Goal: Task Accomplishment & Management: Complete application form

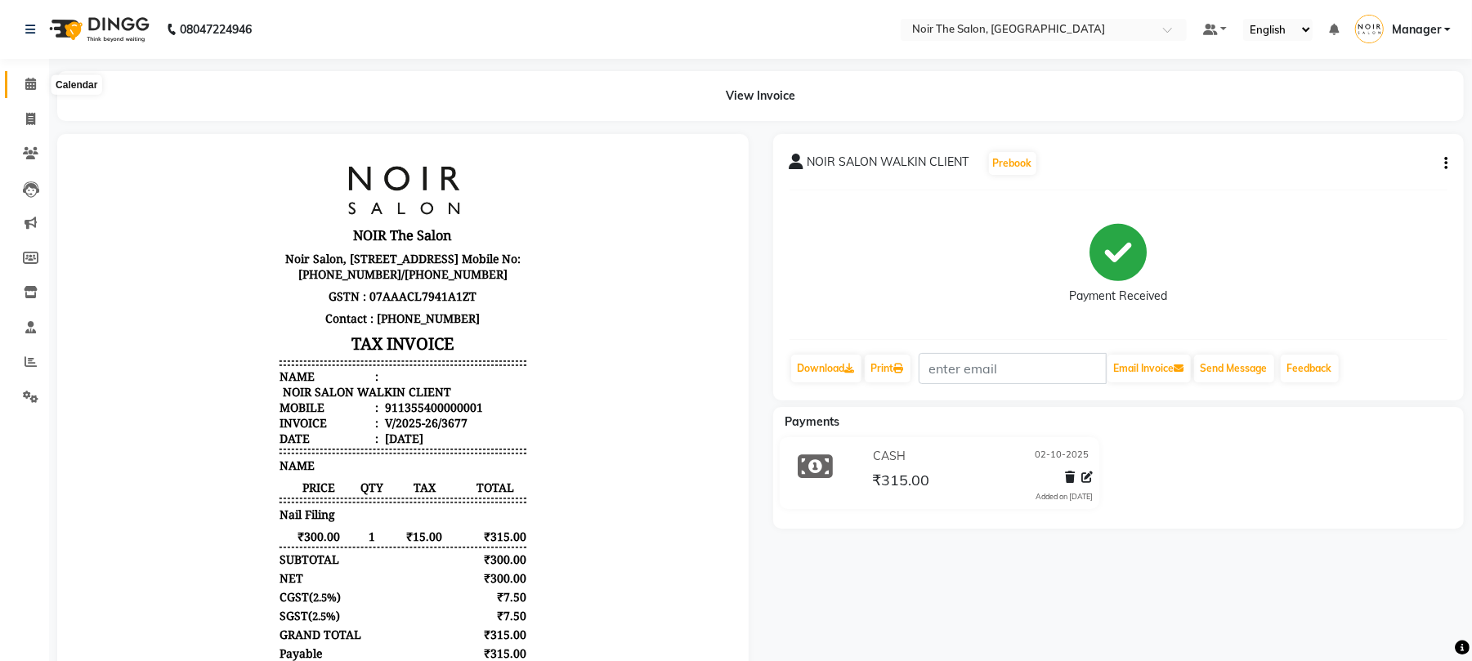
click at [31, 83] on icon at bounding box center [30, 84] width 11 height 12
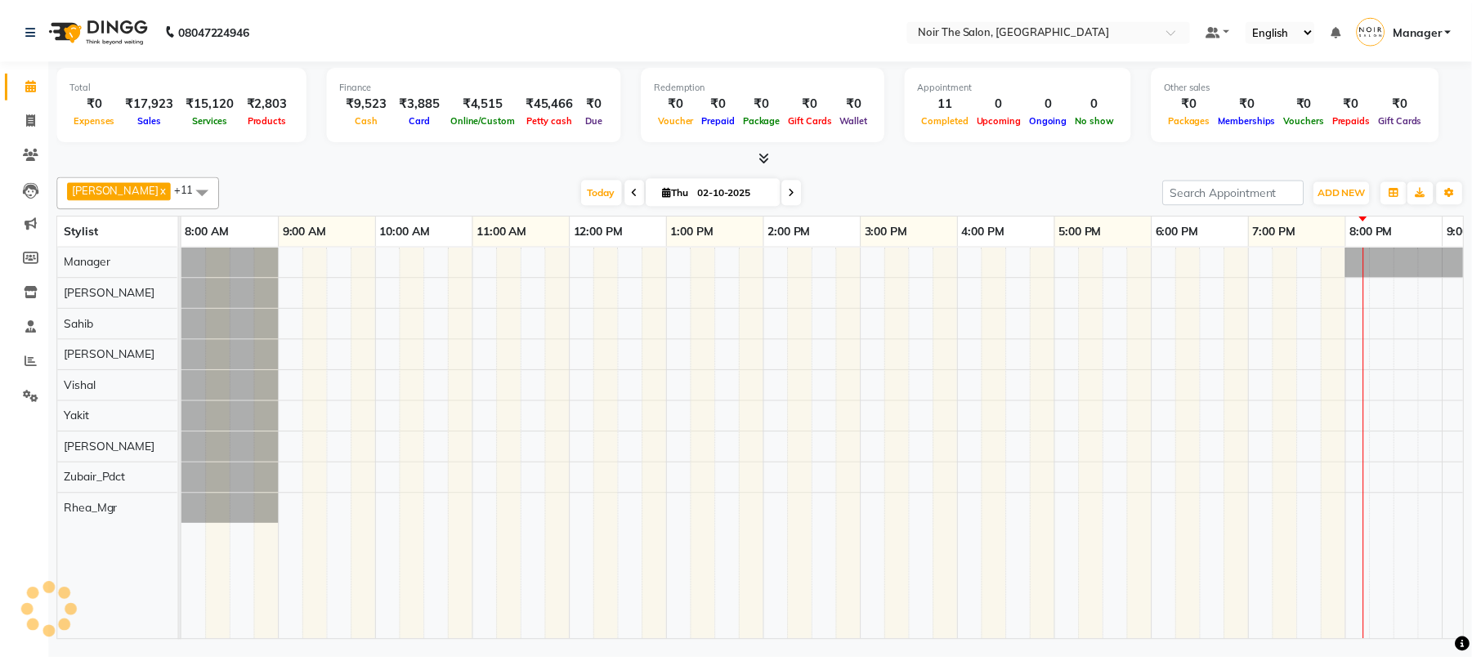
scroll to position [0, 175]
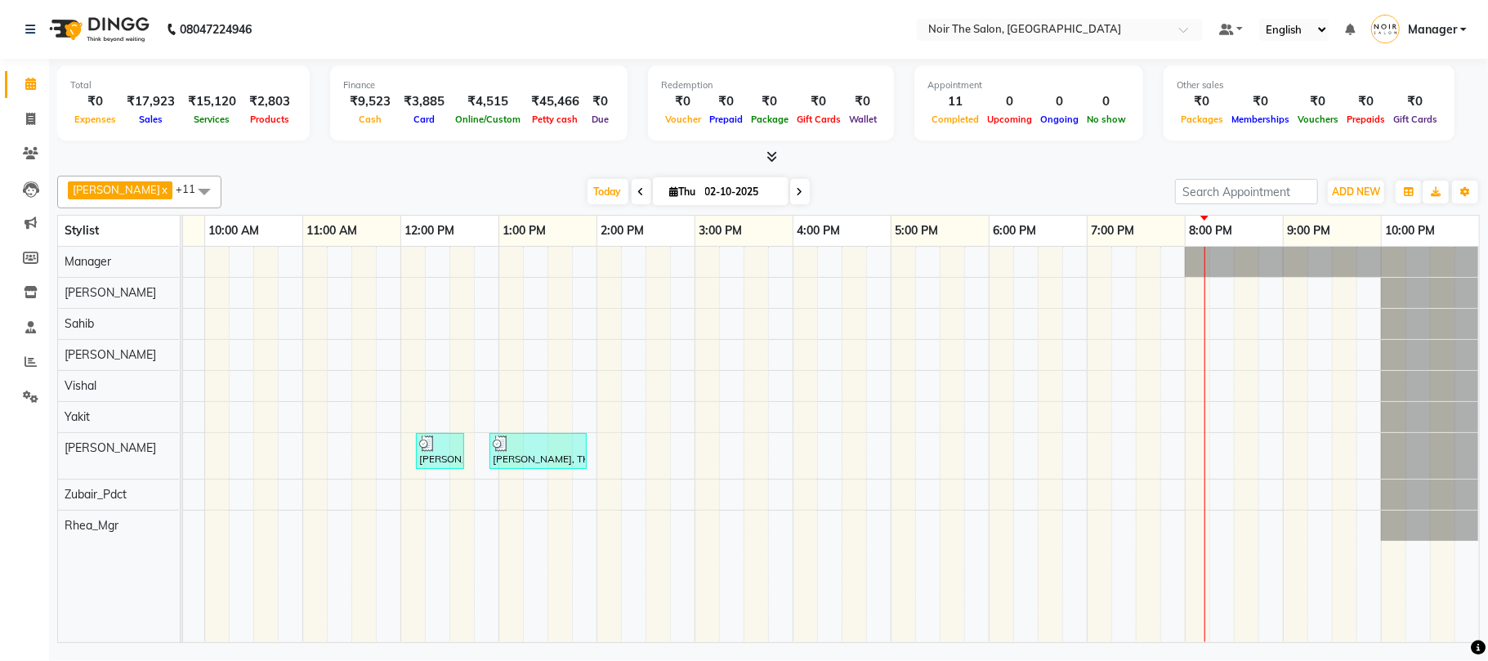
click at [770, 154] on icon at bounding box center [772, 156] width 11 height 12
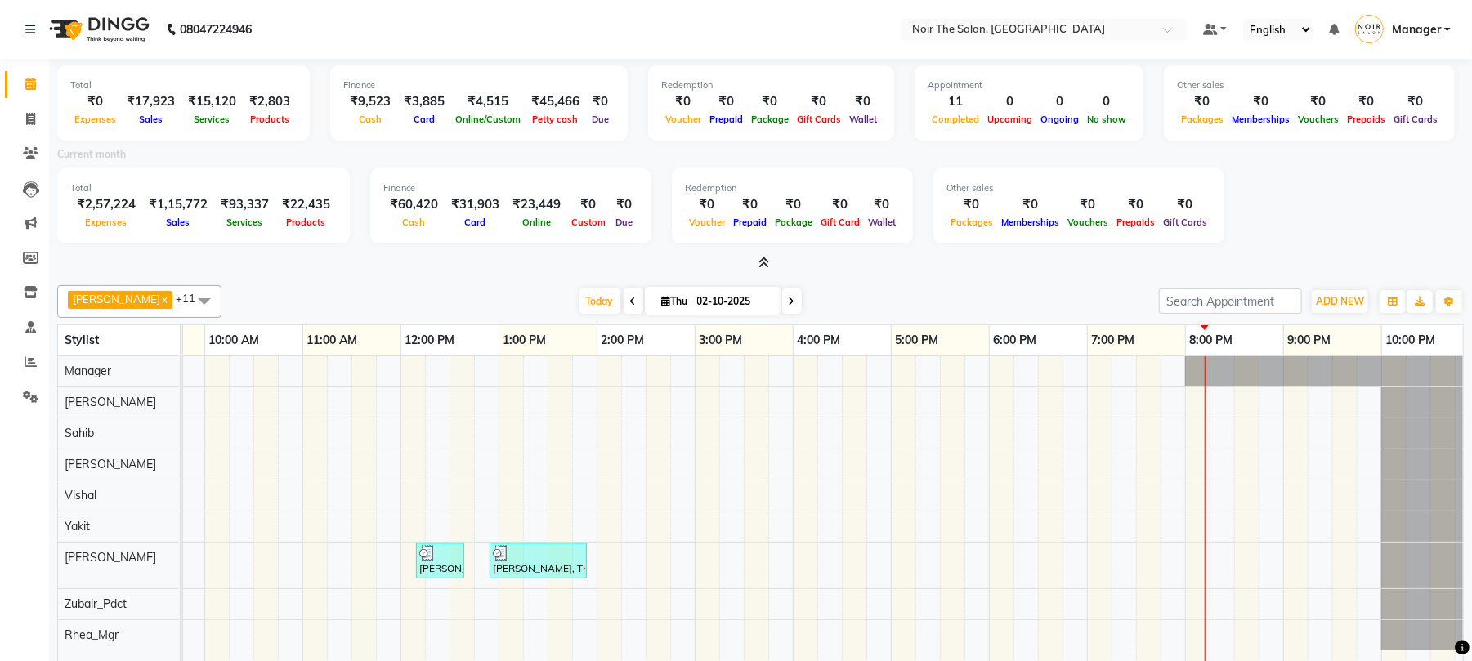
click at [759, 259] on icon at bounding box center [763, 263] width 11 height 12
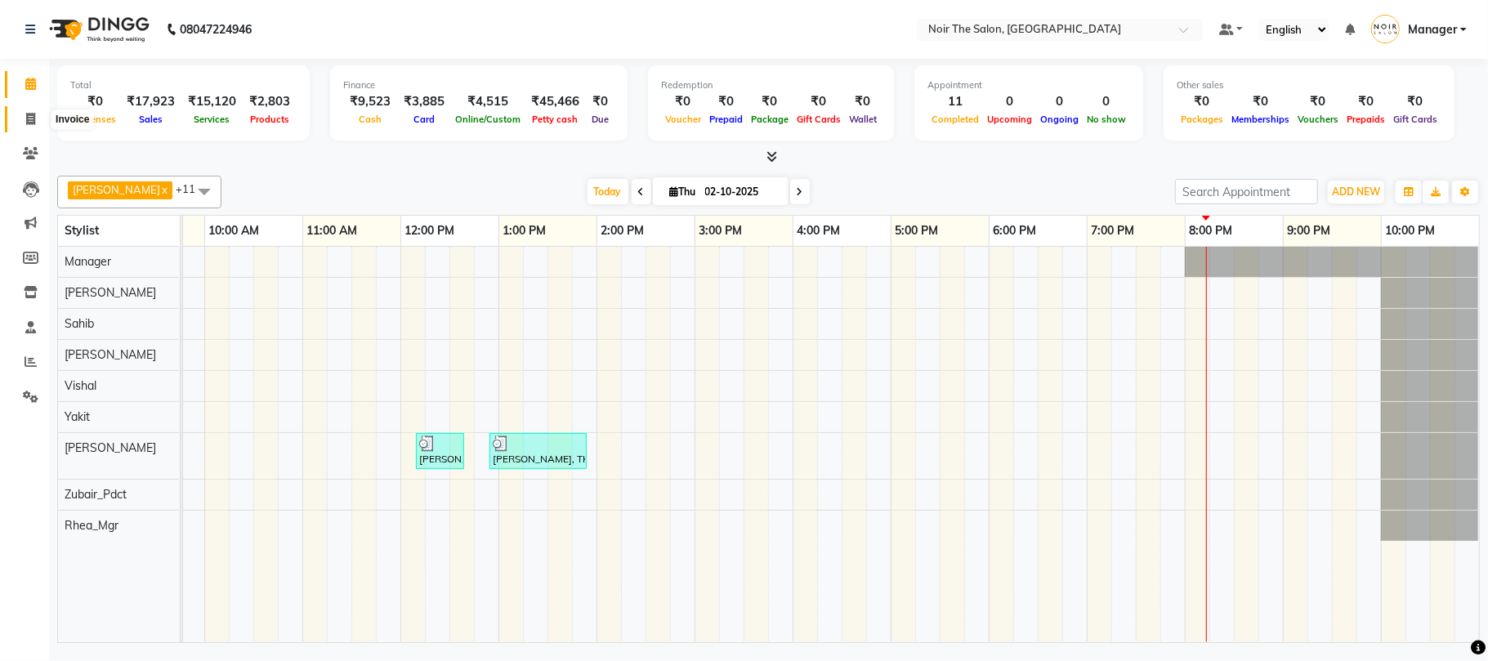
click at [37, 115] on span at bounding box center [30, 119] width 29 height 19
select select "8026"
select select "service"
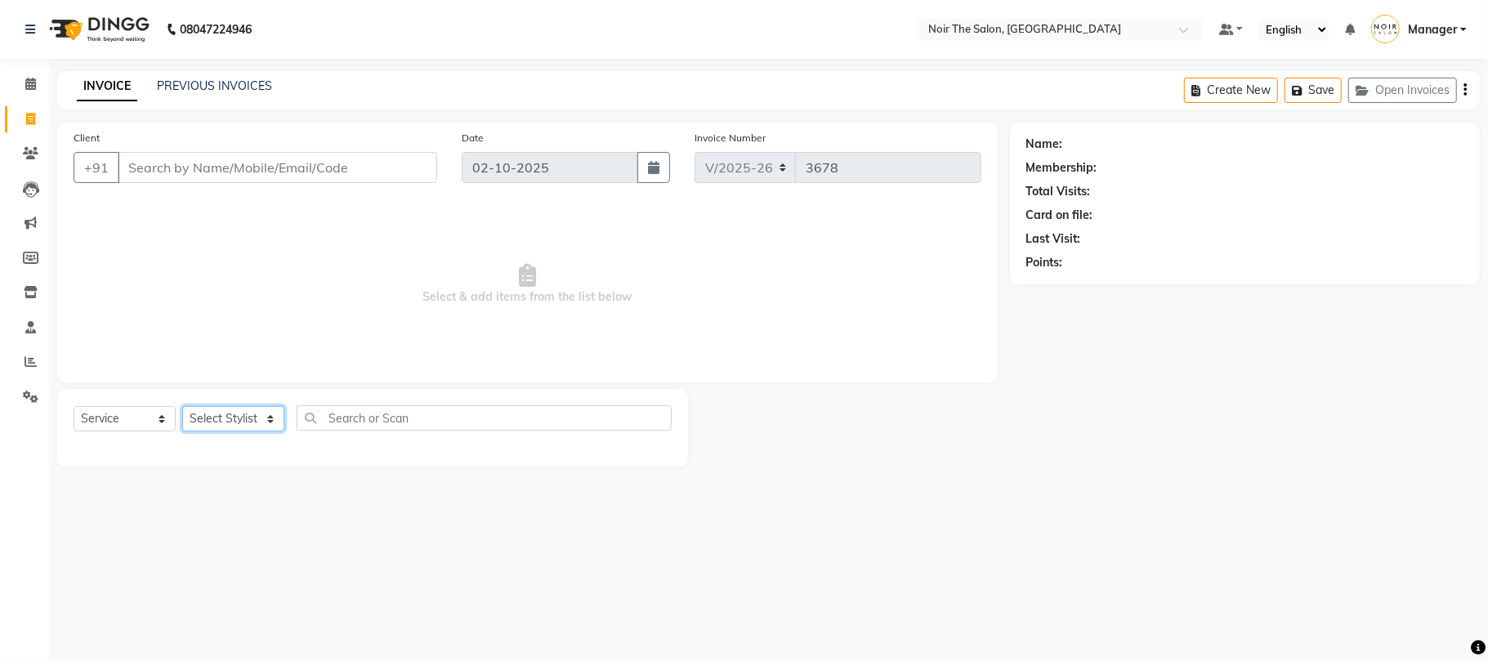
click at [213, 415] on select "Select Stylist" at bounding box center [233, 418] width 102 height 25
select select "83407"
click at [182, 406] on select "Select Stylist Aalam Abhishek_Mgr Abhishek_Pdct [PERSON_NAME] Counter_Sales Man…" at bounding box center [233, 418] width 102 height 25
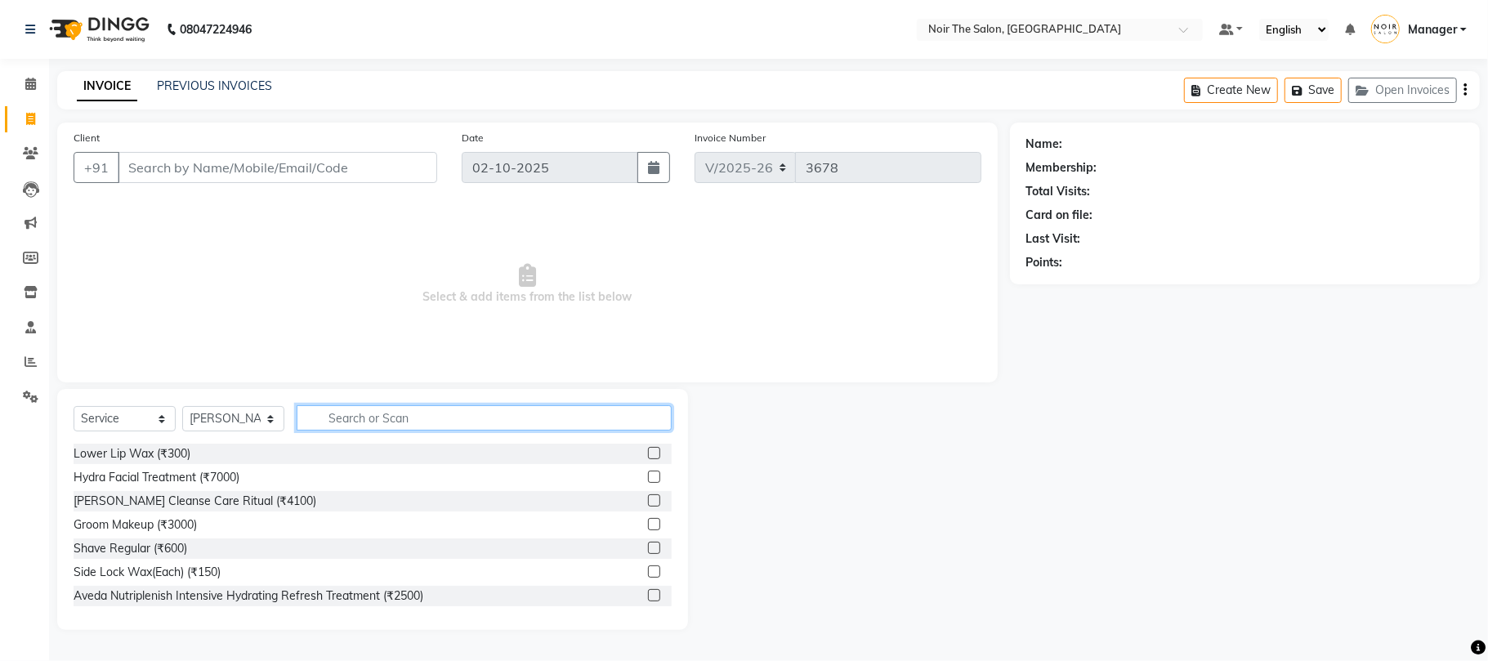
click at [351, 414] on input "text" at bounding box center [484, 417] width 375 height 25
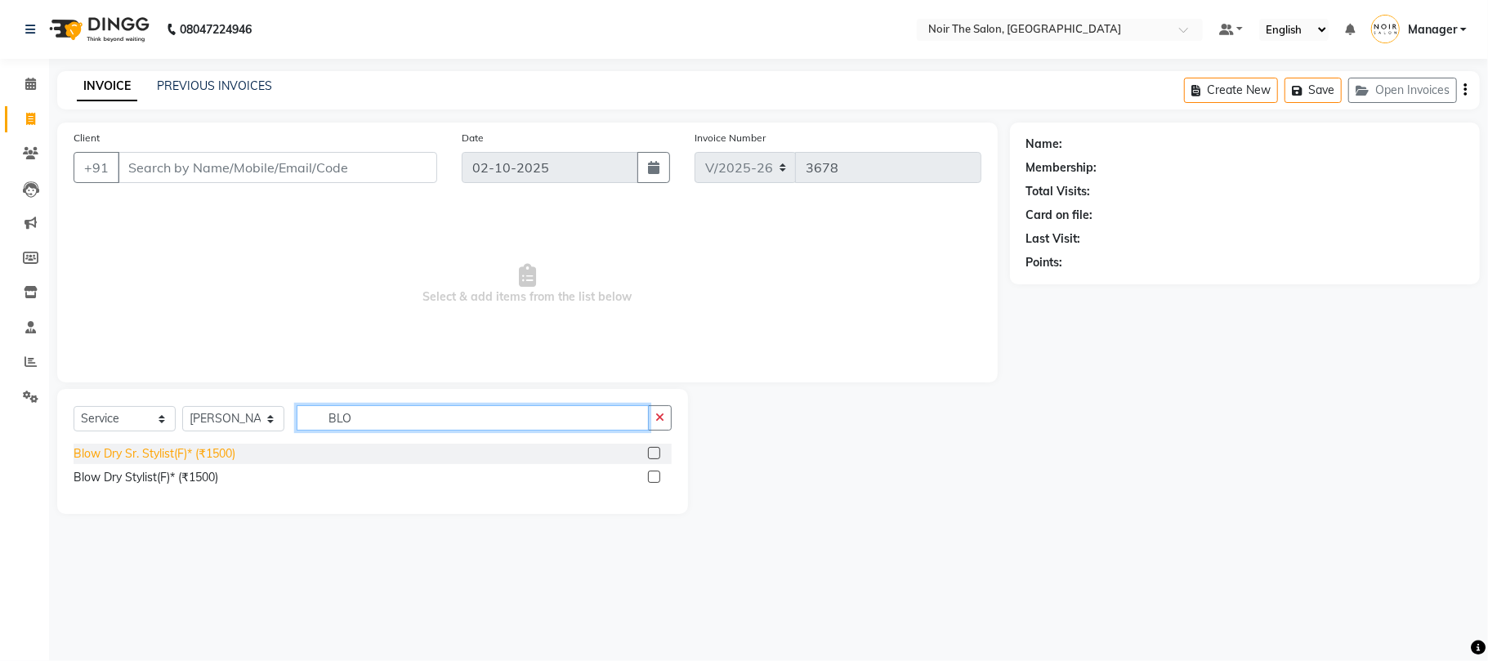
type input "BLO"
click at [151, 450] on div "Blow Dry Sr. Stylist(F)* (₹1500)" at bounding box center [155, 453] width 162 height 17
checkbox input "false"
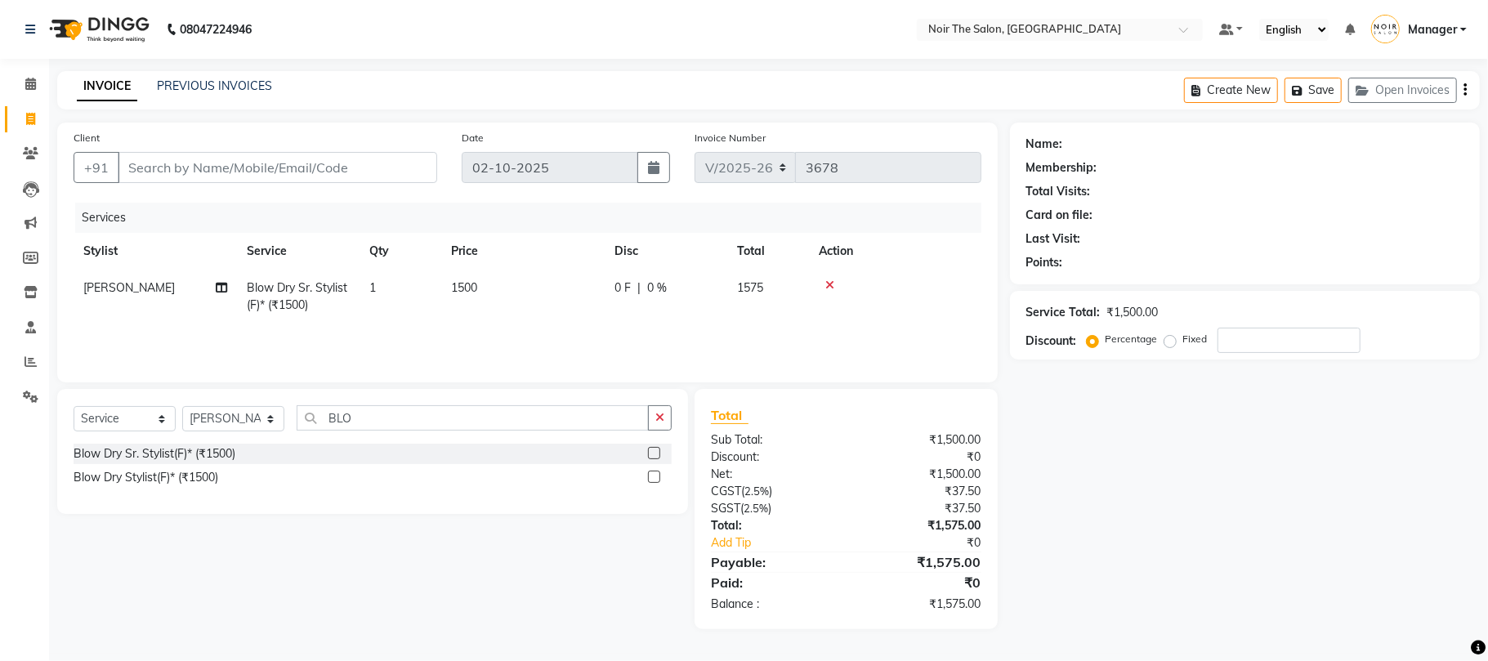
click at [468, 288] on span "1500" at bounding box center [464, 287] width 26 height 15
select select "83407"
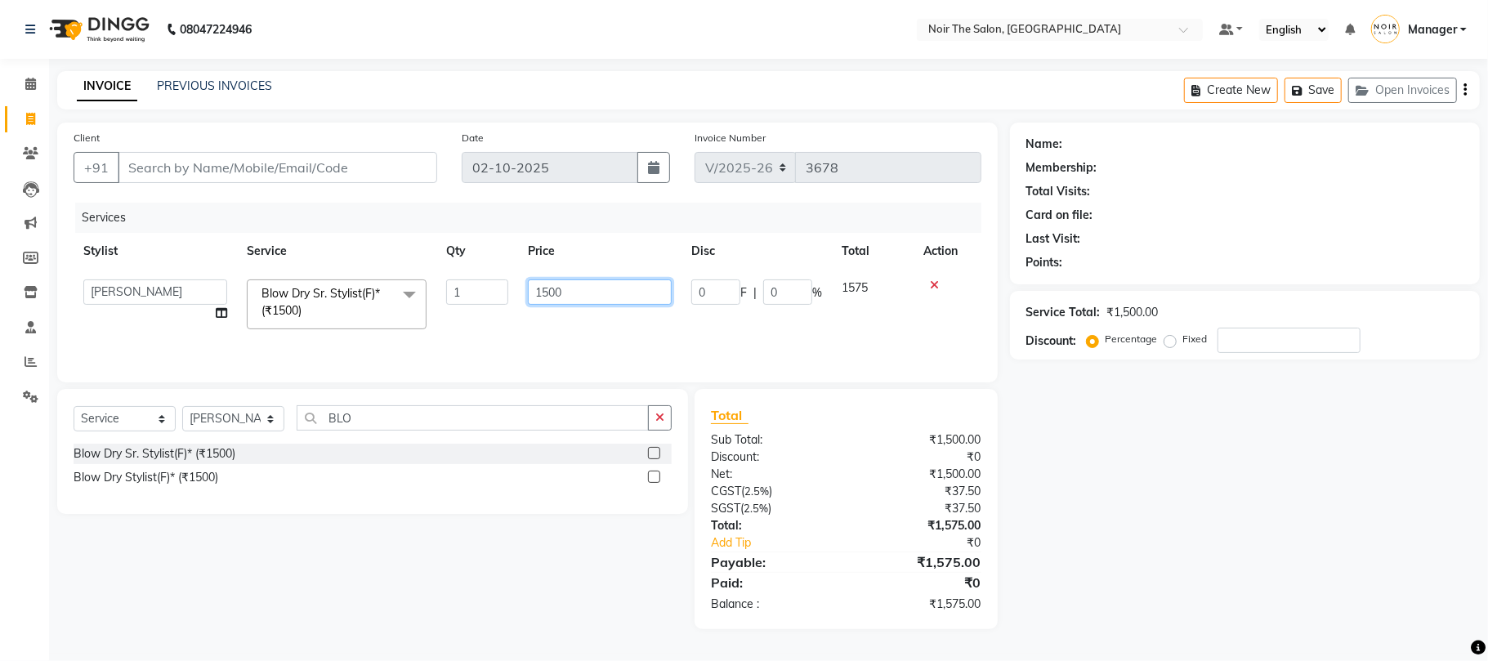
drag, startPoint x: 570, startPoint y: 292, endPoint x: 508, endPoint y: 292, distance: 62.1
click at [508, 292] on tr "Aalam Abhishek_Mgr Abhishek_Pdct [PERSON_NAME] Counter_Sales Manager [PERSON_NA…" at bounding box center [528, 304] width 908 height 69
type input "2200"
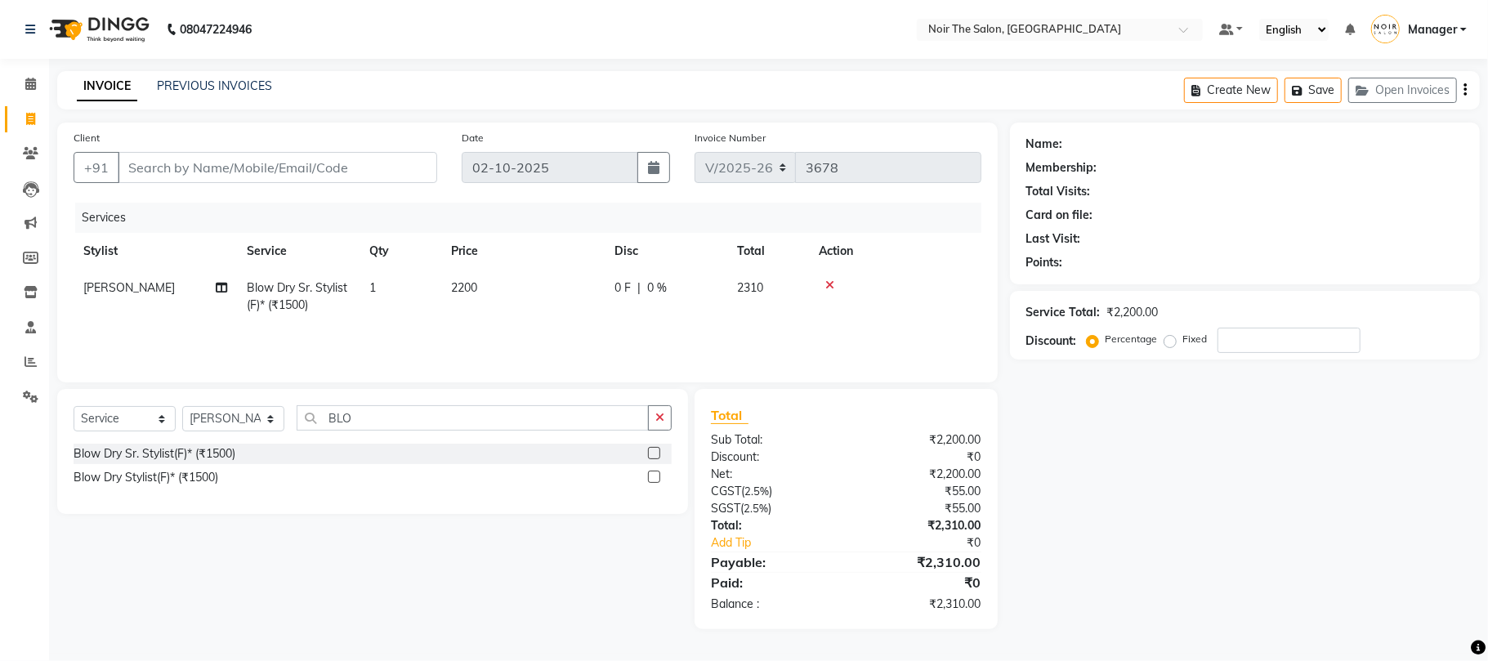
click at [503, 329] on div "Services Stylist Service Qty Price Disc Total Action [PERSON_NAME] Blow Dry Sr.…" at bounding box center [528, 284] width 908 height 163
drag, startPoint x: 377, startPoint y: 417, endPoint x: 295, endPoint y: 415, distance: 81.8
click at [295, 415] on div "Select Service Product Membership Package Voucher Prepaid Gift Card Select Styl…" at bounding box center [373, 424] width 598 height 38
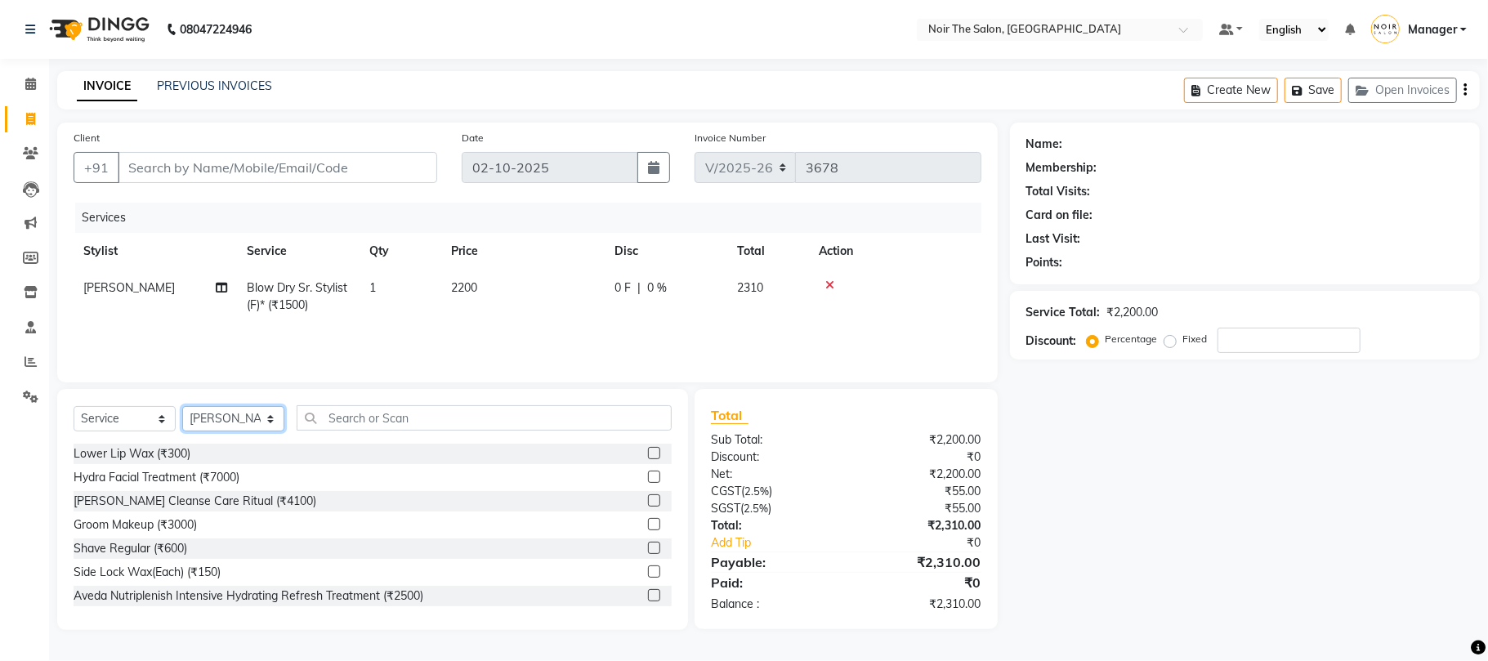
click at [258, 418] on select "Select Stylist Aalam Abhishek_Mgr Abhishek_Pdct [PERSON_NAME] Counter_Sales Man…" at bounding box center [233, 418] width 102 height 25
select select "72631"
click at [182, 406] on select "Select Stylist Aalam Abhishek_Mgr Abhishek_Pdct [PERSON_NAME] Counter_Sales Man…" at bounding box center [233, 418] width 102 height 25
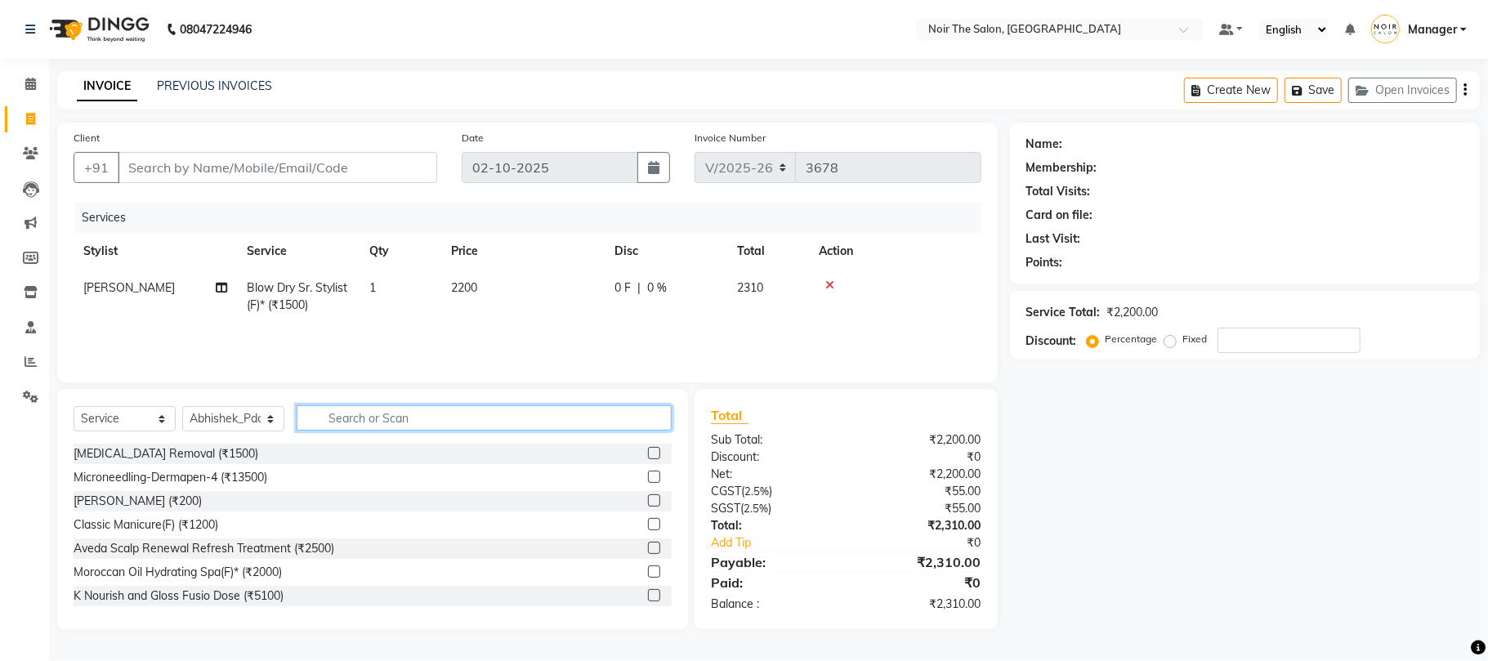
click at [381, 407] on input "text" at bounding box center [484, 417] width 375 height 25
type input "NAIL"
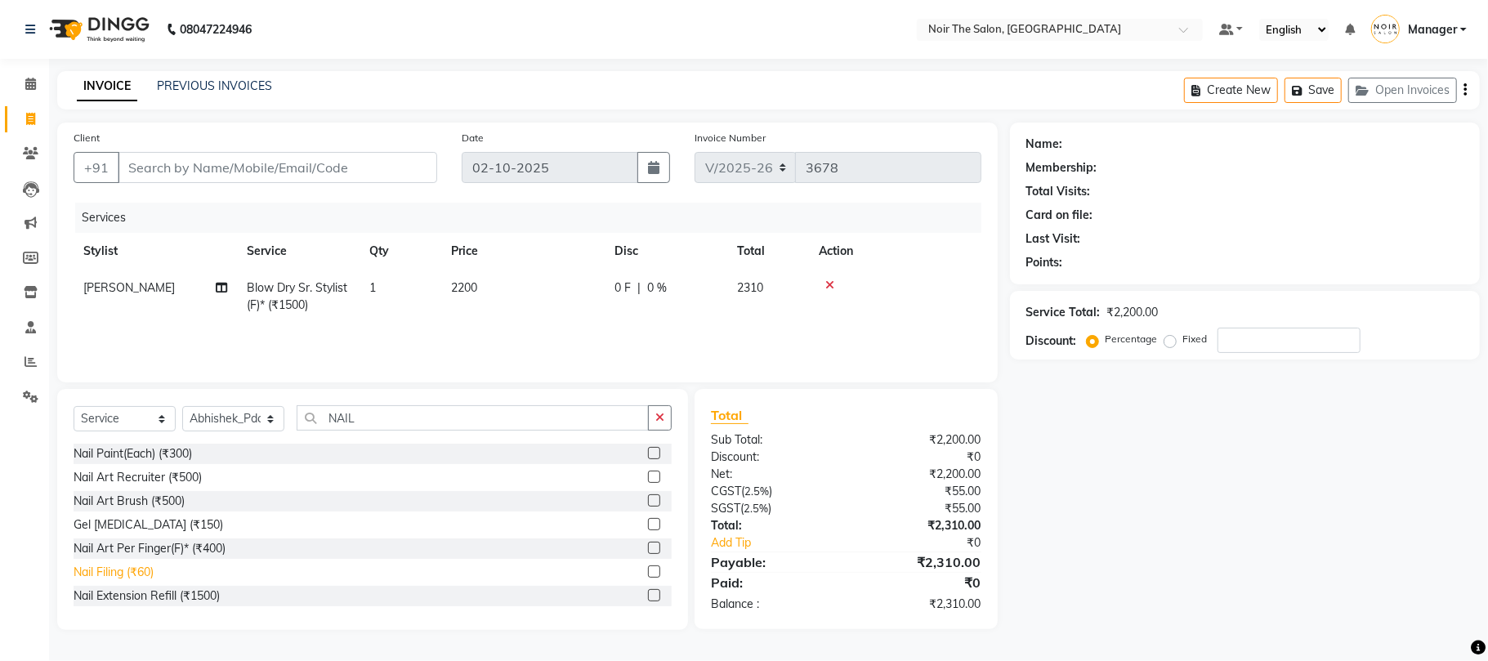
click at [154, 573] on div "Nail Filing (₹60)" at bounding box center [114, 572] width 80 height 17
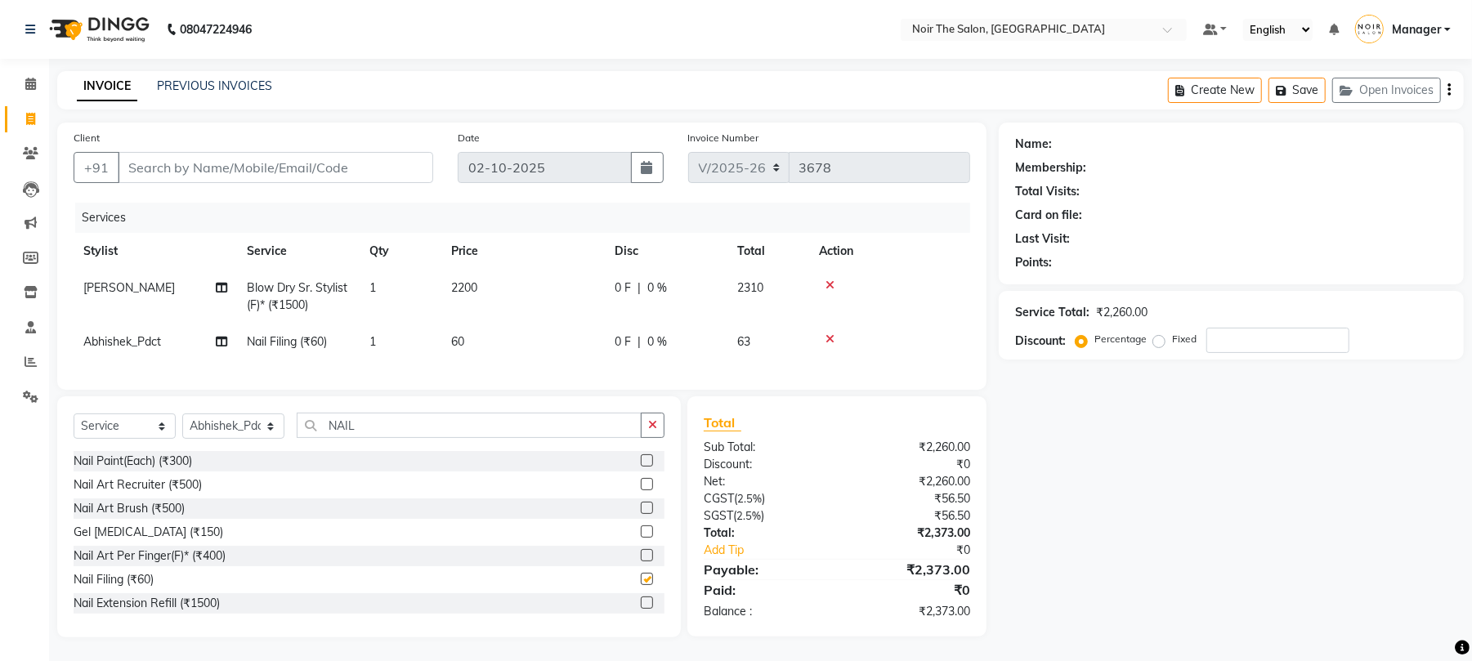
checkbox input "false"
click at [481, 342] on td "60" at bounding box center [522, 342] width 163 height 37
select select "72631"
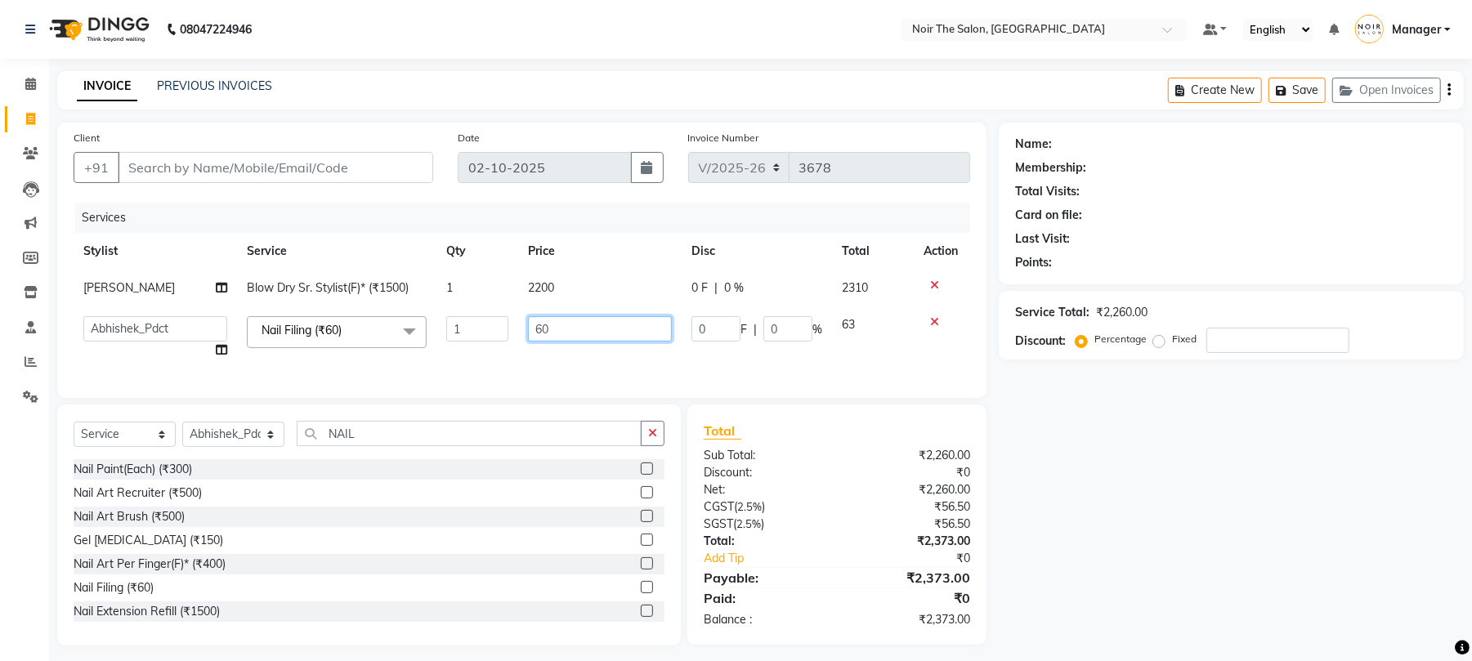
drag, startPoint x: 572, startPoint y: 327, endPoint x: 517, endPoint y: 331, distance: 54.9
click at [518, 331] on td "60" at bounding box center [599, 338] width 163 height 62
type input "300"
click at [508, 357] on tr "Aalam Abhishek_Mgr Abhishek_Pdct [PERSON_NAME] Counter_Sales Manager [PERSON_NA…" at bounding box center [522, 338] width 897 height 62
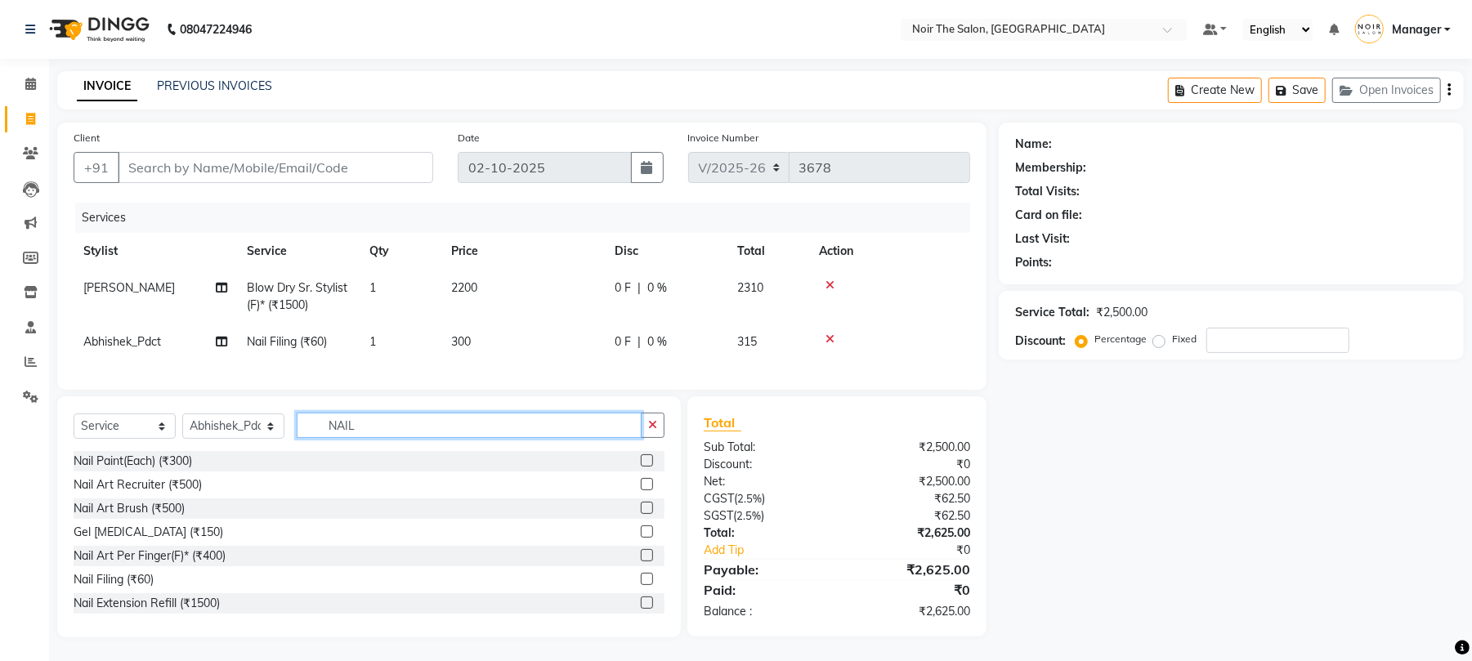
drag, startPoint x: 371, startPoint y: 451, endPoint x: 299, endPoint y: 446, distance: 72.1
click at [299, 438] on input "NAIL" at bounding box center [469, 425] width 345 height 25
type input "PEDI"
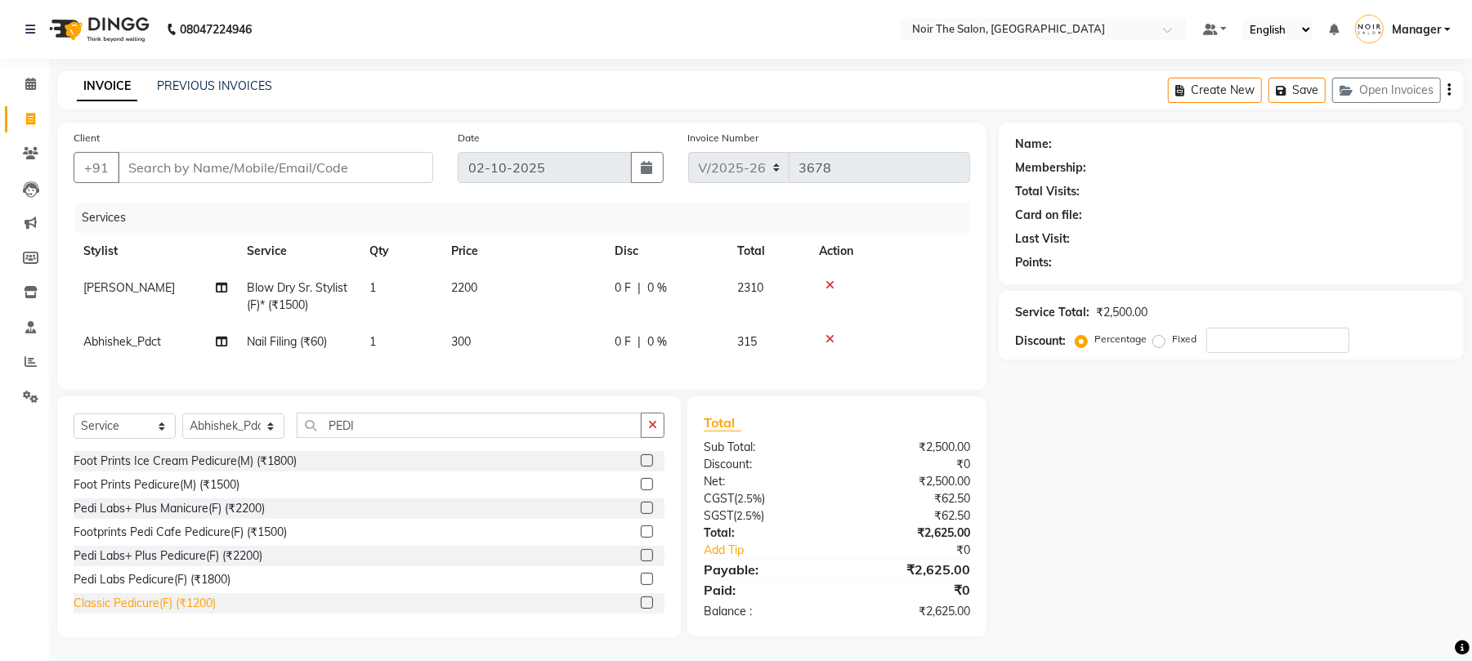
click at [203, 612] on div "Classic Pedicure(F) (₹1200)" at bounding box center [145, 603] width 142 height 17
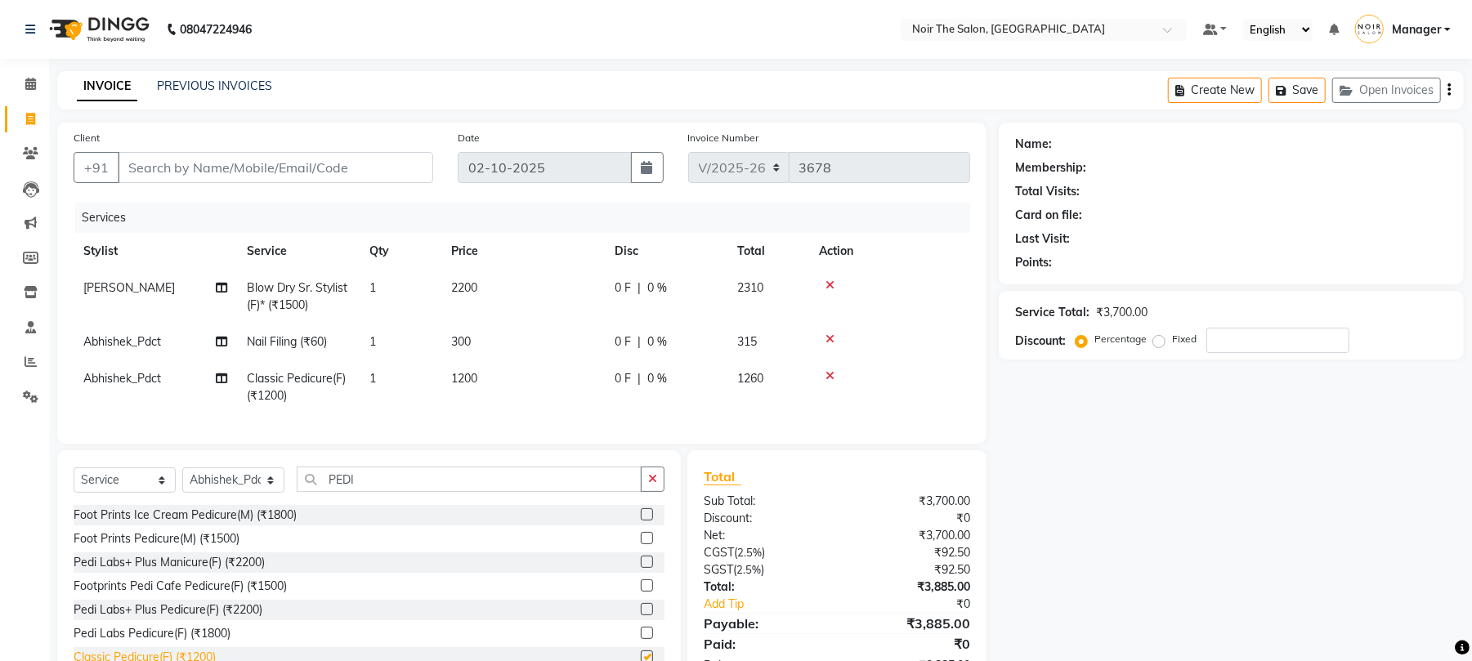
checkbox input "false"
click at [338, 168] on input "Client" at bounding box center [275, 167] width 315 height 31
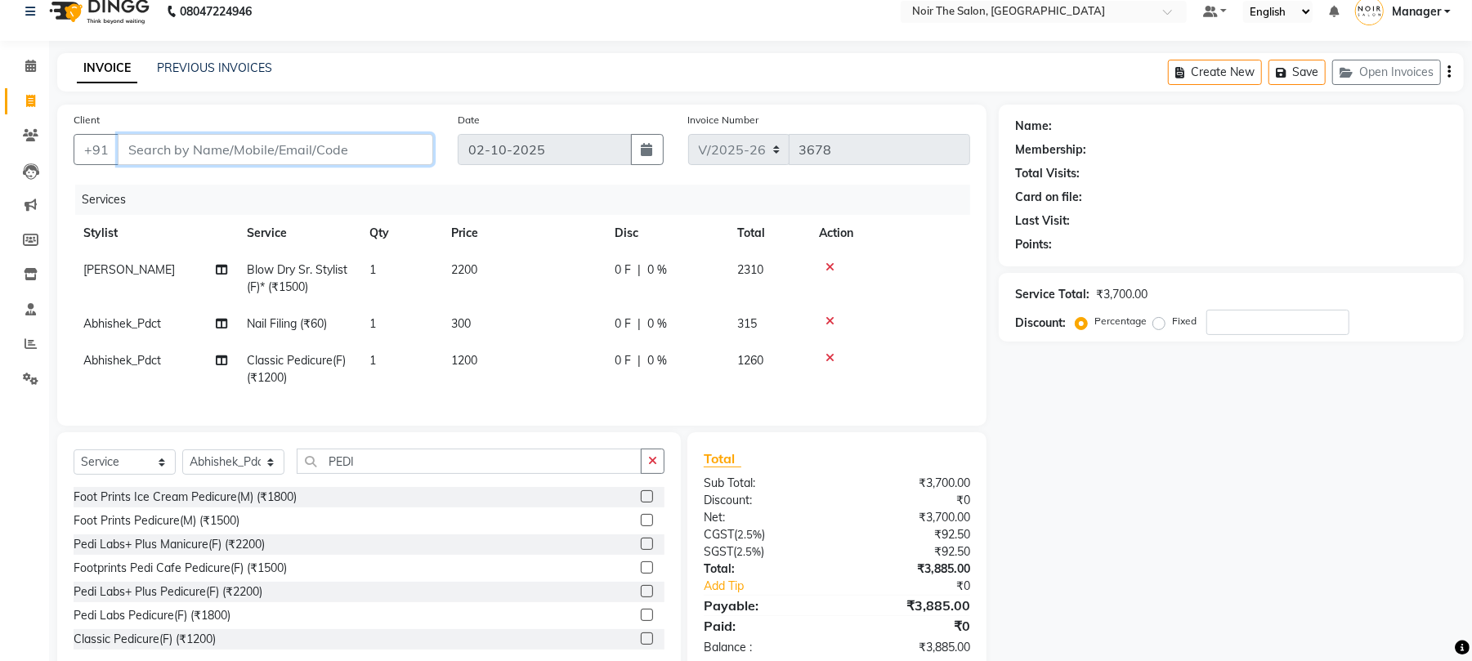
scroll to position [72, 0]
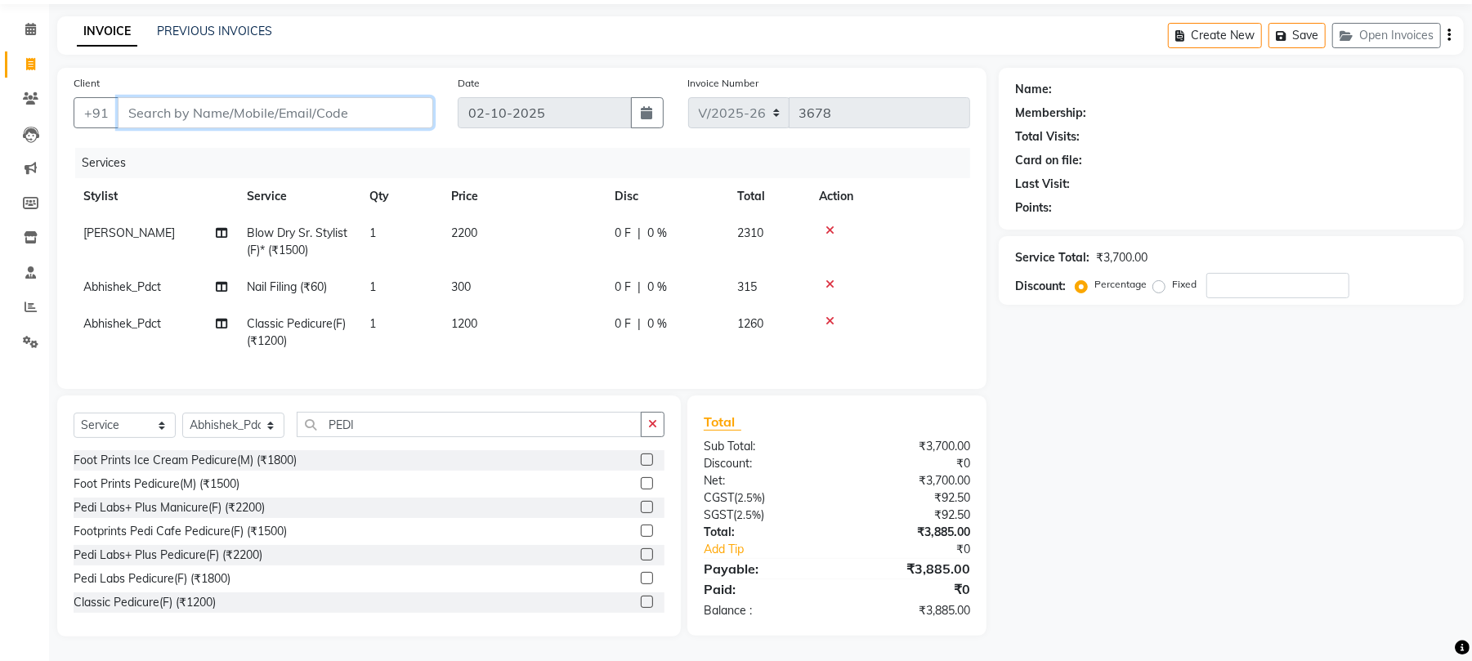
click at [259, 97] on input "Client" at bounding box center [275, 112] width 315 height 31
type input "9"
type input "0"
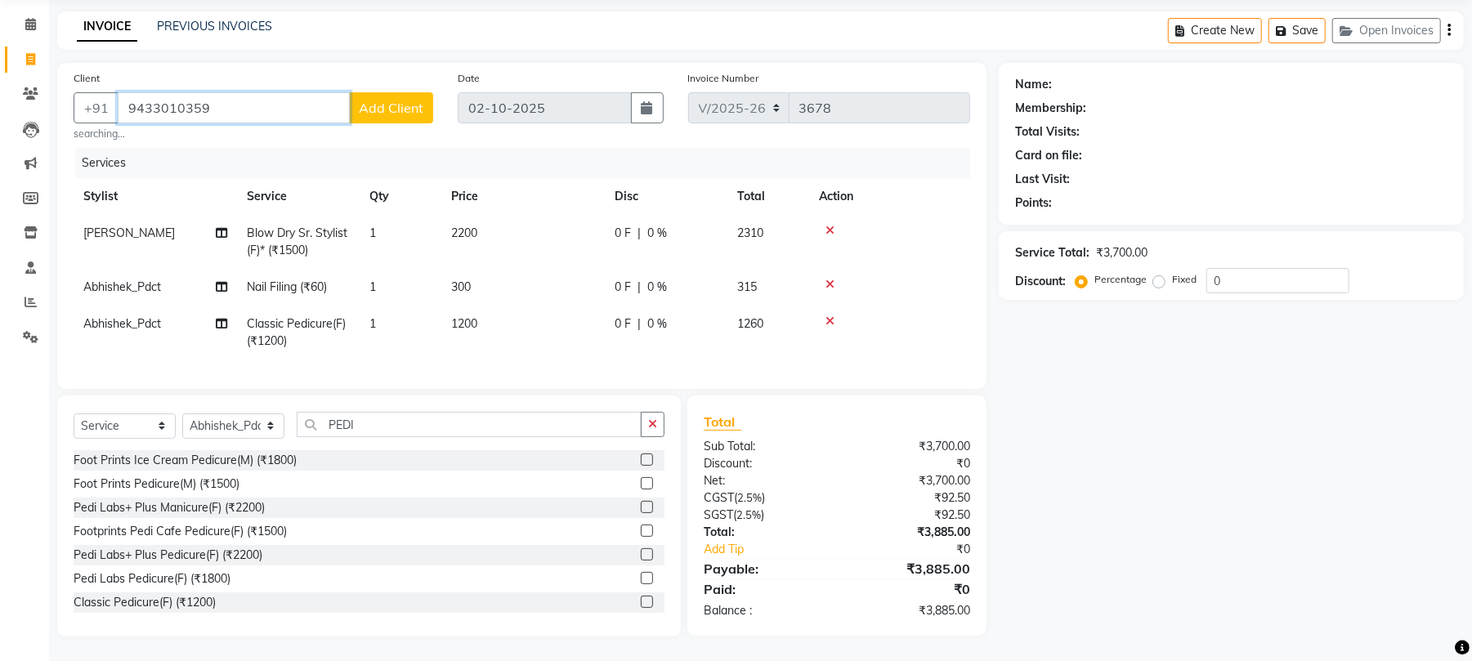
type input "9433010359"
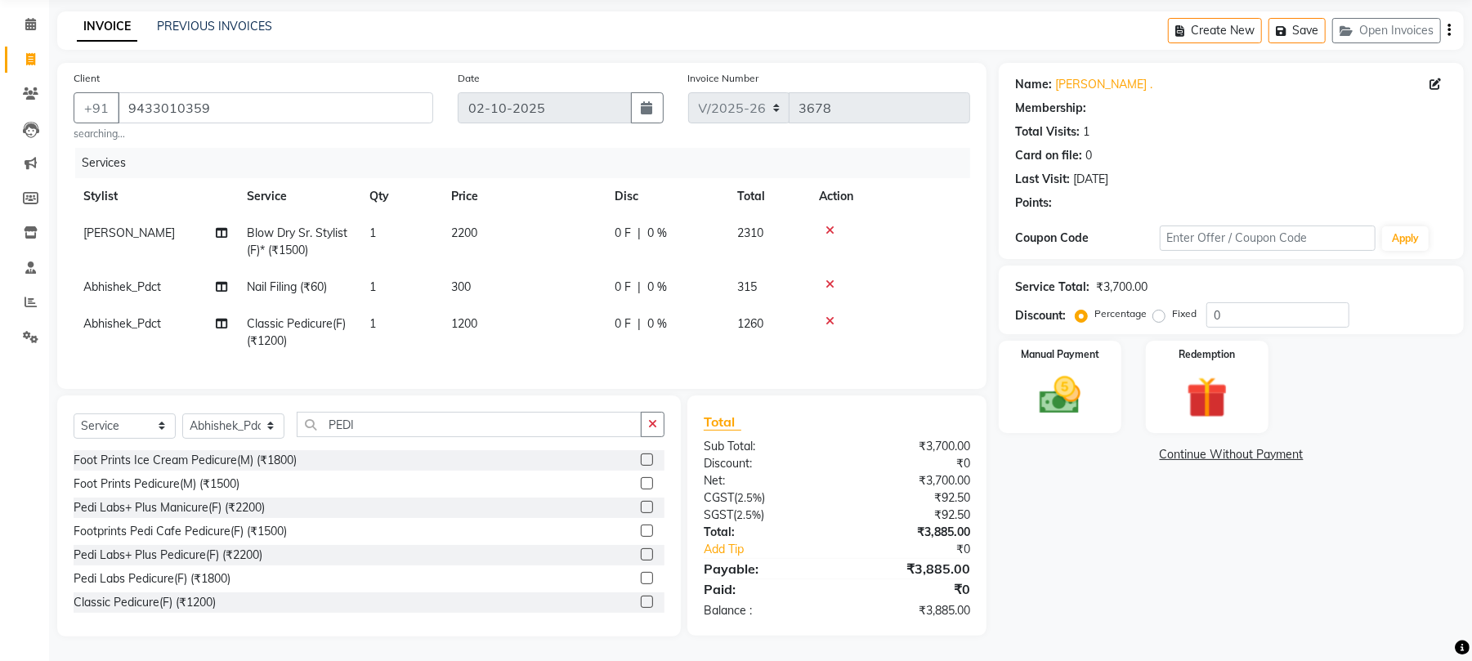
select select "1: Object"
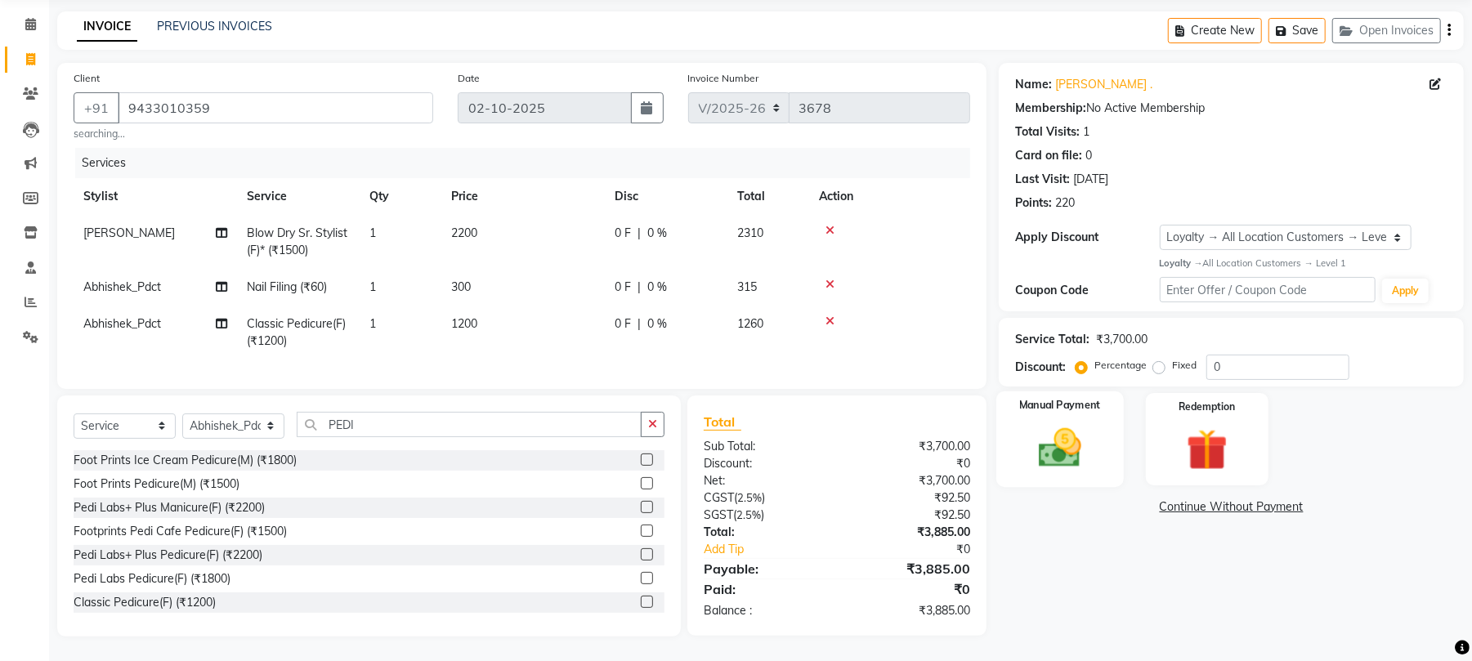
click at [1061, 442] on img at bounding box center [1060, 448] width 70 height 50
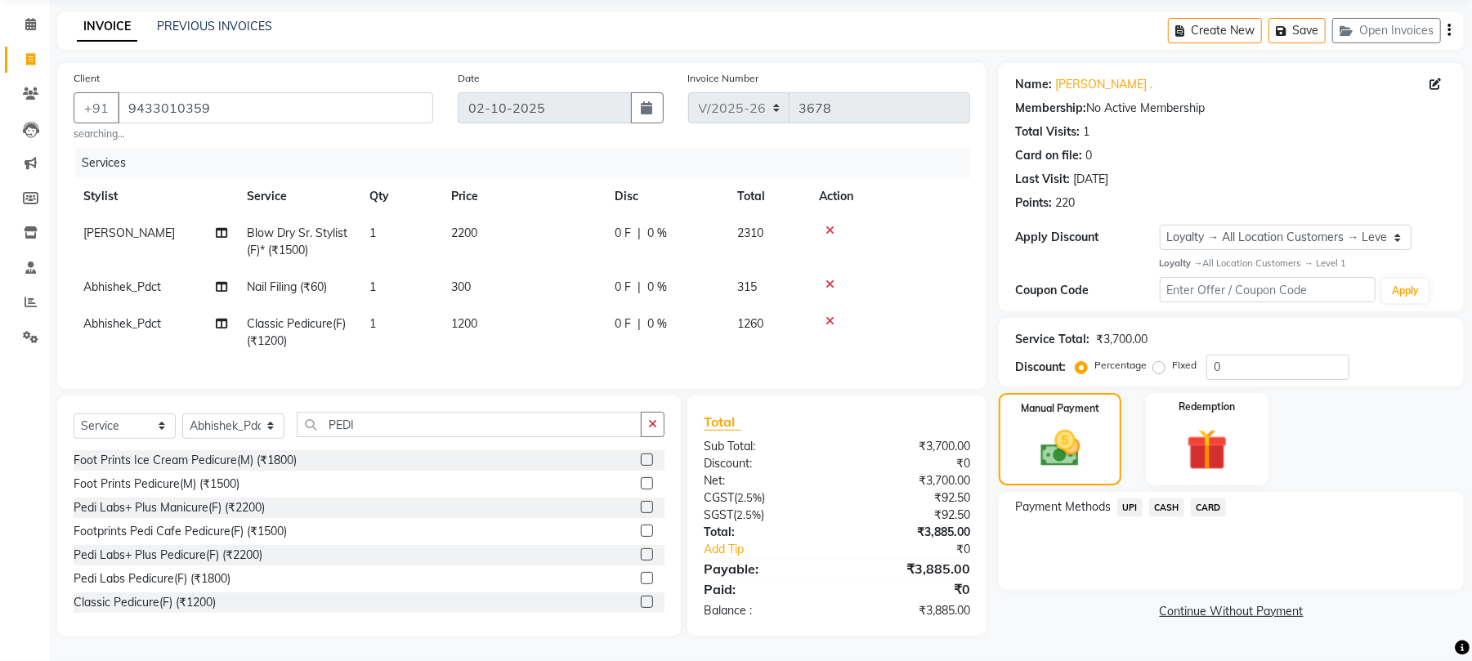
click at [1139, 499] on span "UPI" at bounding box center [1129, 508] width 25 height 19
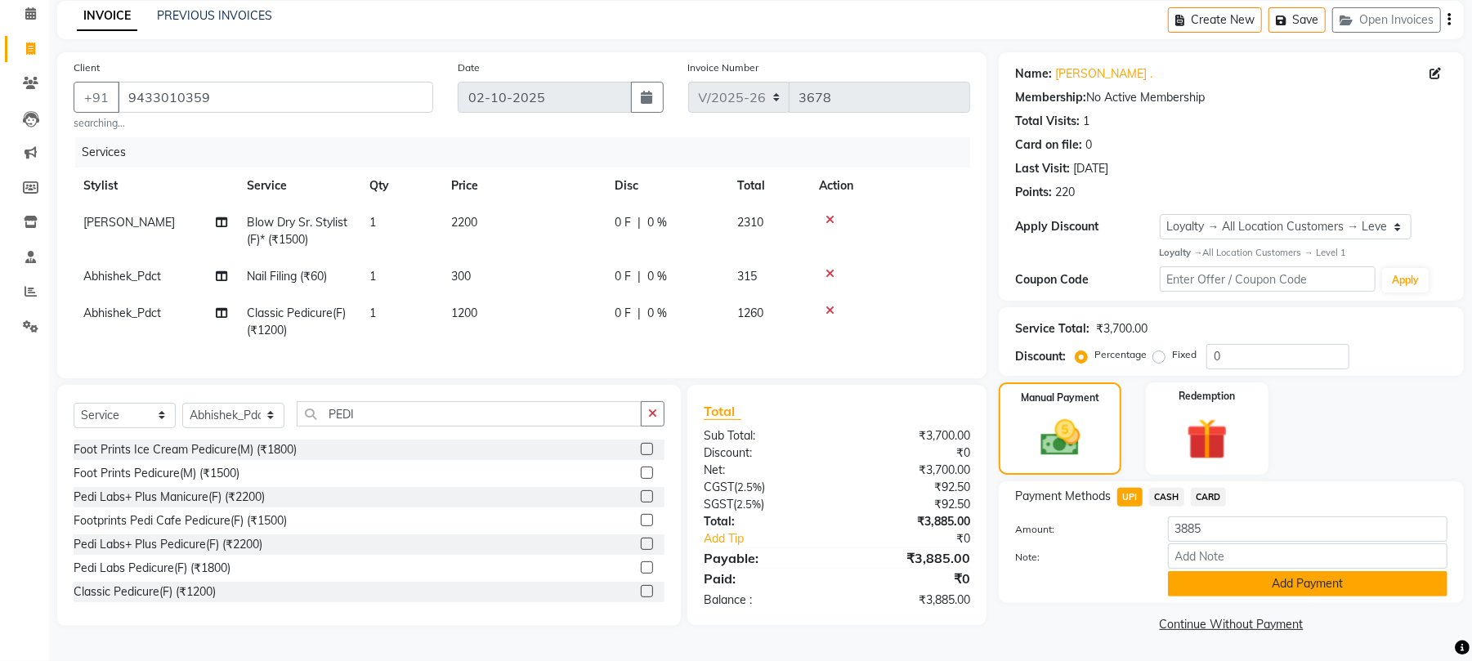
click at [1243, 576] on button "Add Payment" at bounding box center [1308, 583] width 280 height 25
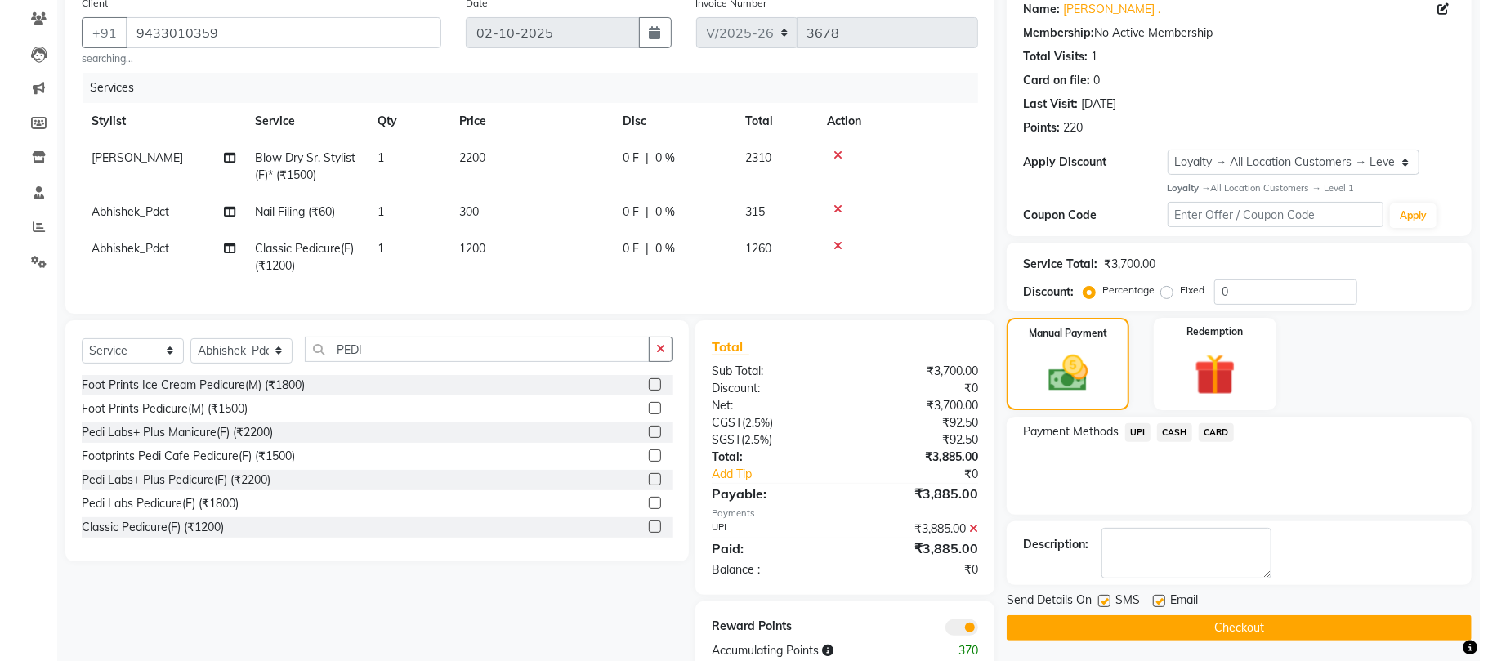
scroll to position [190, 0]
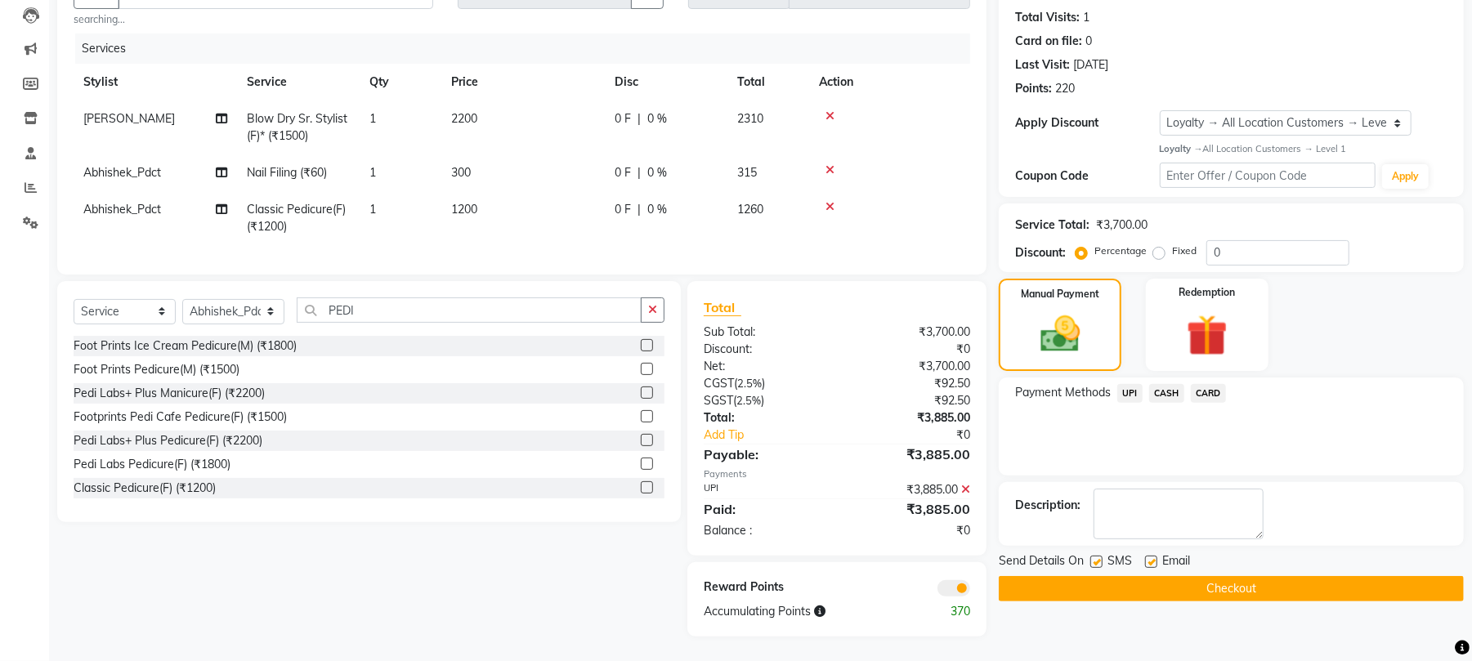
click at [953, 588] on span at bounding box center [953, 588] width 33 height 16
click at [970, 591] on input "checkbox" at bounding box center [970, 591] width 0 height 0
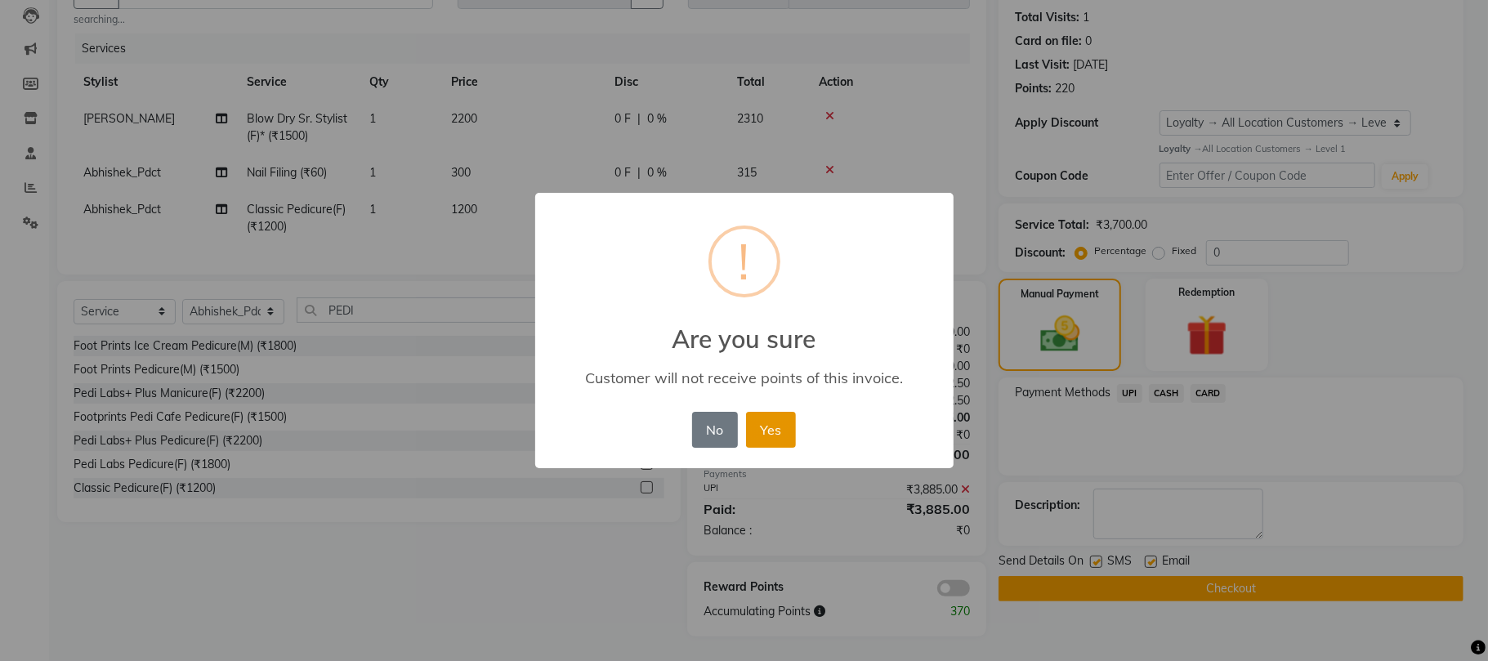
click at [775, 422] on button "Yes" at bounding box center [771, 430] width 50 height 36
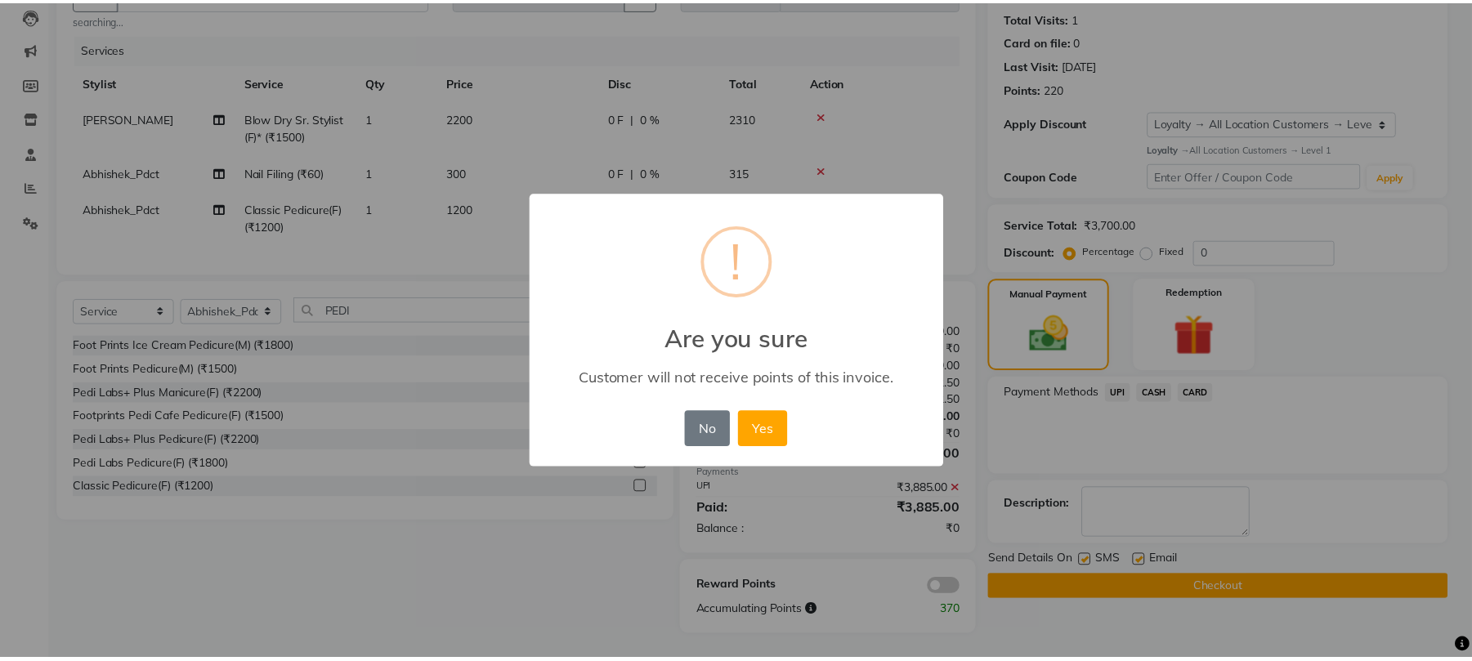
scroll to position [167, 0]
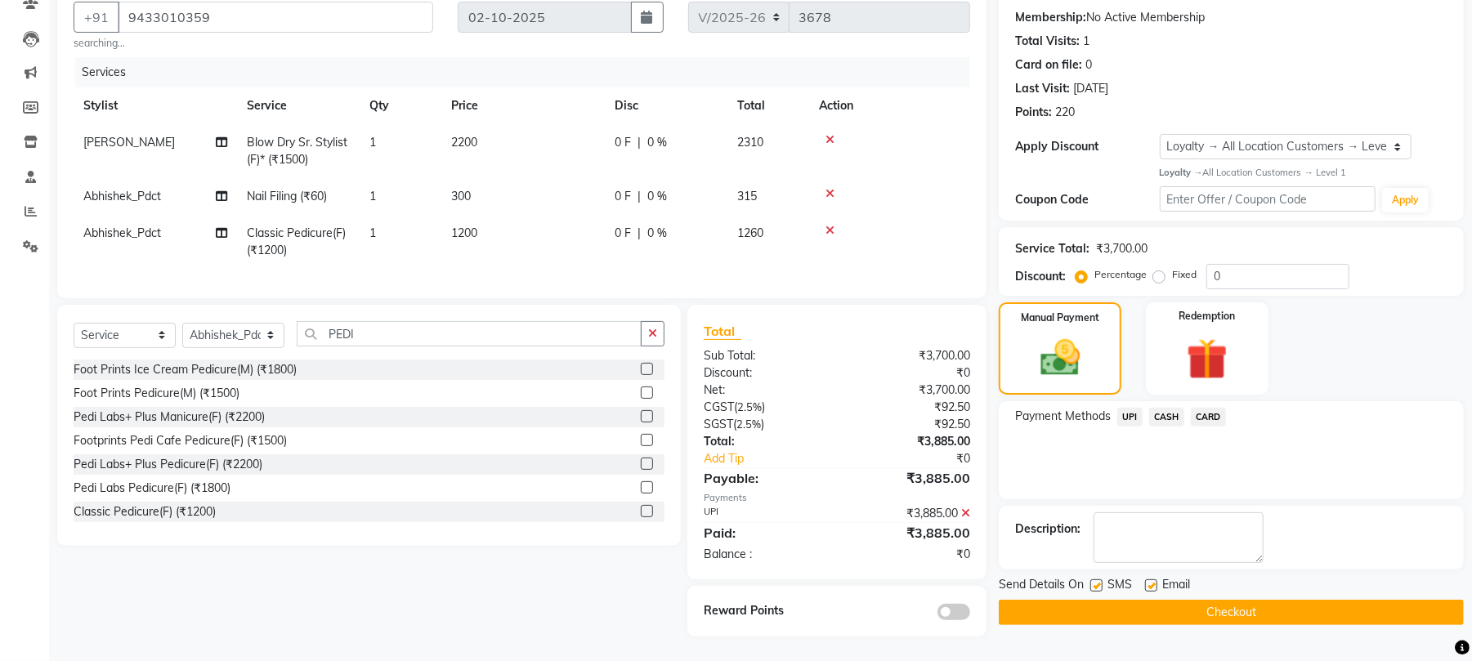
click at [1152, 579] on label at bounding box center [1151, 585] width 12 height 12
click at [1152, 581] on input "checkbox" at bounding box center [1150, 586] width 11 height 11
checkbox input "false"
click at [1145, 600] on button "Checkout" at bounding box center [1231, 612] width 465 height 25
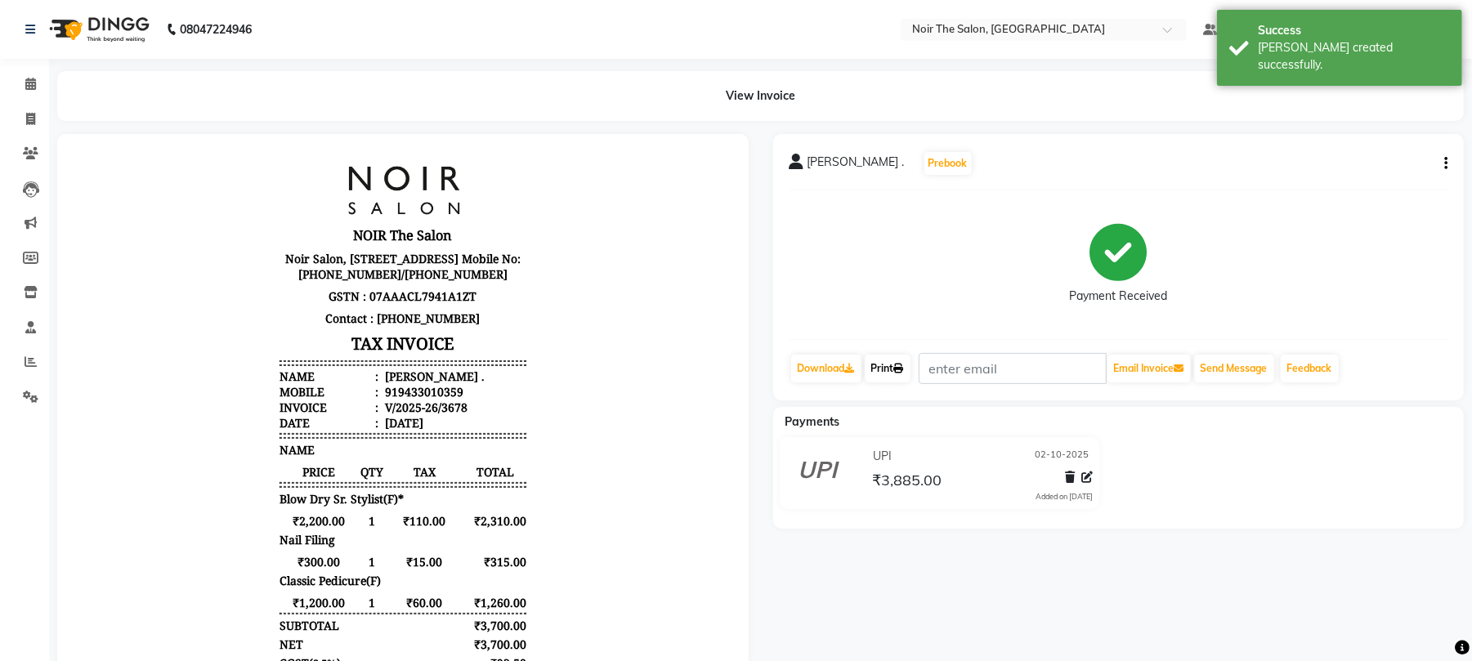
click at [878, 363] on link "Print" at bounding box center [888, 369] width 46 height 28
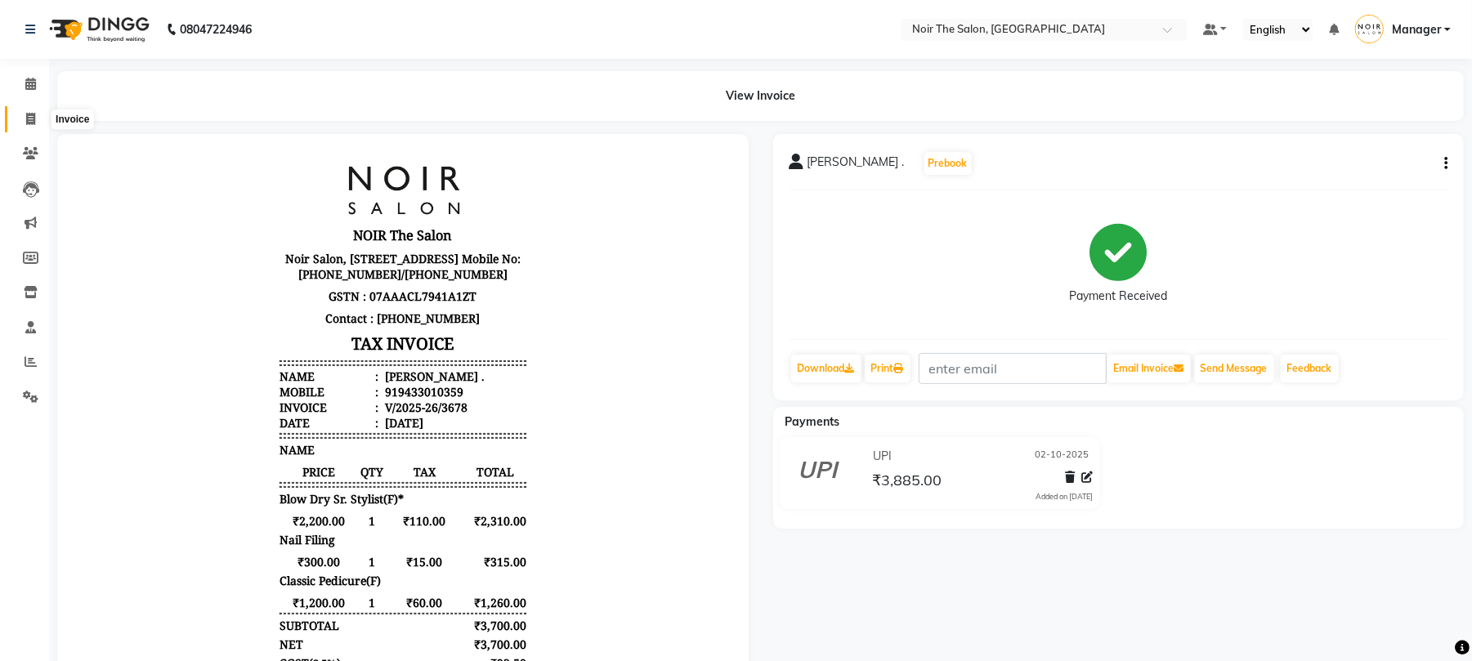
click at [26, 114] on icon at bounding box center [30, 119] width 9 height 12
select select "service"
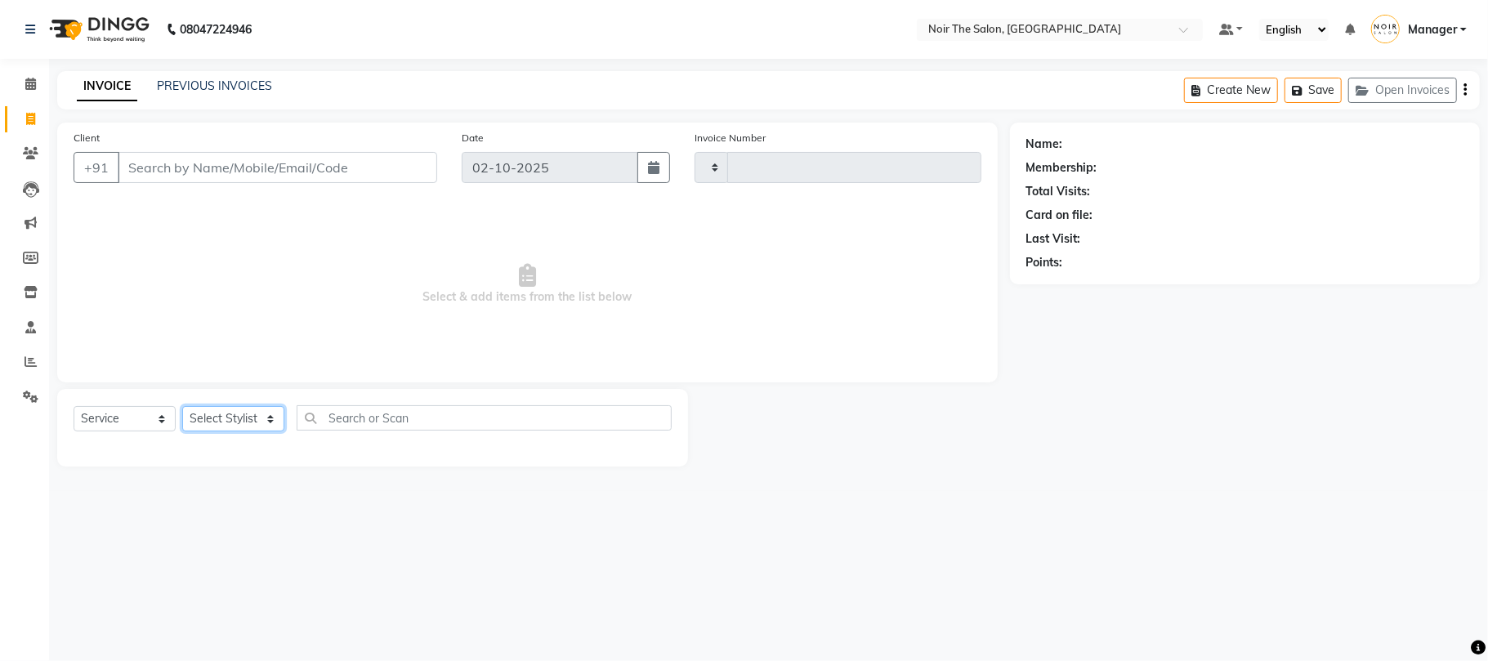
click at [237, 416] on select "Select Stylist Aalam Abhishek_Mgr Abhishek_Pdct [PERSON_NAME] Counter_Sales Man…" at bounding box center [233, 418] width 102 height 25
select select "72628"
click at [182, 406] on select "Select Stylist Aalam Abhishek_Mgr Abhishek_Pdct [PERSON_NAME] Counter_Sales Man…" at bounding box center [233, 418] width 102 height 25
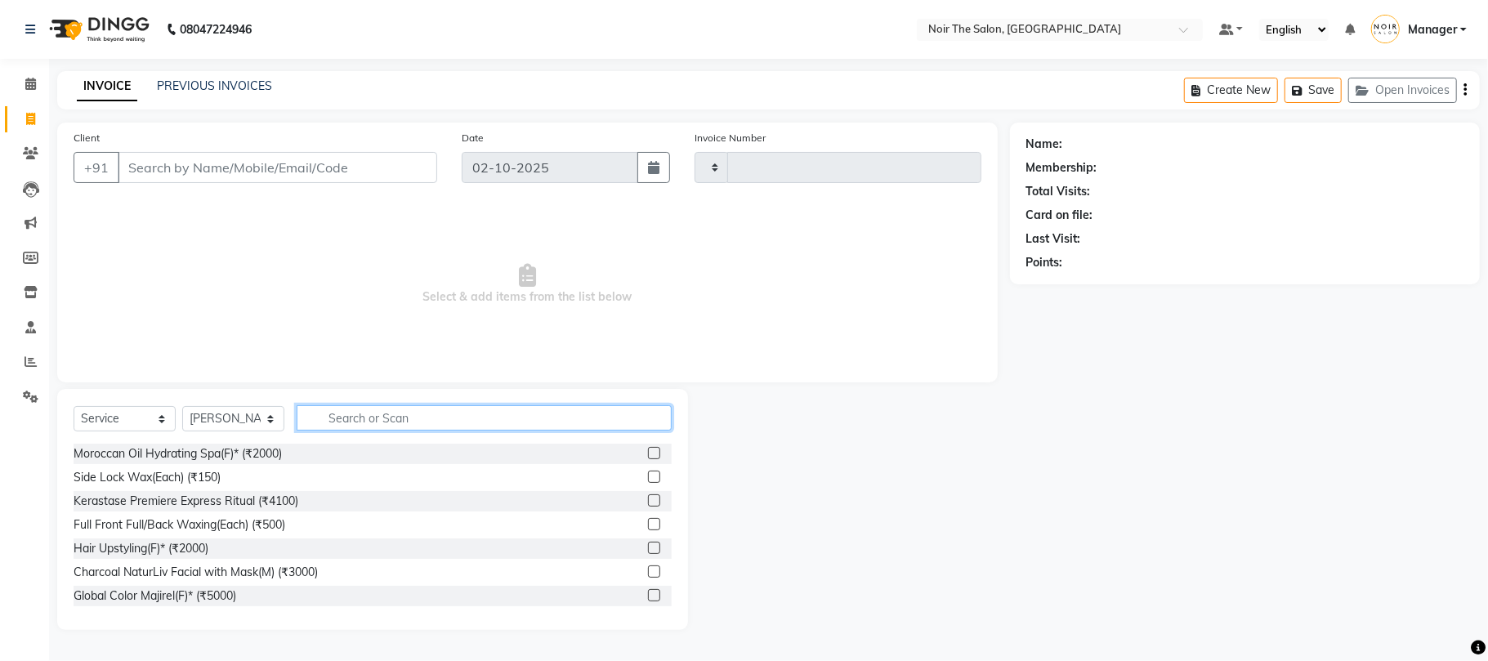
click at [360, 414] on input "text" at bounding box center [484, 417] width 375 height 25
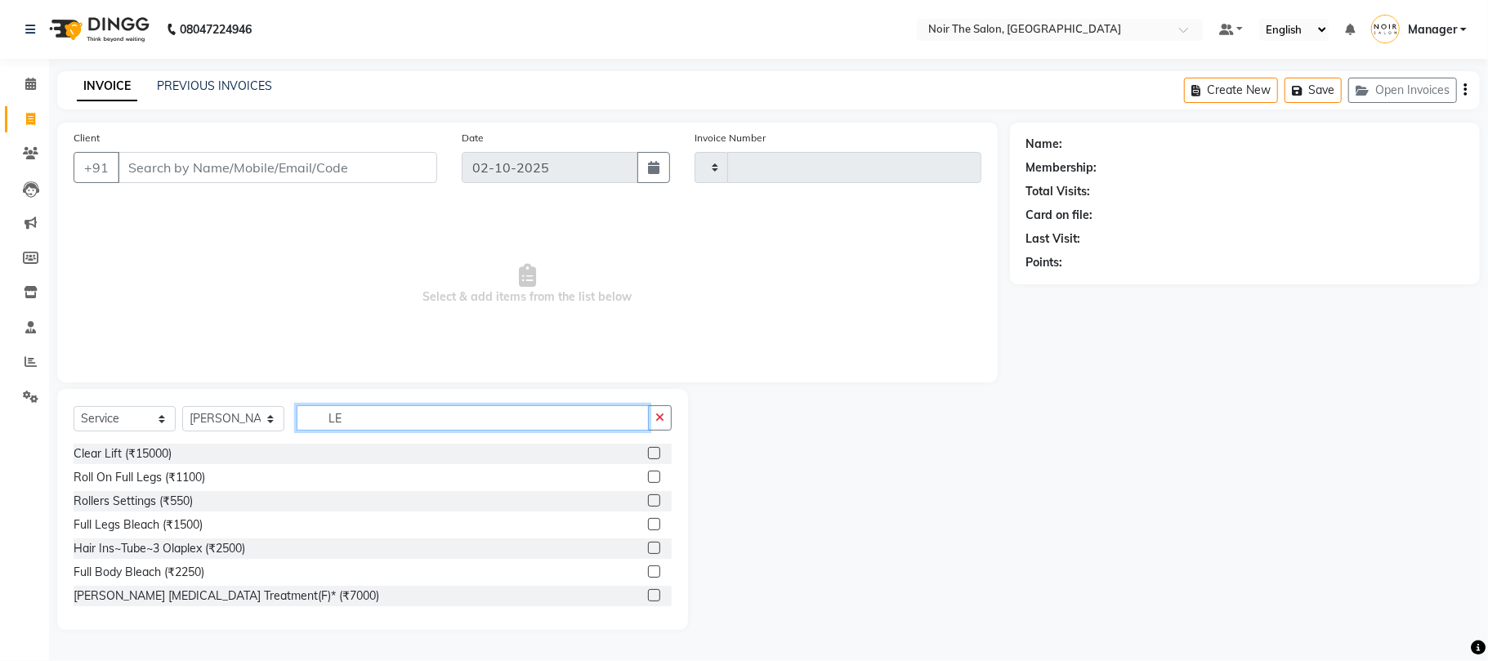
type input "L"
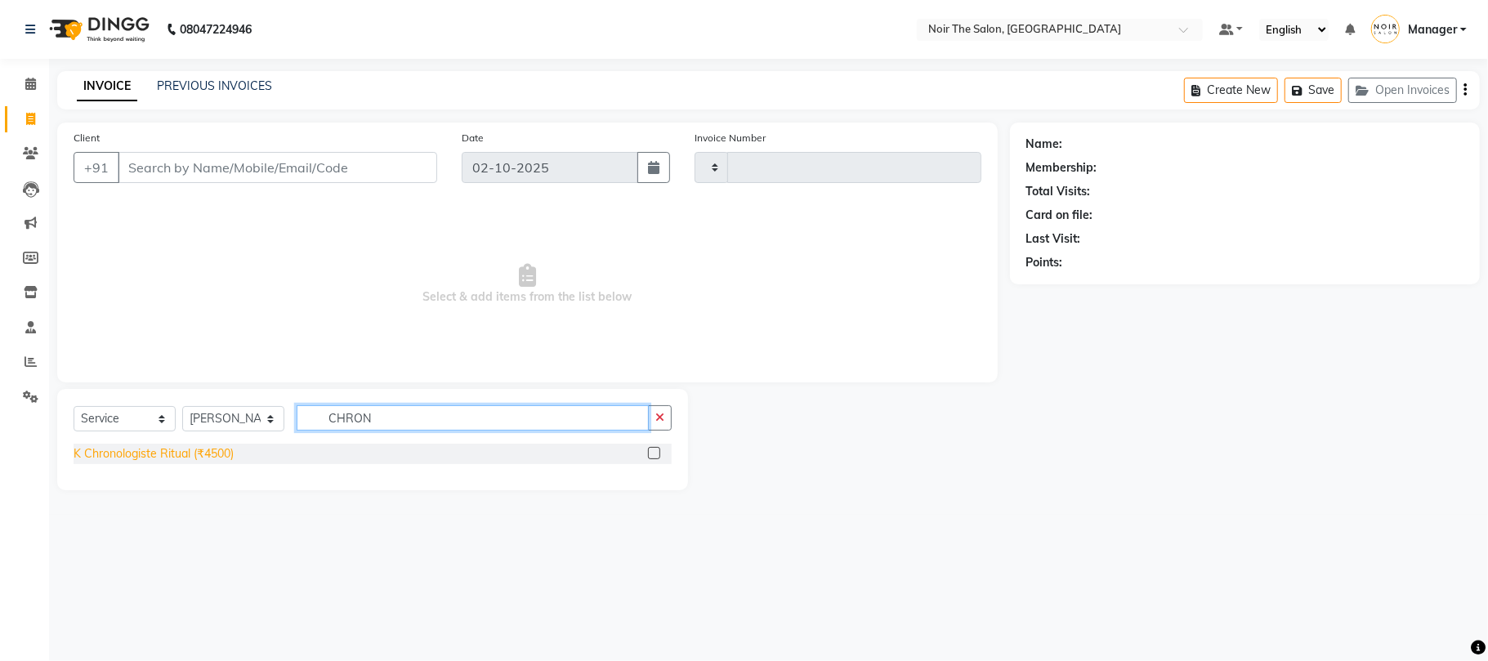
type input "CHRON"
click at [161, 449] on div "K Chronologiste Ritual (₹4500)" at bounding box center [154, 453] width 160 height 17
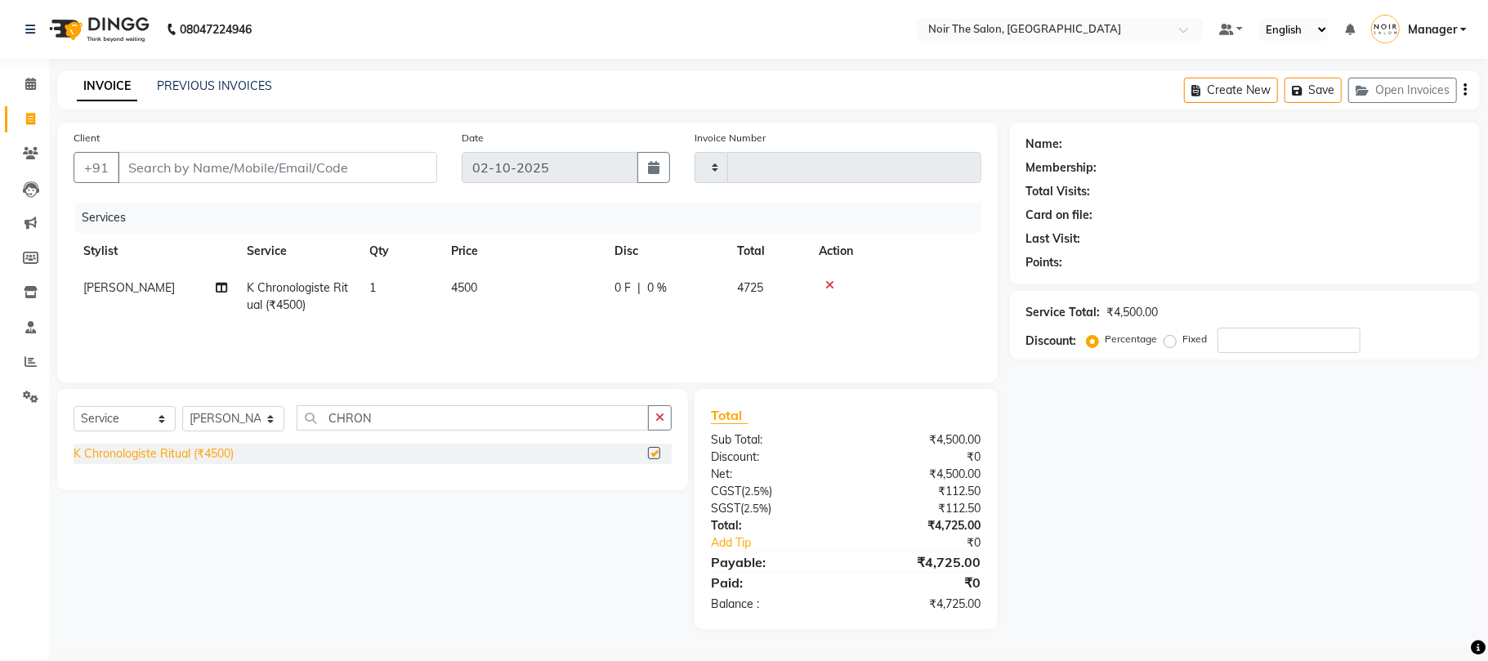
checkbox input "false"
click at [477, 292] on span "4500" at bounding box center [464, 287] width 26 height 15
select select "72628"
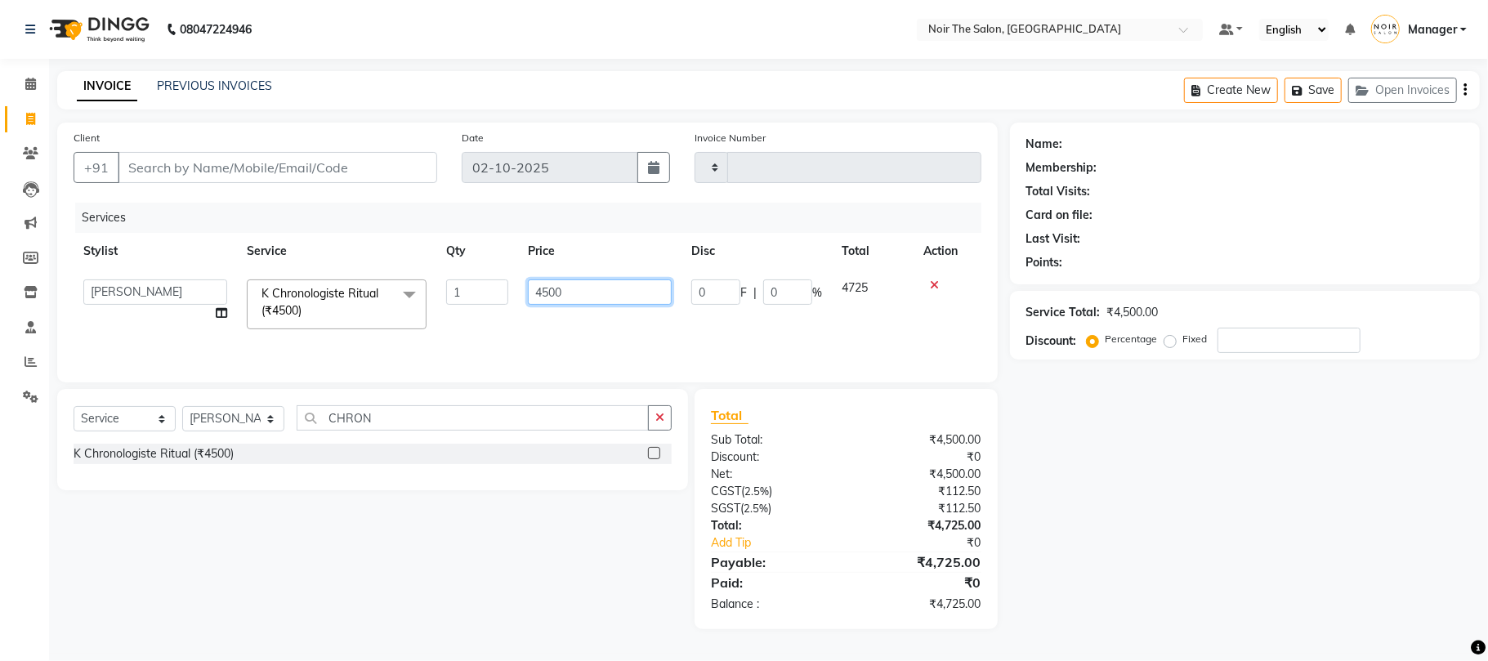
drag, startPoint x: 571, startPoint y: 288, endPoint x: 523, endPoint y: 296, distance: 48.1
click at [523, 296] on td "4500" at bounding box center [599, 304] width 163 height 69
type input "6100"
click at [546, 331] on div "Services Stylist Service Qty Price Disc Total Action Aalam Abhishek_Mgr Abhishe…" at bounding box center [528, 284] width 908 height 163
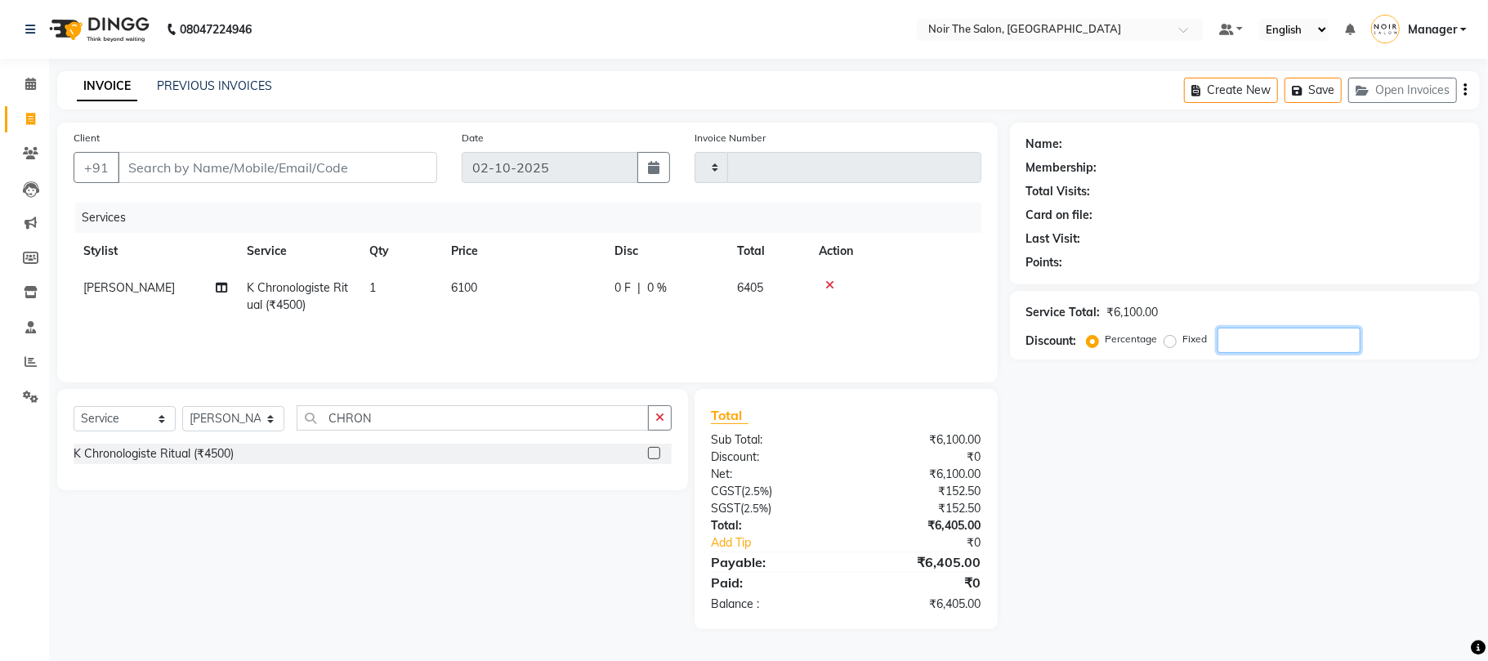
click at [1242, 337] on input "number" at bounding box center [1289, 340] width 143 height 25
type input "20"
click at [1099, 440] on div "Name: Membership: Total Visits: Card on file: Last Visit: Points: Service Total…" at bounding box center [1251, 376] width 482 height 507
click at [128, 413] on select "Select Service Product Membership Package Voucher Prepaid Gift Card" at bounding box center [125, 418] width 102 height 25
select select "product"
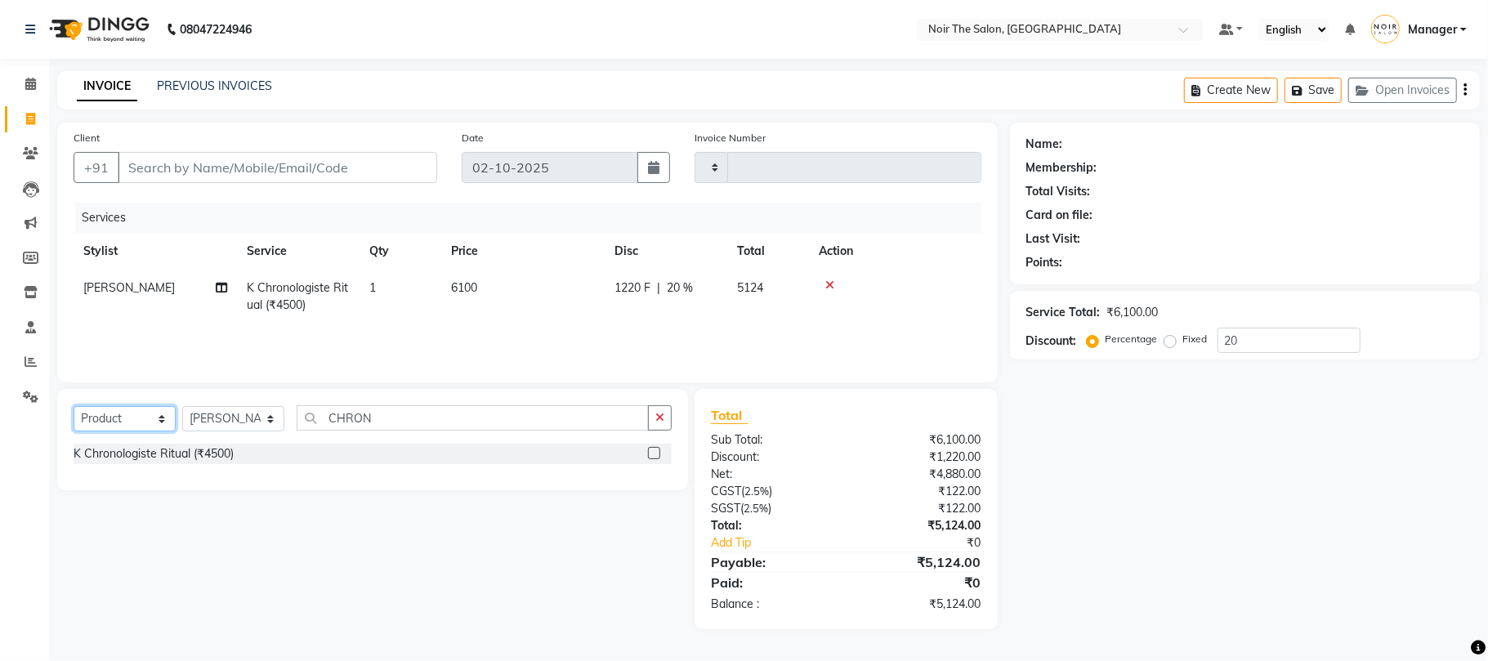
click at [74, 406] on select "Select Service Product Membership Package Voucher Prepaid Gift Card" at bounding box center [125, 418] width 102 height 25
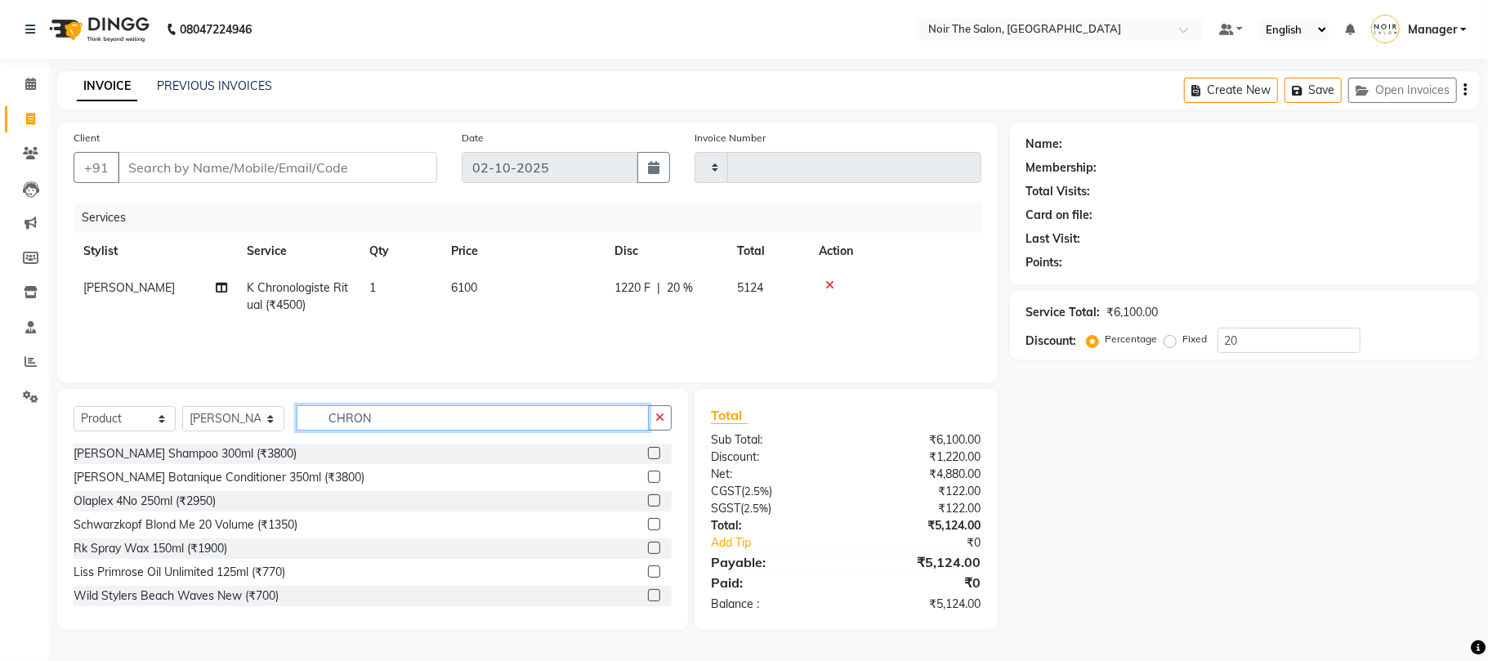
drag, startPoint x: 399, startPoint y: 422, endPoint x: 298, endPoint y: 426, distance: 100.6
click at [298, 426] on input "CHRON" at bounding box center [473, 417] width 352 height 25
type input "742776608393"
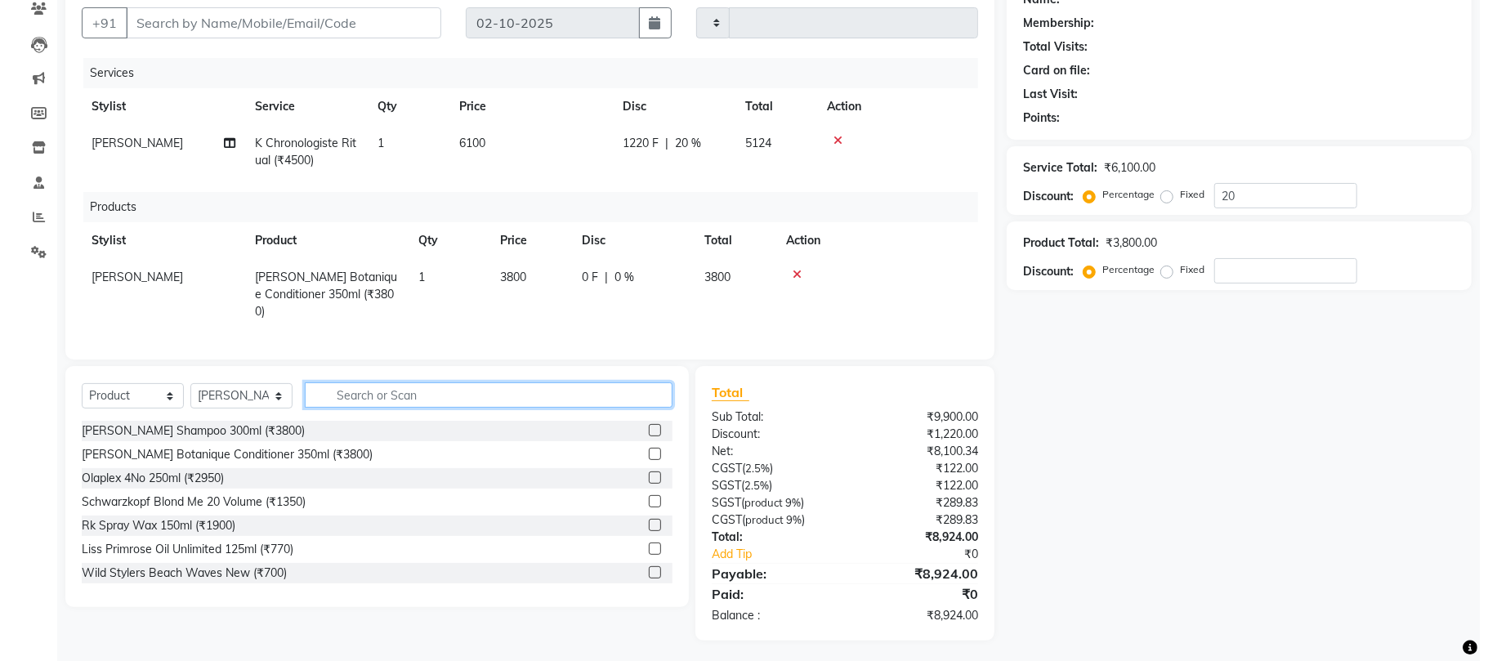
scroll to position [148, 0]
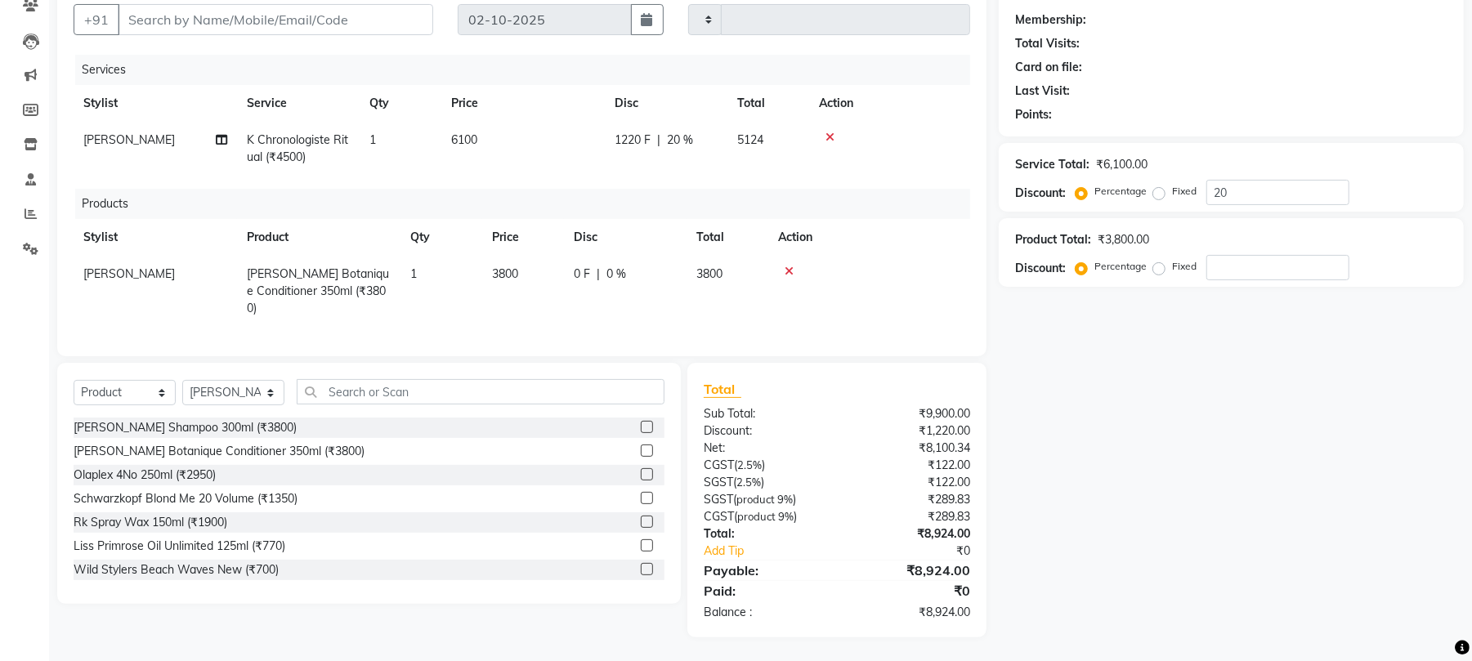
click at [796, 167] on td "5124" at bounding box center [768, 149] width 82 height 54
select select "72628"
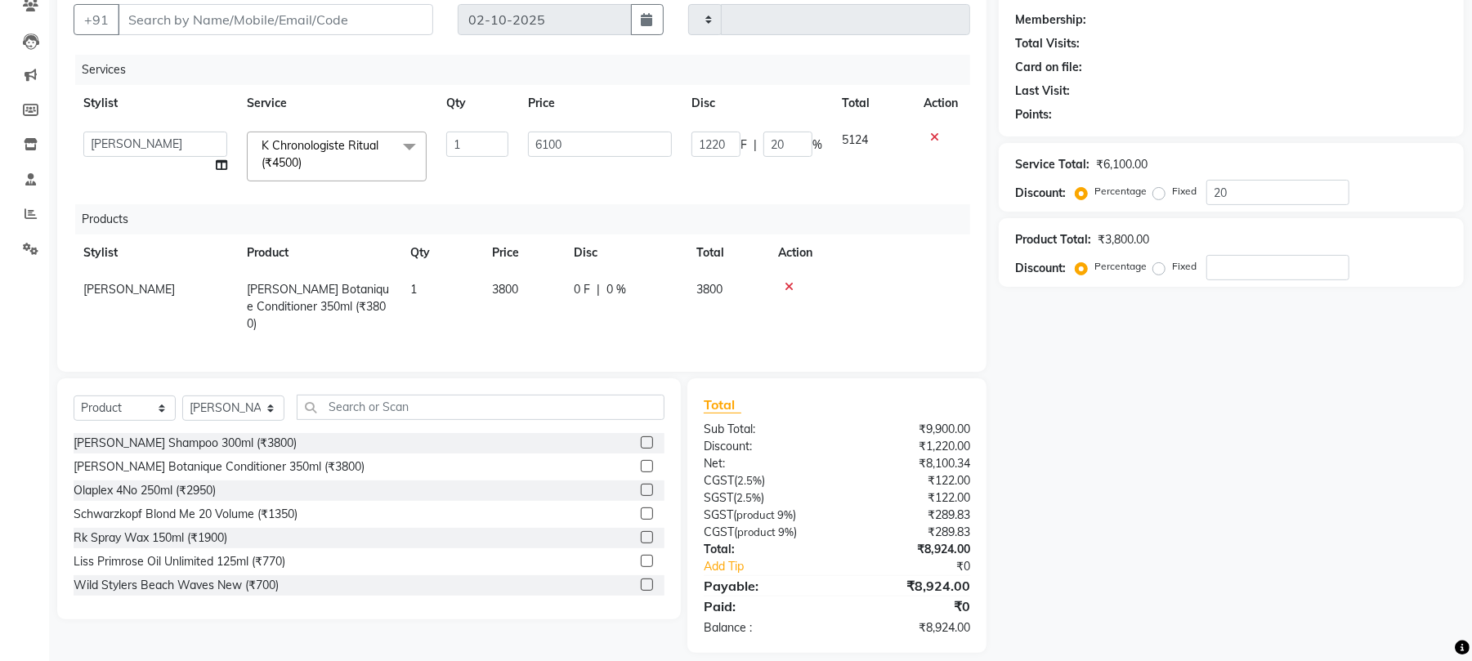
click at [870, 181] on td "5124" at bounding box center [873, 156] width 82 height 69
click at [802, 147] on input "20" at bounding box center [787, 144] width 49 height 25
click at [887, 235] on th "Action" at bounding box center [869, 253] width 202 height 37
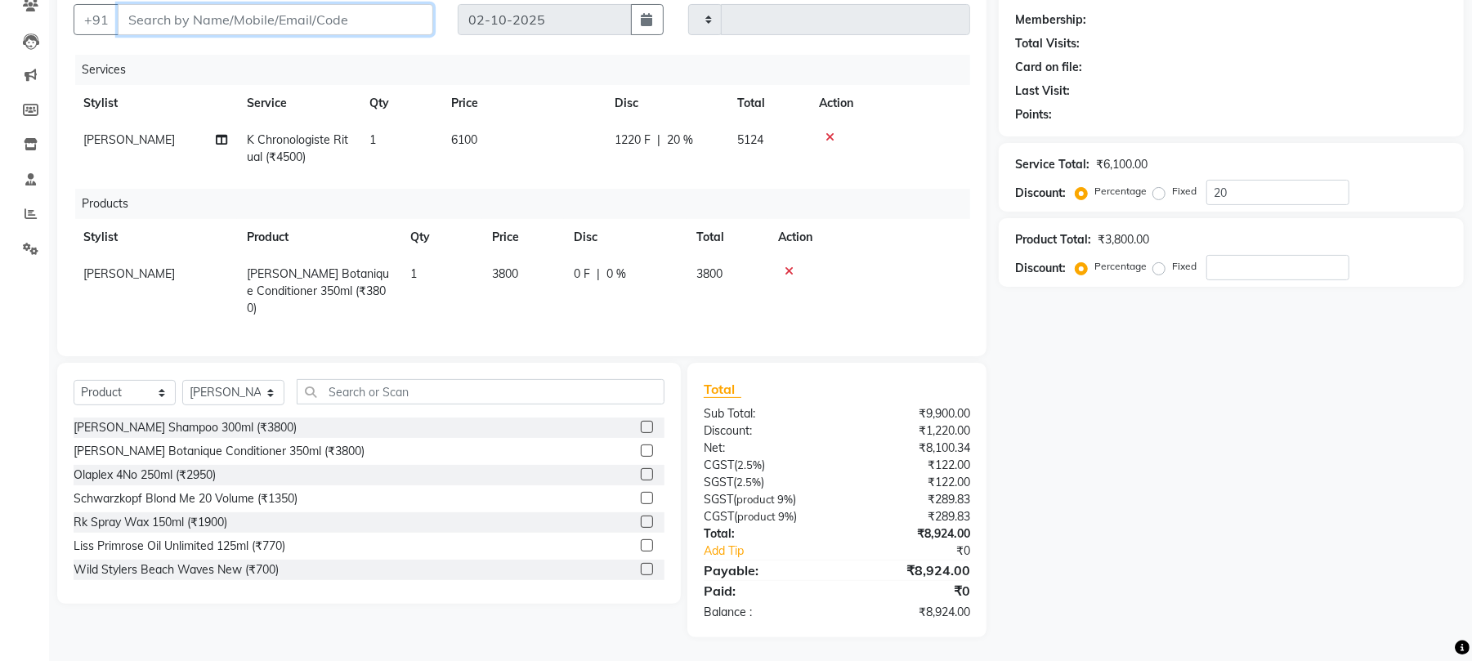
click at [173, 15] on input "Client" at bounding box center [275, 19] width 315 height 31
click at [1257, 268] on input "number" at bounding box center [1277, 267] width 143 height 25
click at [154, 23] on input "Client" at bounding box center [275, 19] width 315 height 31
type input "9"
type input "0"
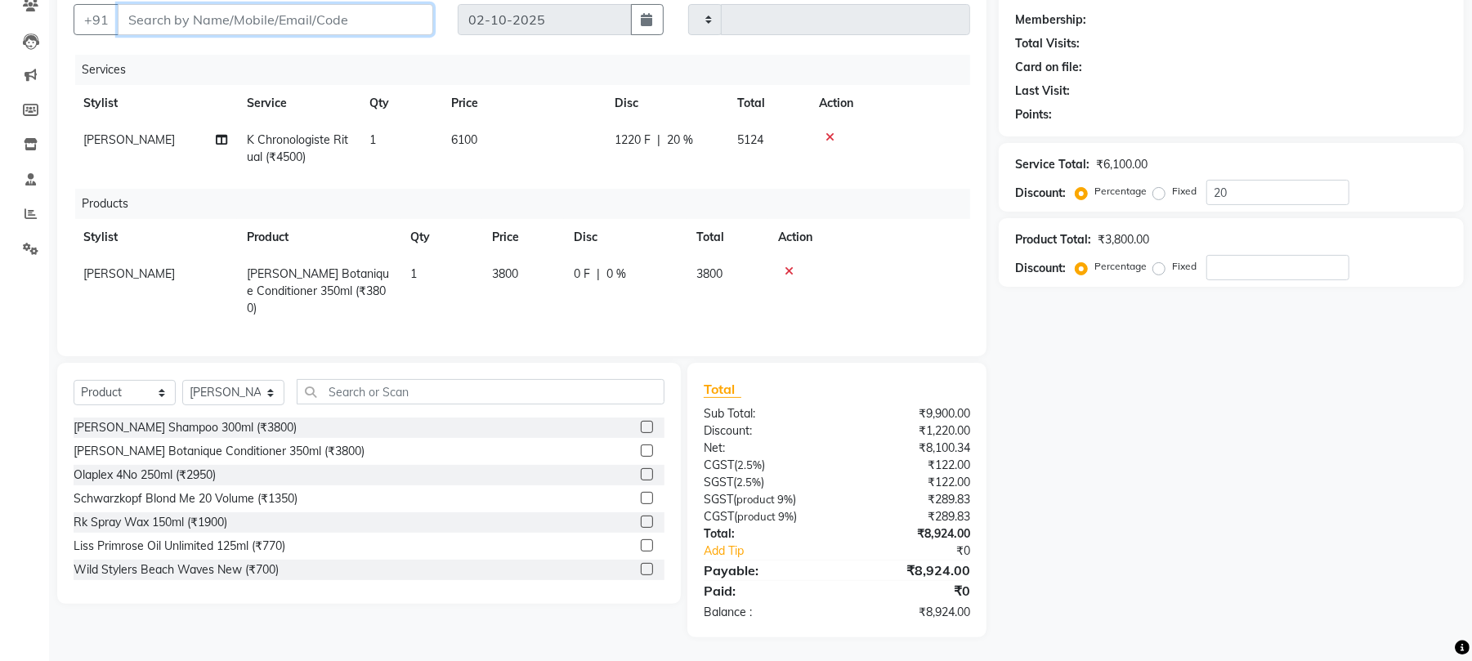
type input "0"
type input "9839500003"
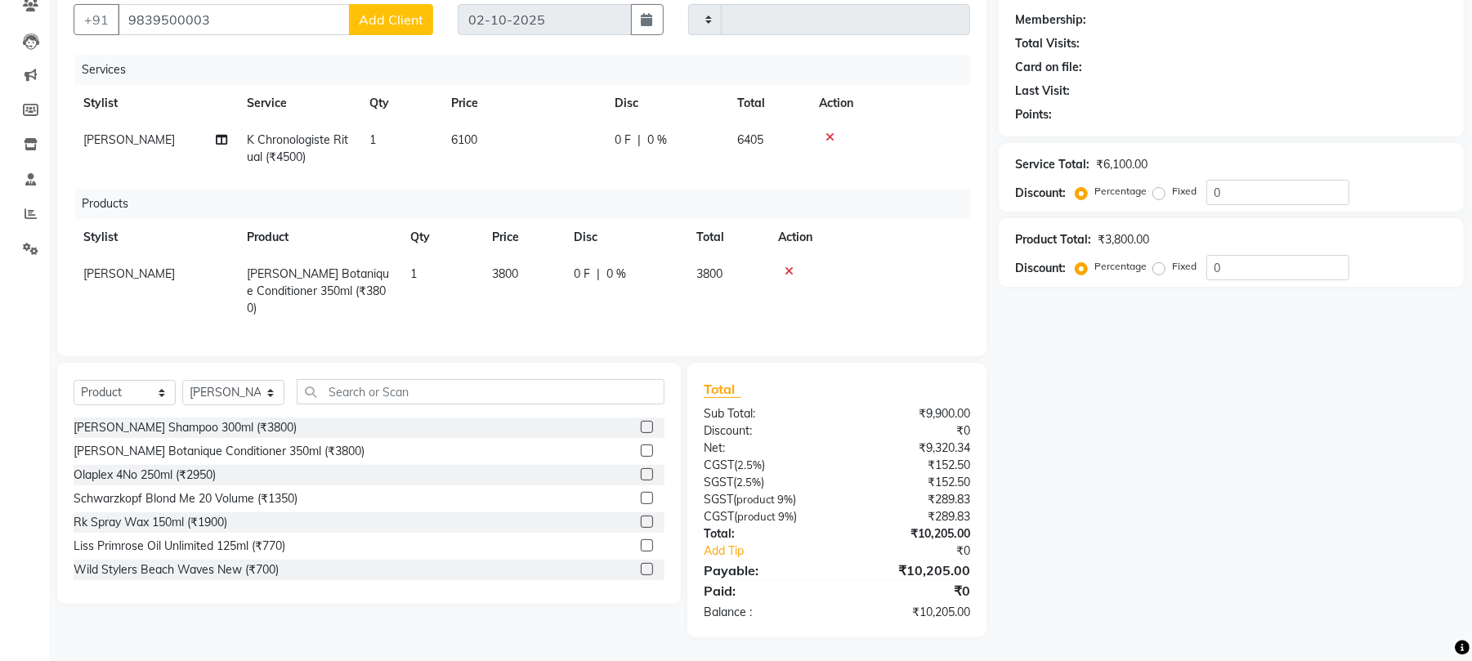
click at [373, 13] on span "Add Client" at bounding box center [391, 19] width 65 height 16
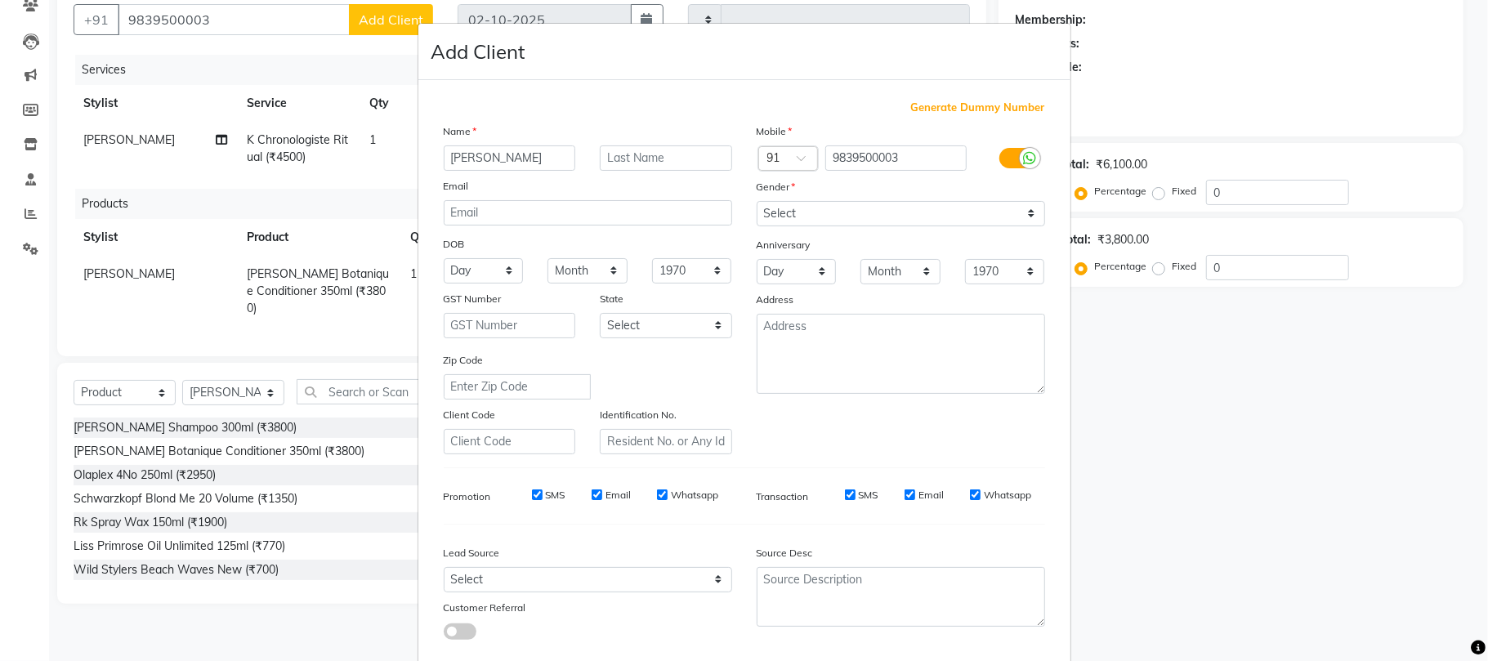
type input "[PERSON_NAME]"
click at [657, 159] on input "text" at bounding box center [666, 157] width 132 height 25
type input "MAAM"
click at [782, 220] on select "Select [DEMOGRAPHIC_DATA] [DEMOGRAPHIC_DATA] Other Prefer Not To Say" at bounding box center [901, 213] width 289 height 25
select select "[DEMOGRAPHIC_DATA]"
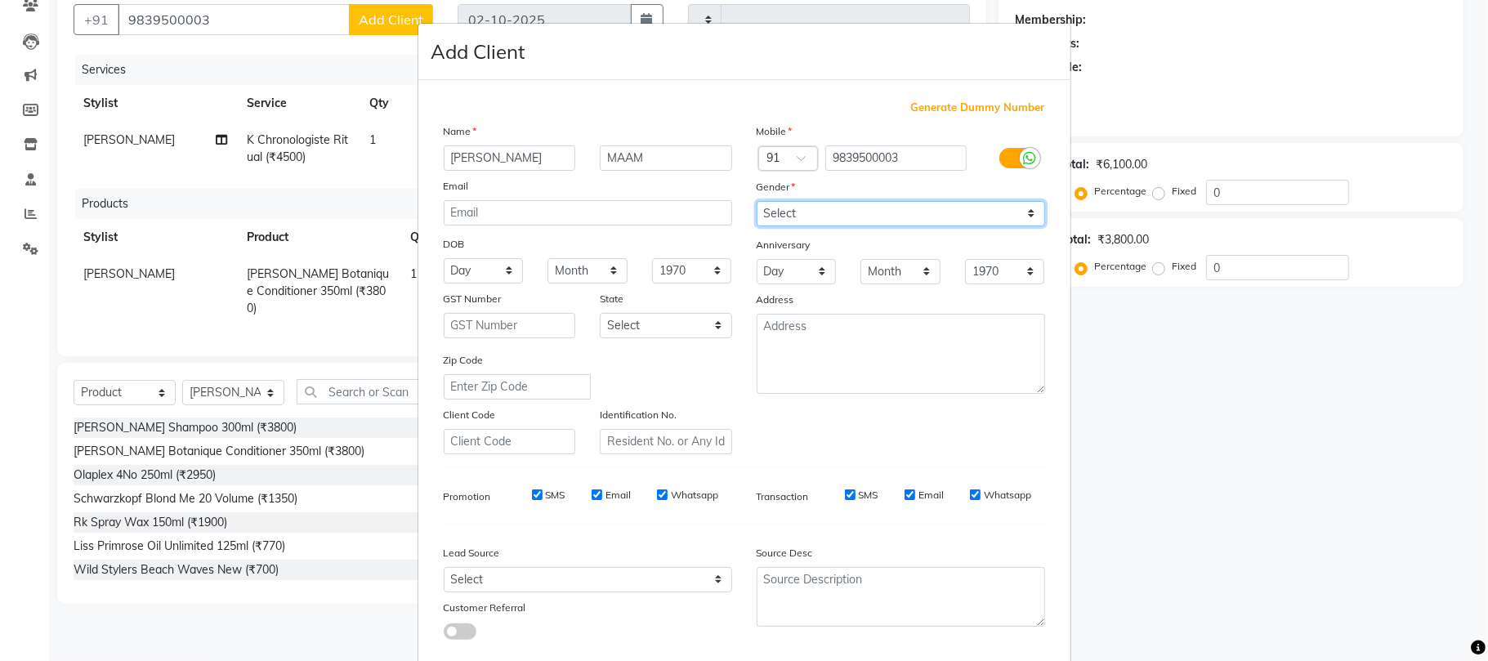
click at [757, 201] on select "Select [DEMOGRAPHIC_DATA] [DEMOGRAPHIC_DATA] Other Prefer Not To Say" at bounding box center [901, 213] width 289 height 25
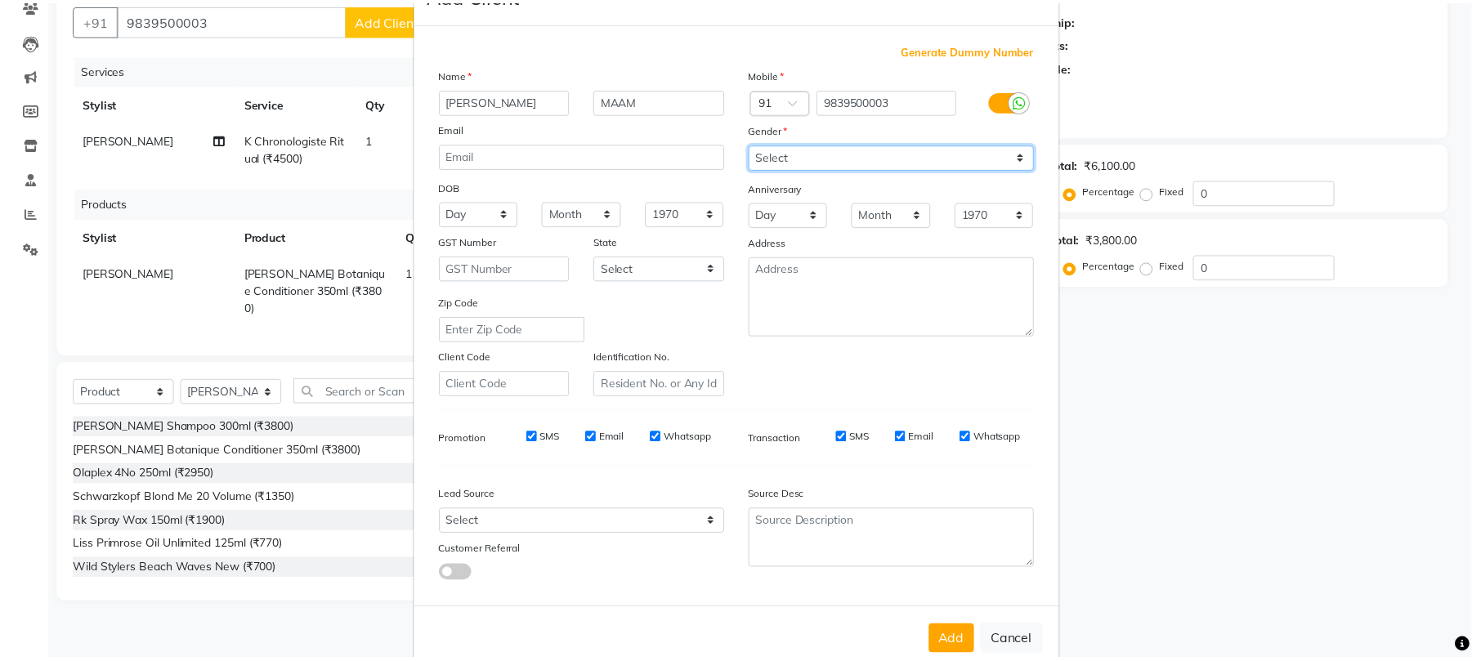
scroll to position [89, 0]
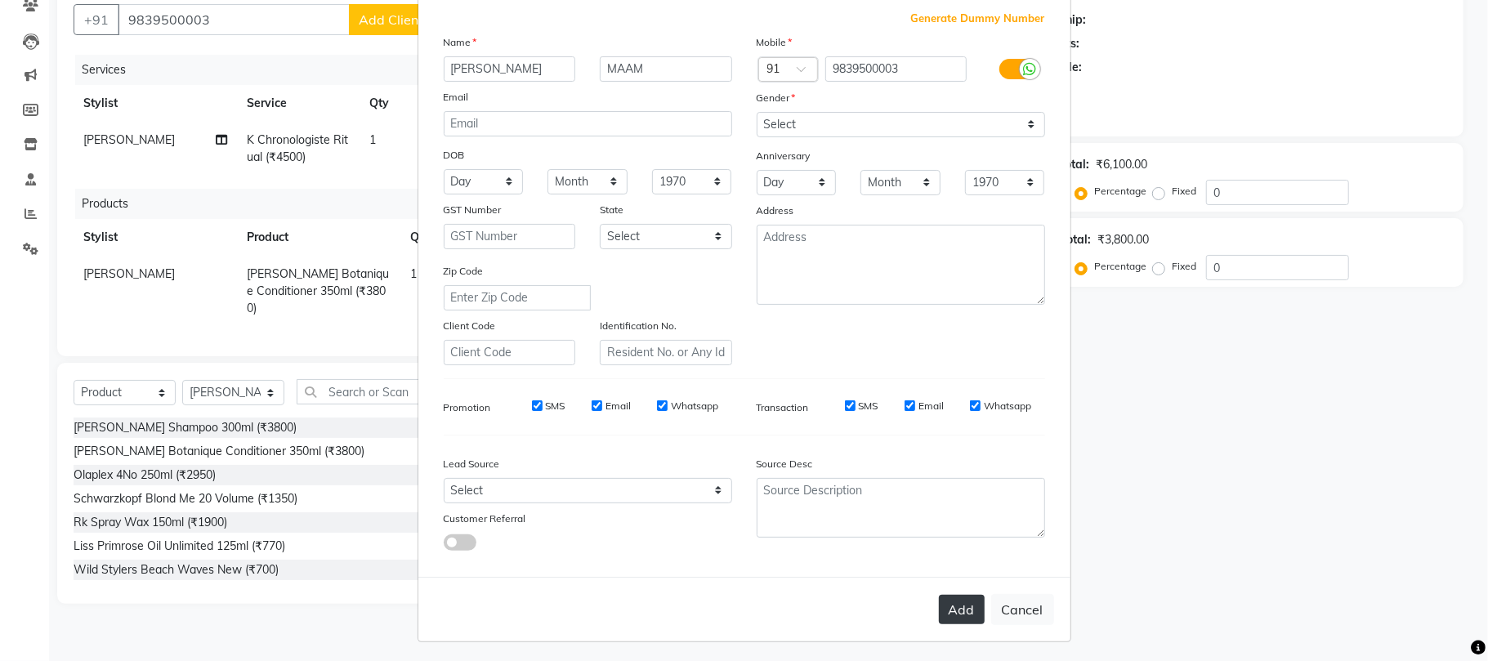
click at [958, 605] on button "Add" at bounding box center [962, 609] width 46 height 29
select select
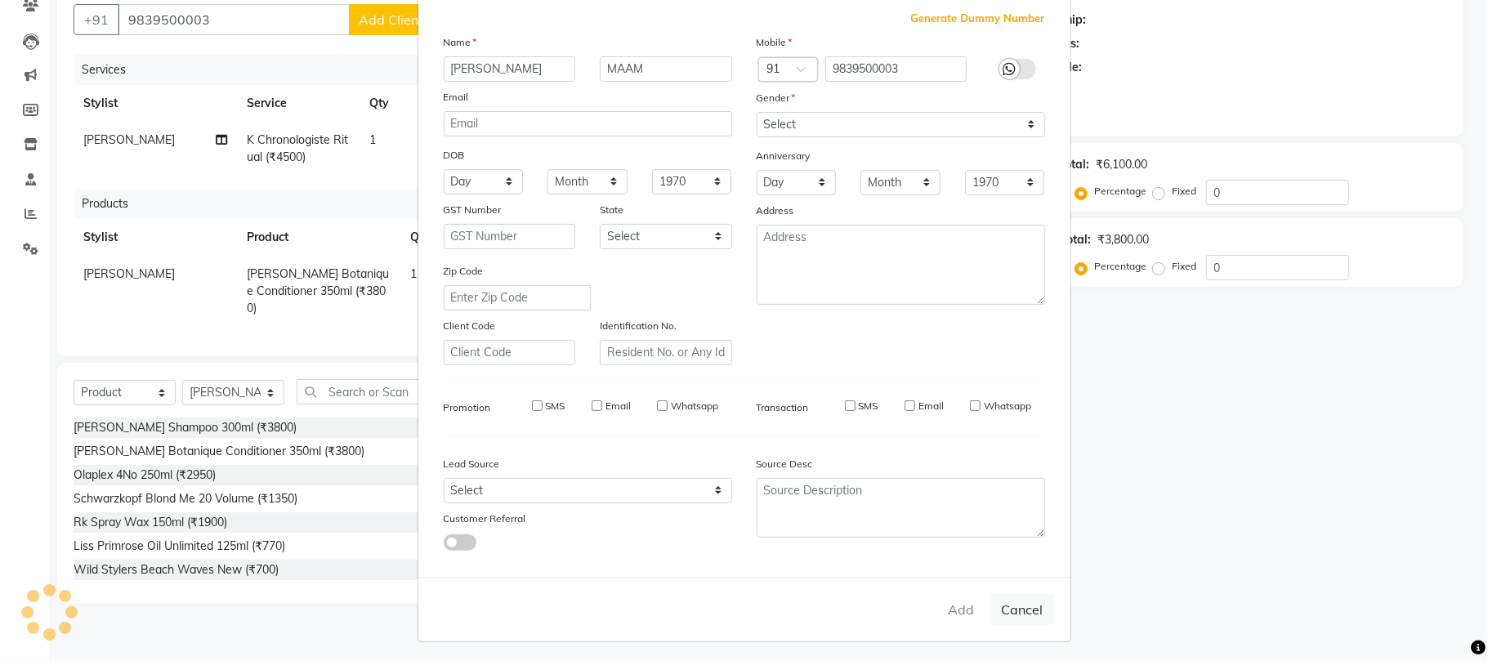
select select
checkbox input "false"
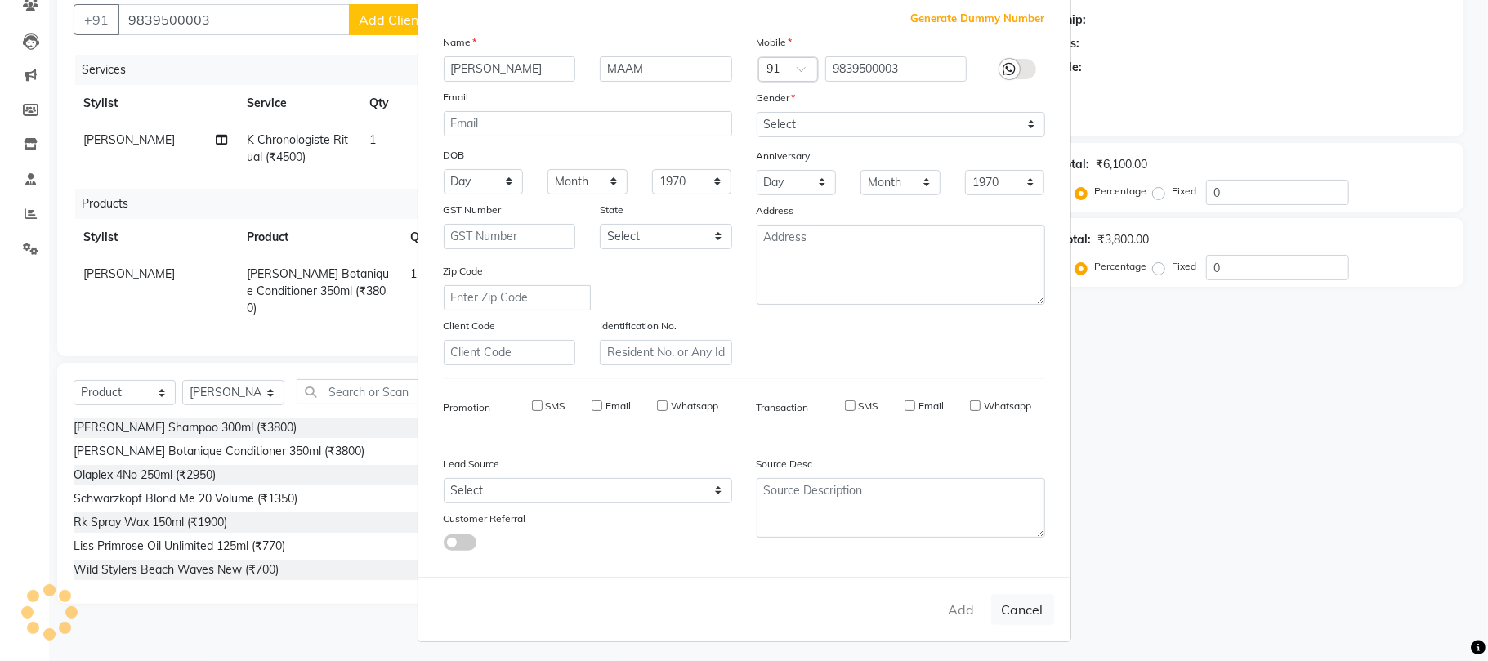
checkbox input "false"
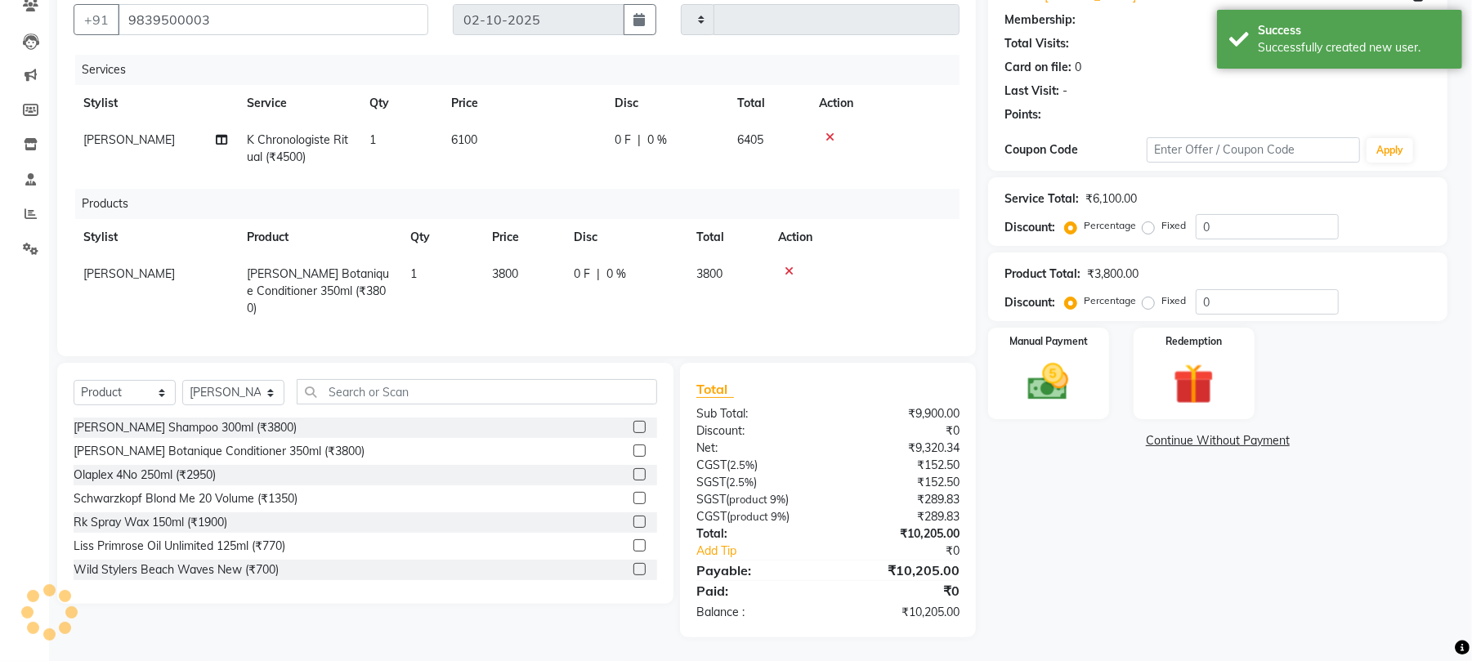
select select "1: Object"
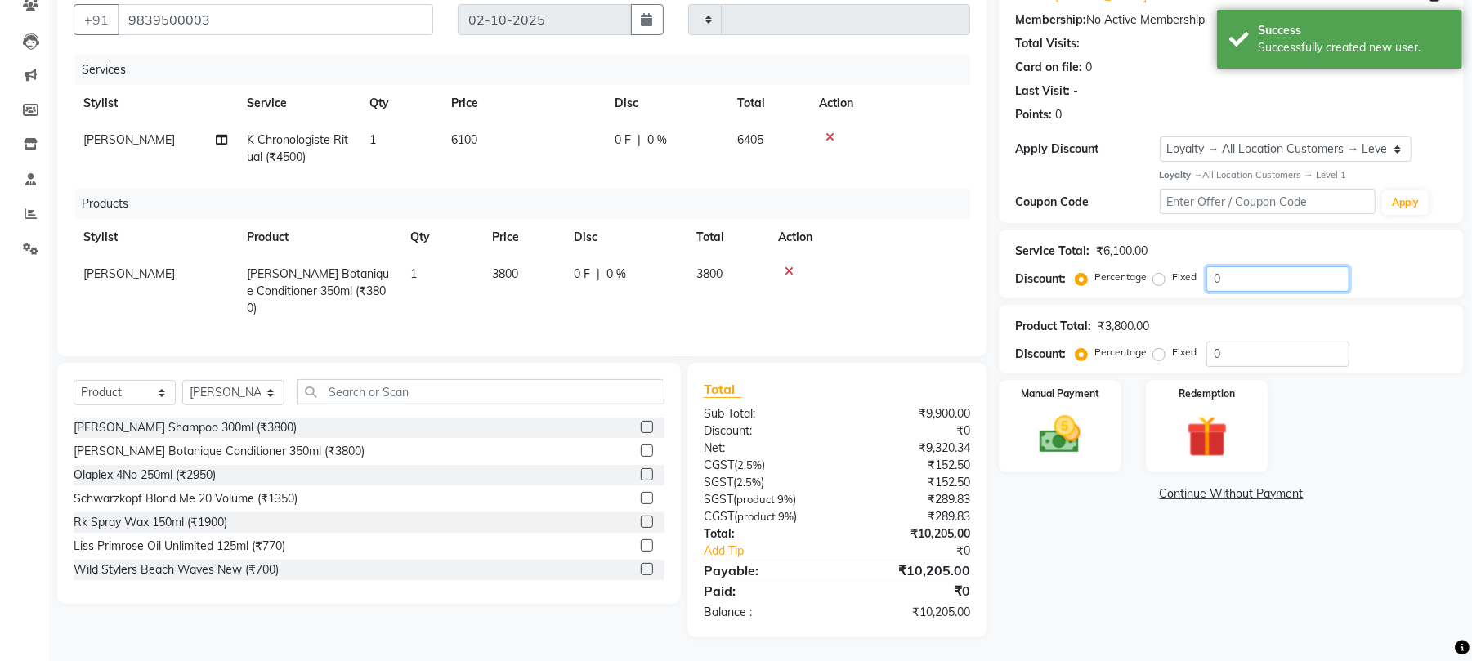
click at [1231, 273] on input "0" at bounding box center [1277, 278] width 143 height 25
type input "20"
click at [1188, 315] on div "Product Total: ₹3,800.00 Discount: Percentage Fixed 0" at bounding box center [1231, 339] width 432 height 56
click at [1072, 443] on img at bounding box center [1060, 435] width 70 height 50
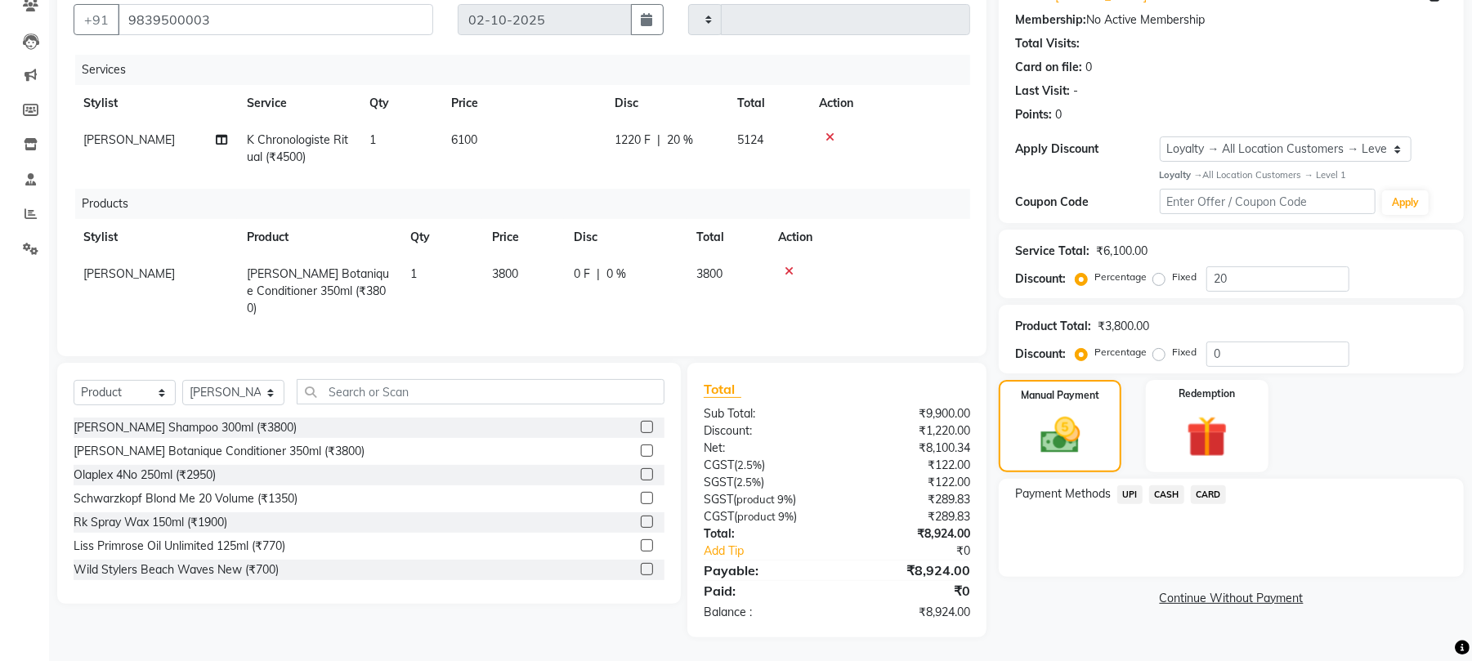
click at [1171, 490] on span "CASH" at bounding box center [1166, 494] width 35 height 19
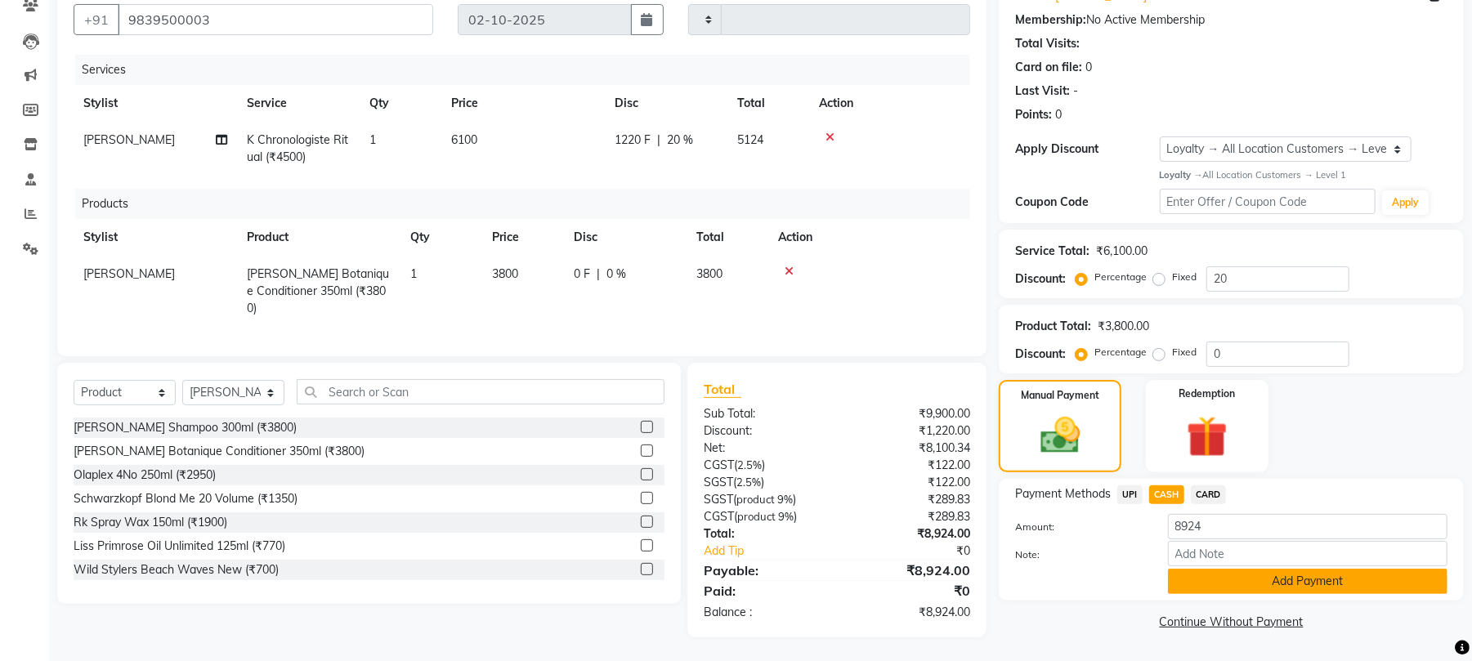
click at [1231, 575] on button "Add Payment" at bounding box center [1308, 581] width 280 height 25
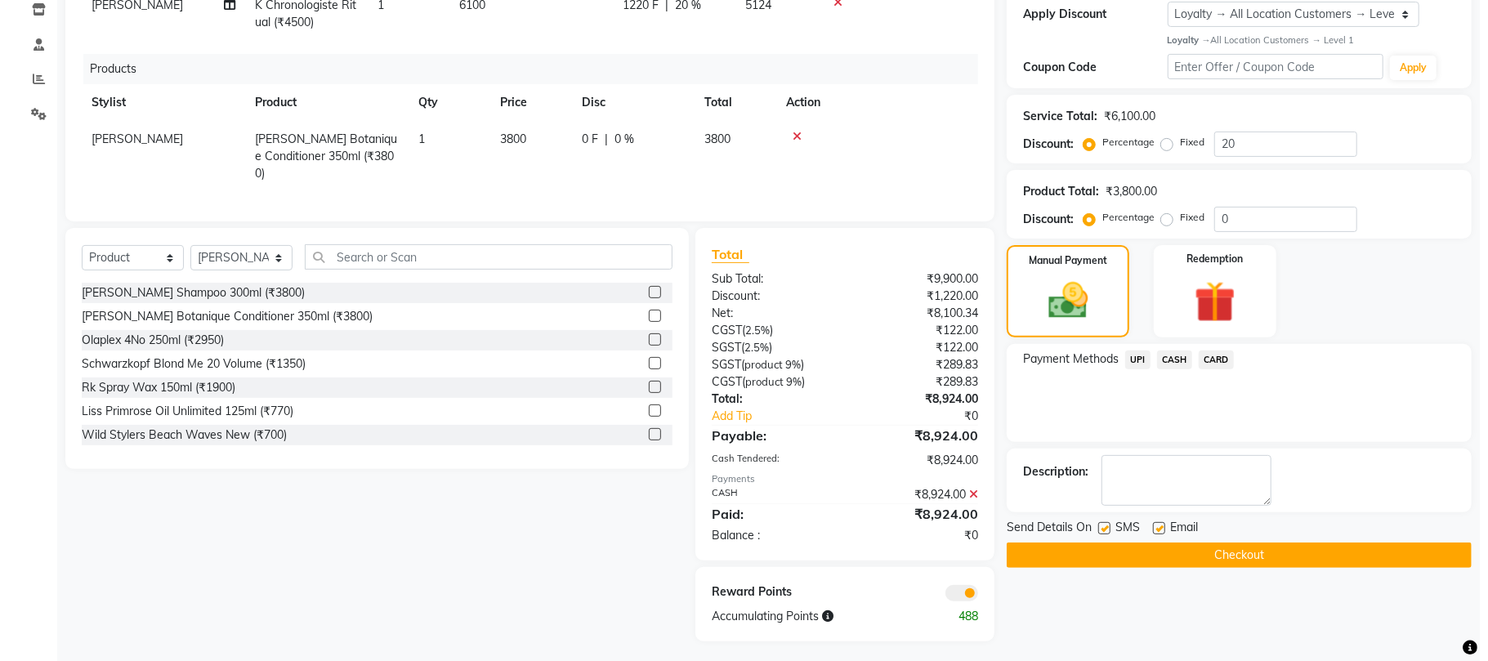
scroll to position [286, 0]
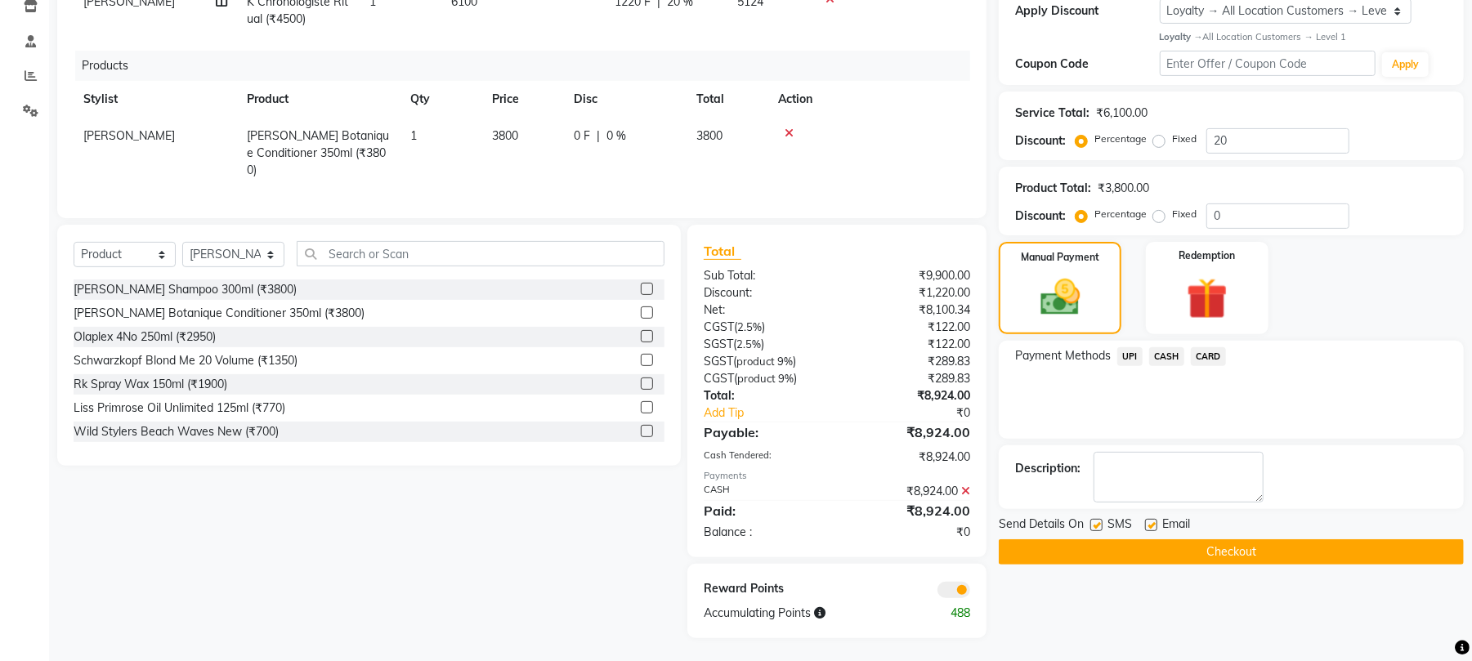
click at [949, 587] on span at bounding box center [953, 590] width 33 height 16
click at [970, 593] on input "checkbox" at bounding box center [970, 593] width 0 height 0
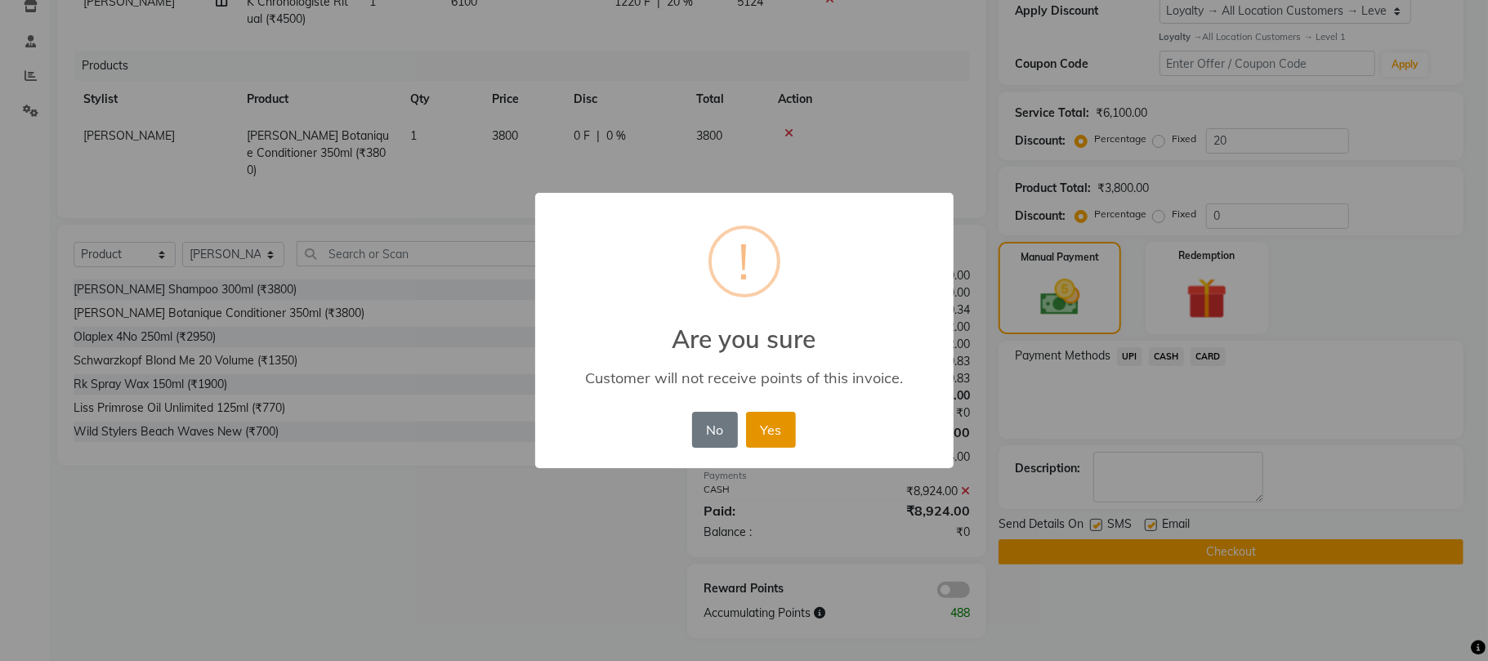
click at [760, 420] on button "Yes" at bounding box center [771, 430] width 50 height 36
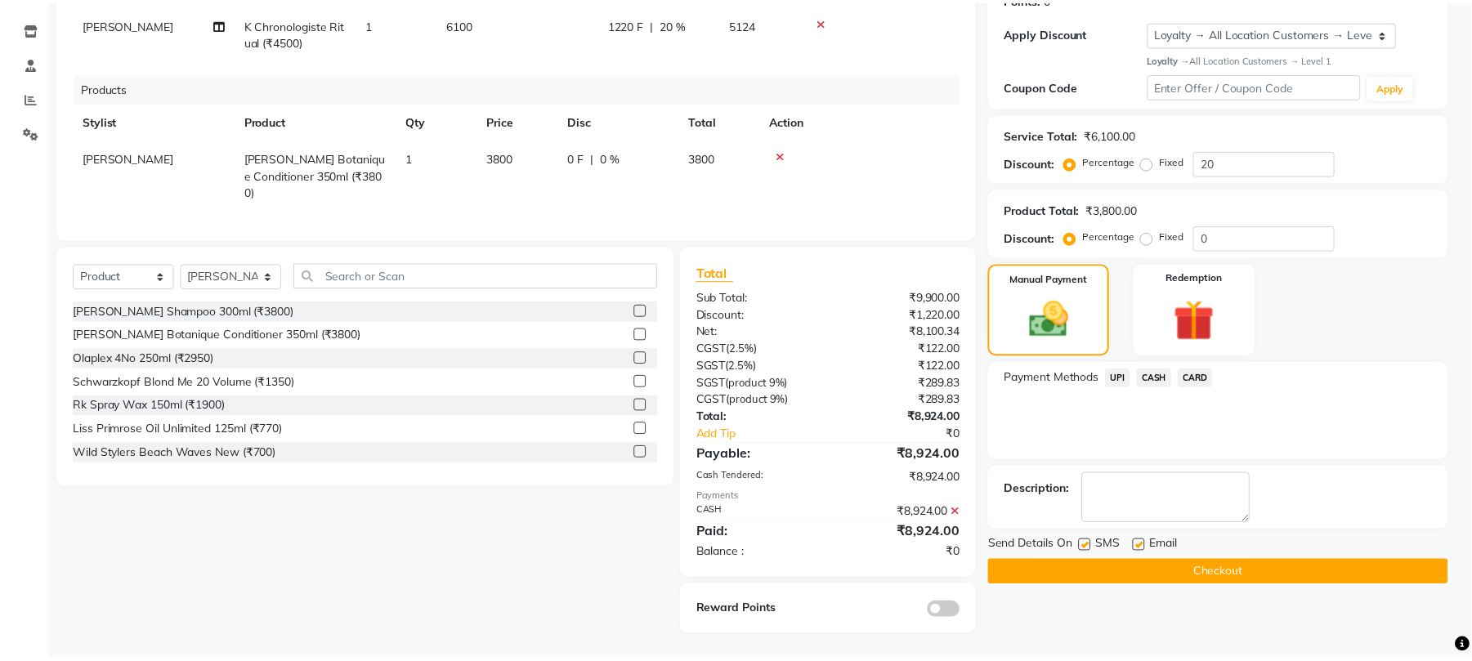
scroll to position [262, 0]
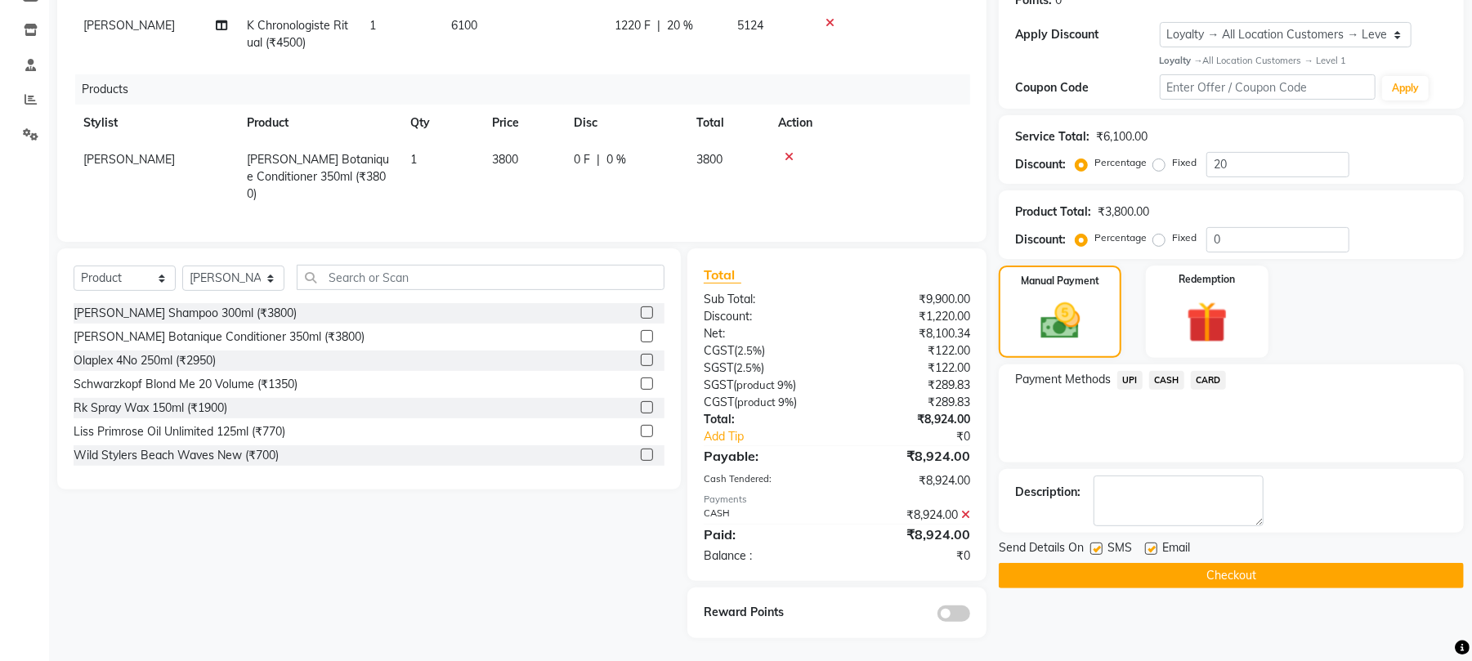
click at [1096, 548] on label at bounding box center [1096, 549] width 12 height 12
click at [1096, 548] on input "checkbox" at bounding box center [1095, 549] width 11 height 11
checkbox input "false"
click at [1149, 549] on label at bounding box center [1151, 549] width 12 height 12
click at [1149, 549] on input "checkbox" at bounding box center [1150, 549] width 11 height 11
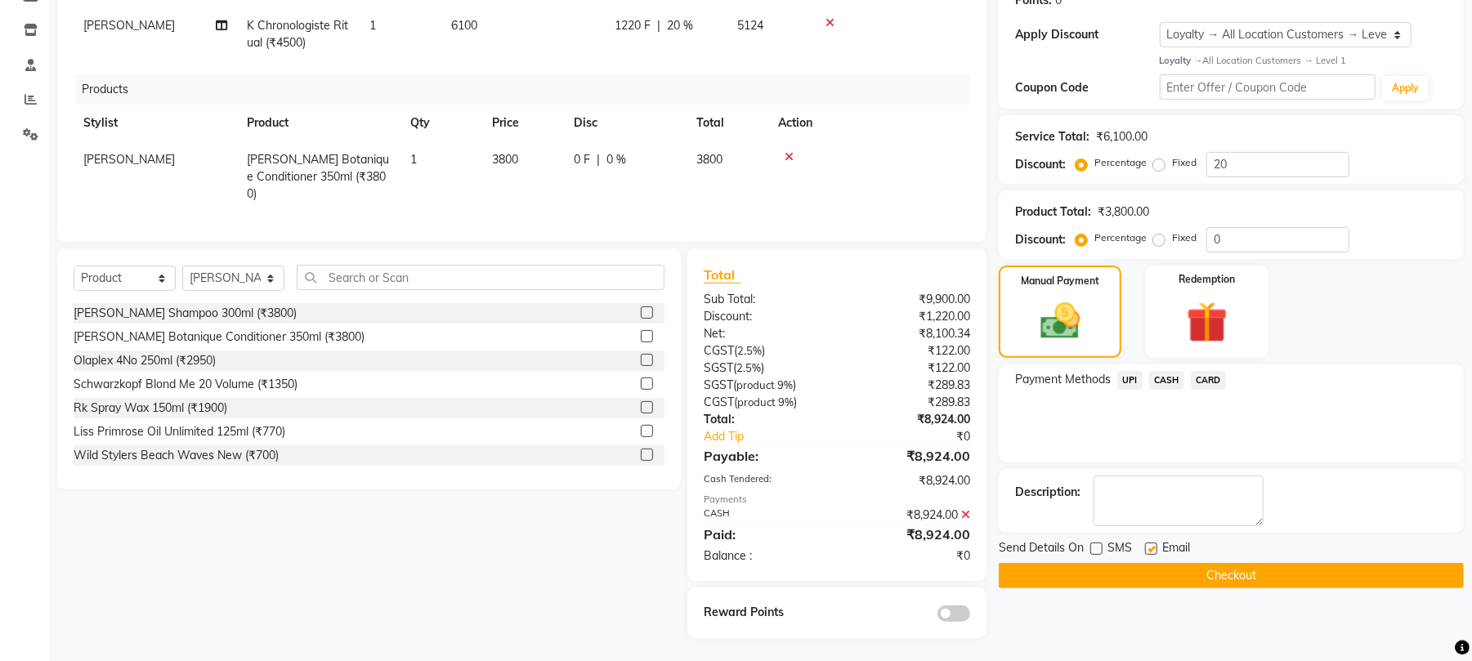
checkbox input "false"
click at [1100, 550] on label at bounding box center [1096, 549] width 12 height 12
click at [1100, 550] on input "checkbox" at bounding box center [1095, 549] width 11 height 11
checkbox input "true"
click at [1106, 569] on button "Checkout" at bounding box center [1231, 575] width 465 height 25
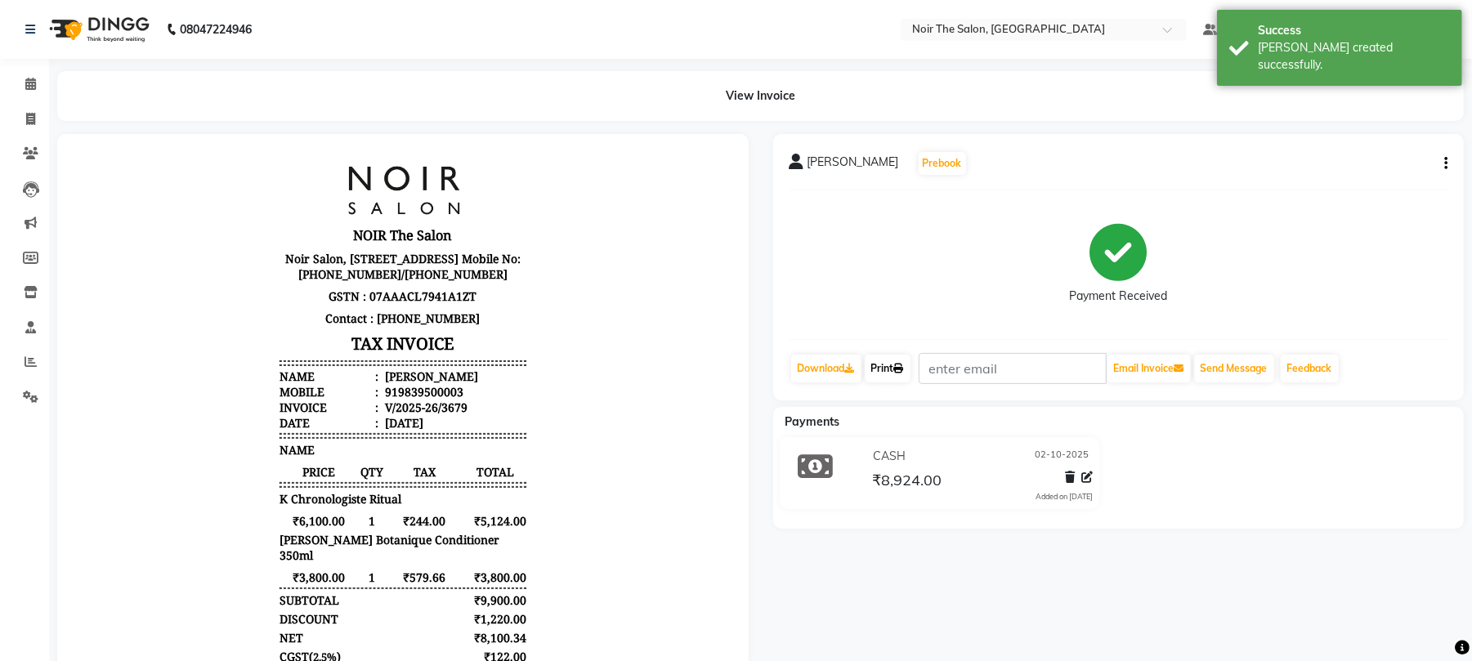
click at [896, 365] on link "Print" at bounding box center [888, 369] width 46 height 28
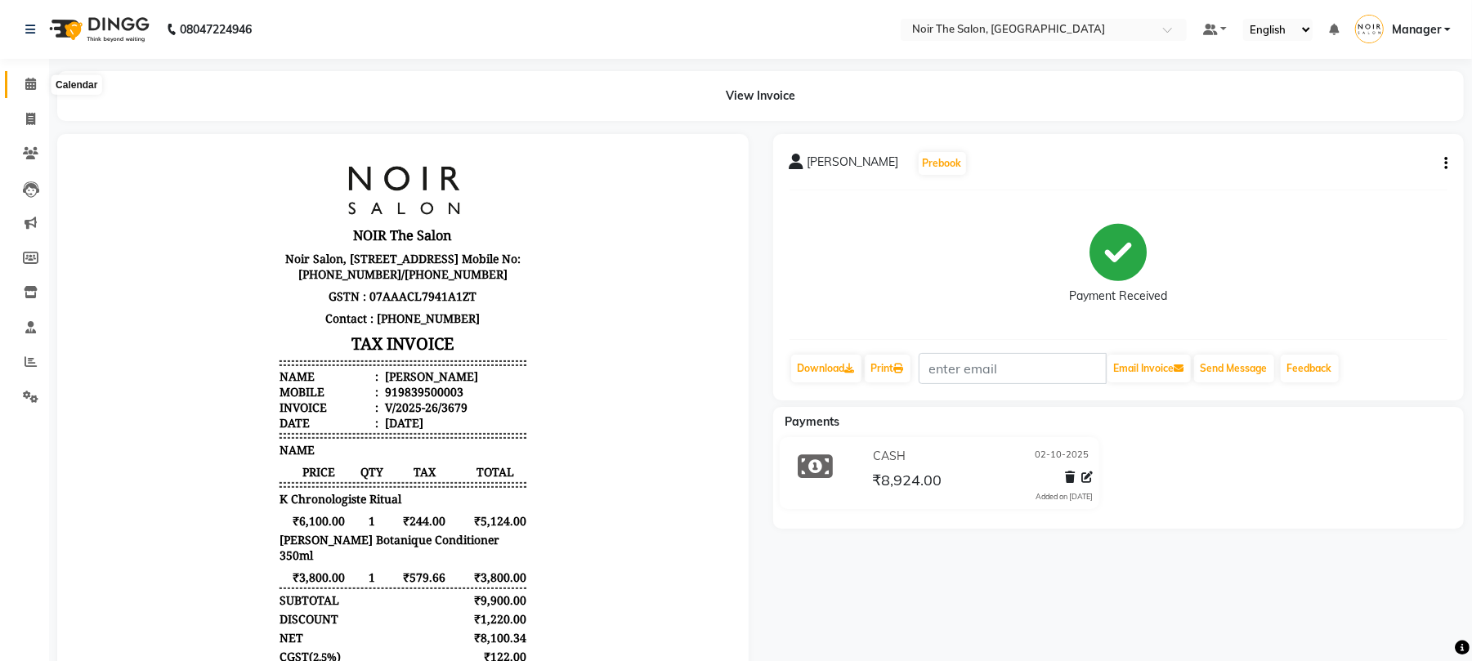
click at [29, 79] on icon at bounding box center [30, 84] width 11 height 12
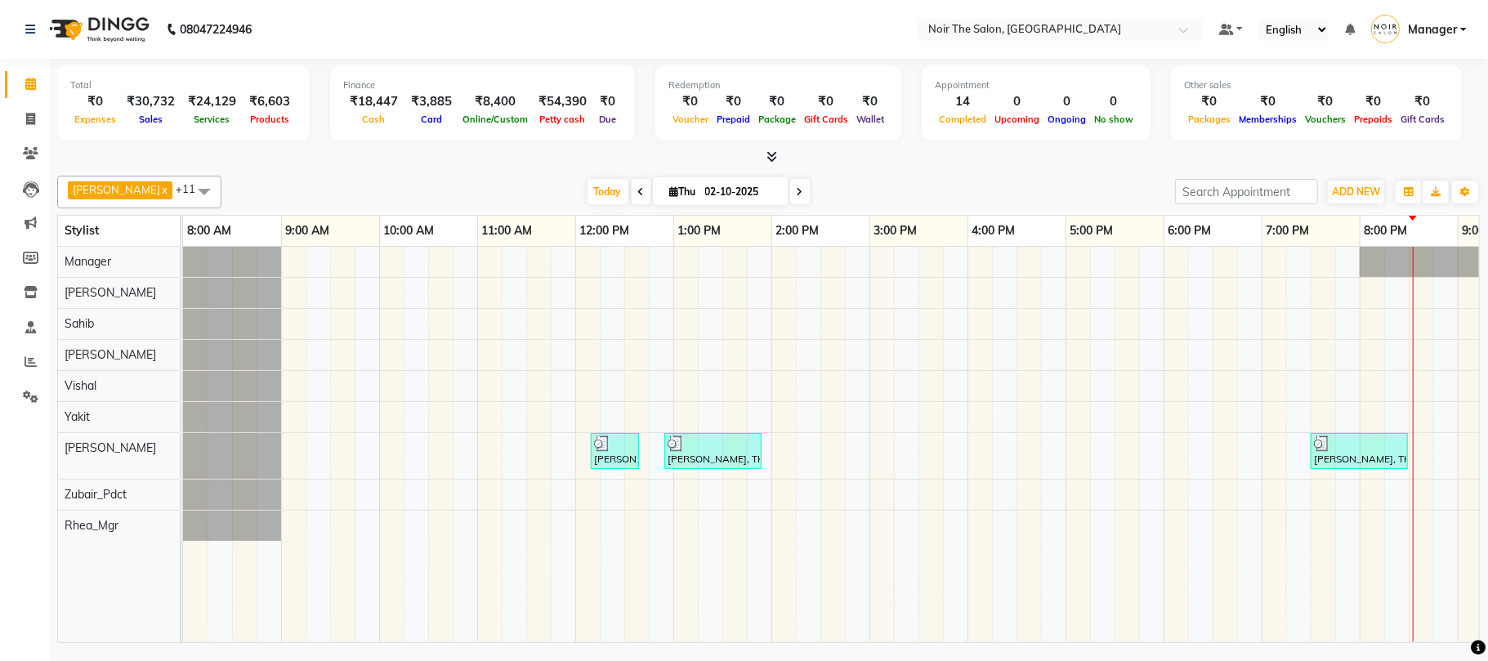
click at [767, 157] on icon at bounding box center [772, 156] width 11 height 12
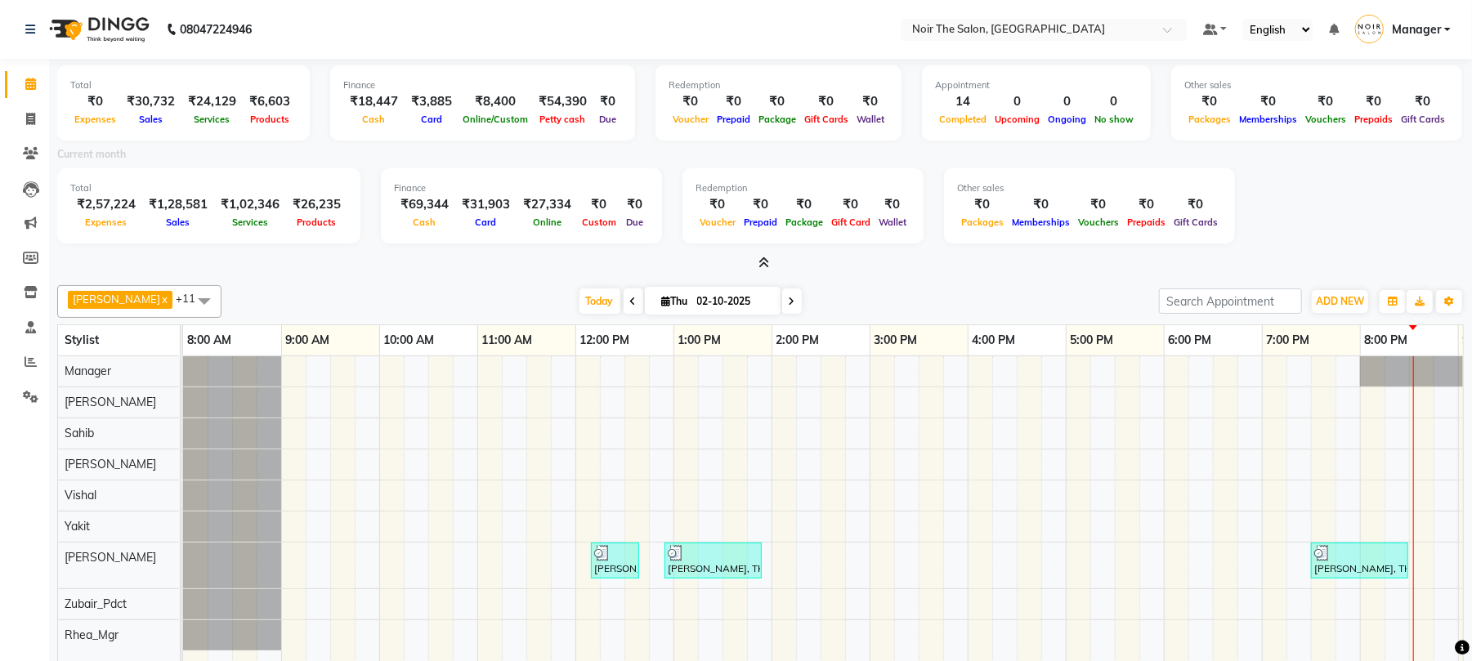
click at [760, 262] on icon at bounding box center [763, 263] width 11 height 12
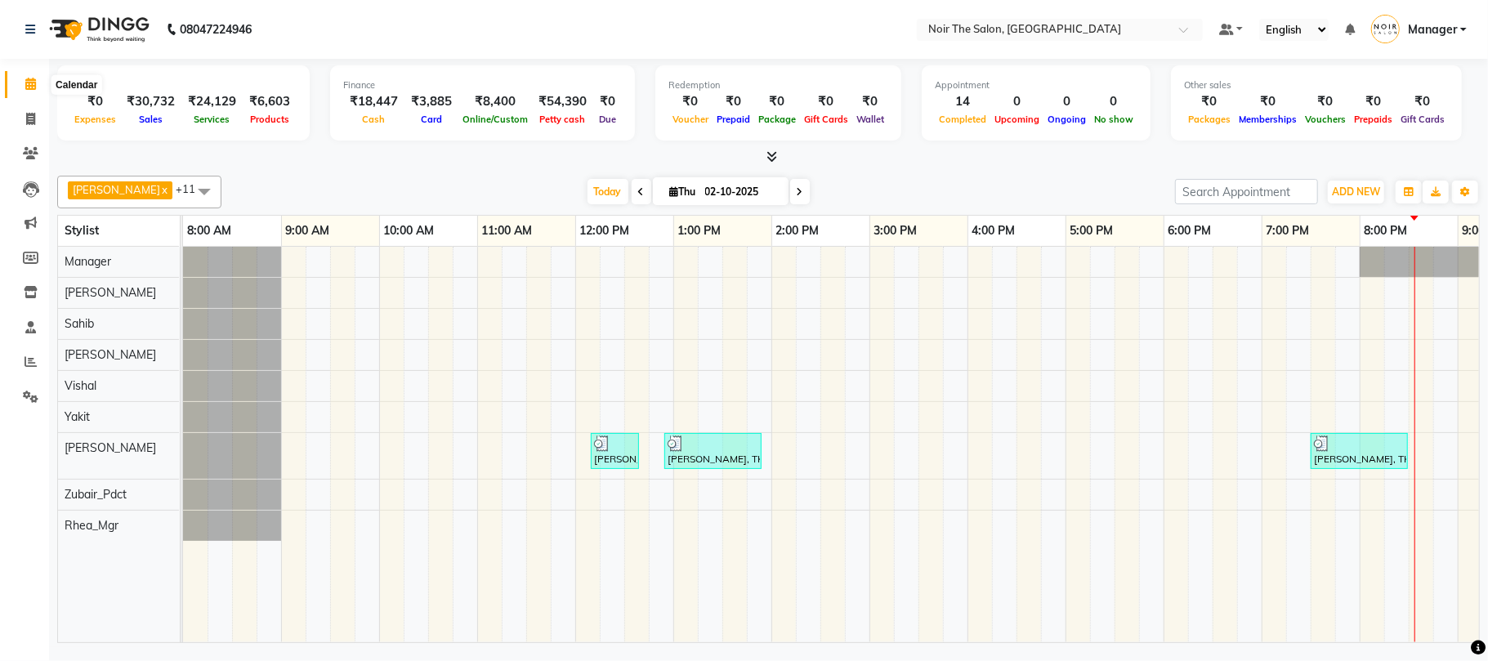
click at [28, 80] on icon at bounding box center [30, 84] width 11 height 12
click at [39, 400] on span at bounding box center [30, 397] width 29 height 19
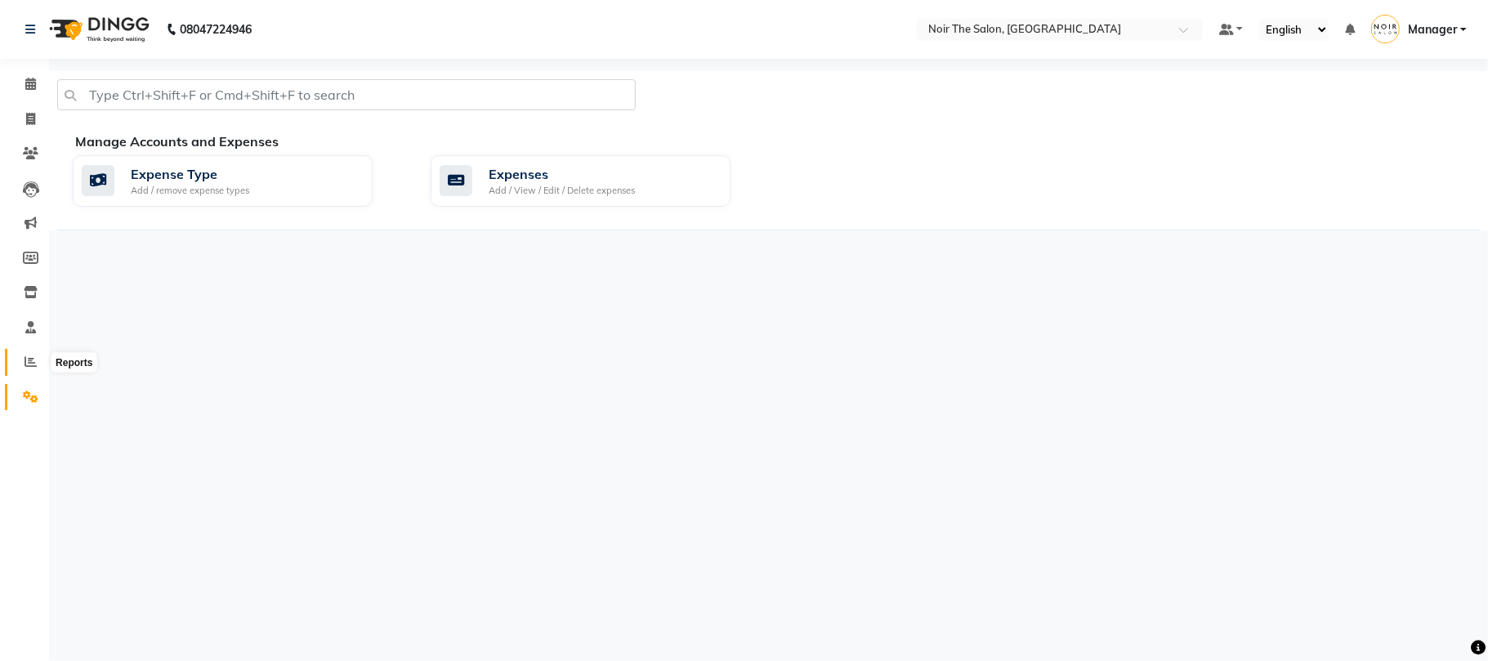
click at [23, 361] on span at bounding box center [30, 362] width 29 height 19
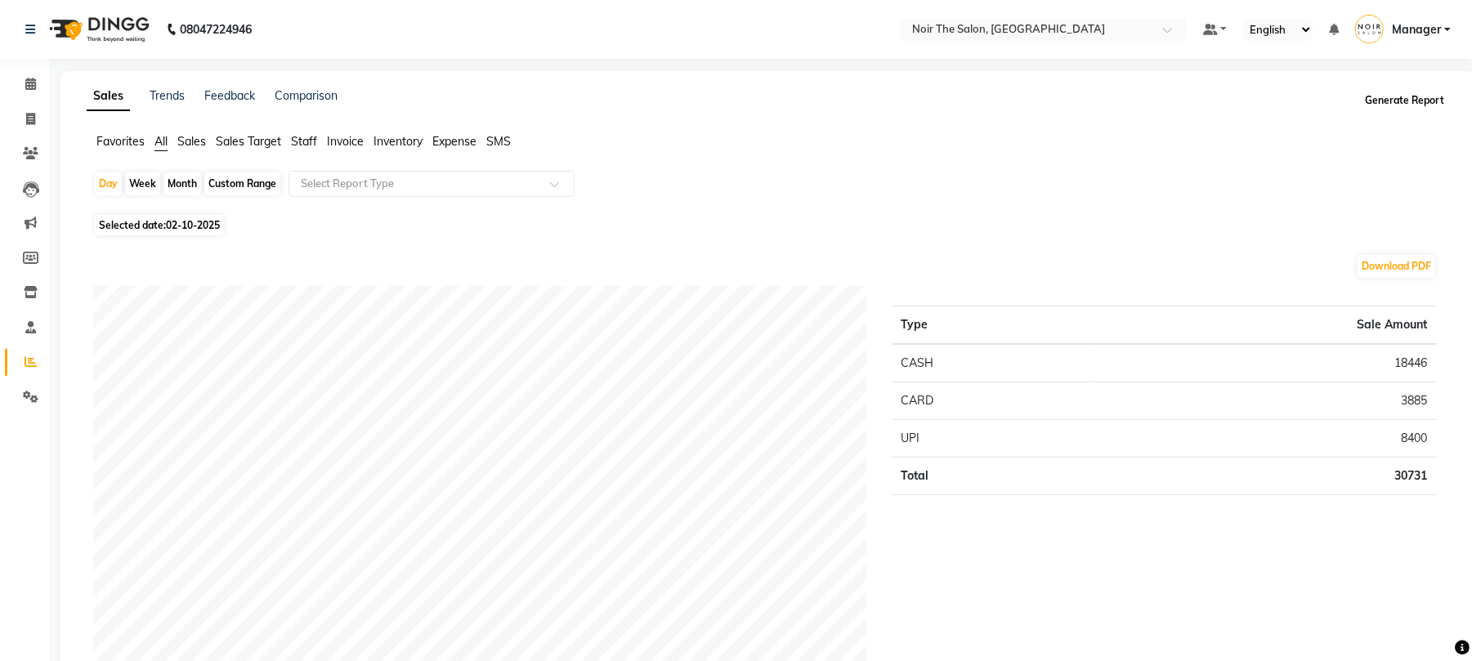
click at [1410, 102] on button "Generate Report" at bounding box center [1404, 100] width 87 height 23
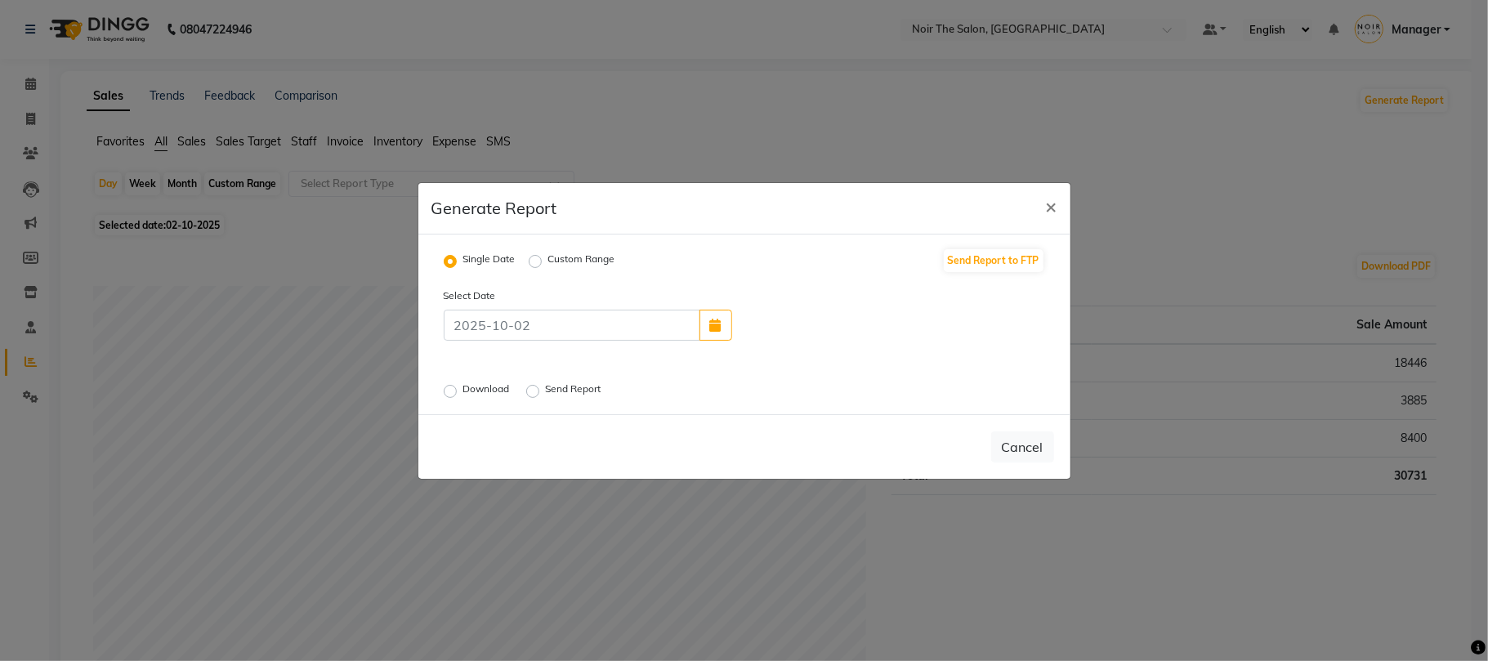
click at [463, 390] on label "Download" at bounding box center [488, 392] width 50 height 20
click at [451, 390] on input "Download" at bounding box center [452, 390] width 11 height 11
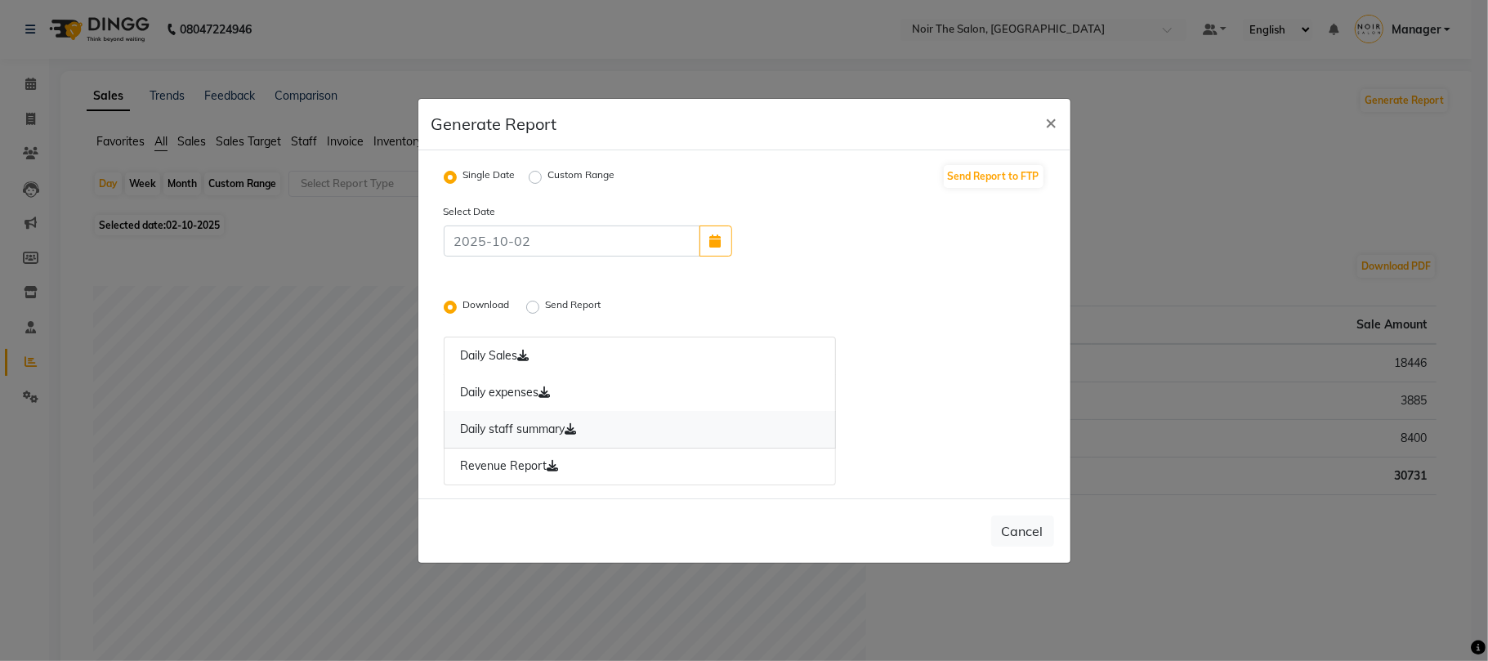
click at [526, 419] on link "Daily staff summary" at bounding box center [640, 430] width 393 height 38
click at [1028, 530] on button "Cancel" at bounding box center [1022, 531] width 63 height 31
radio input "false"
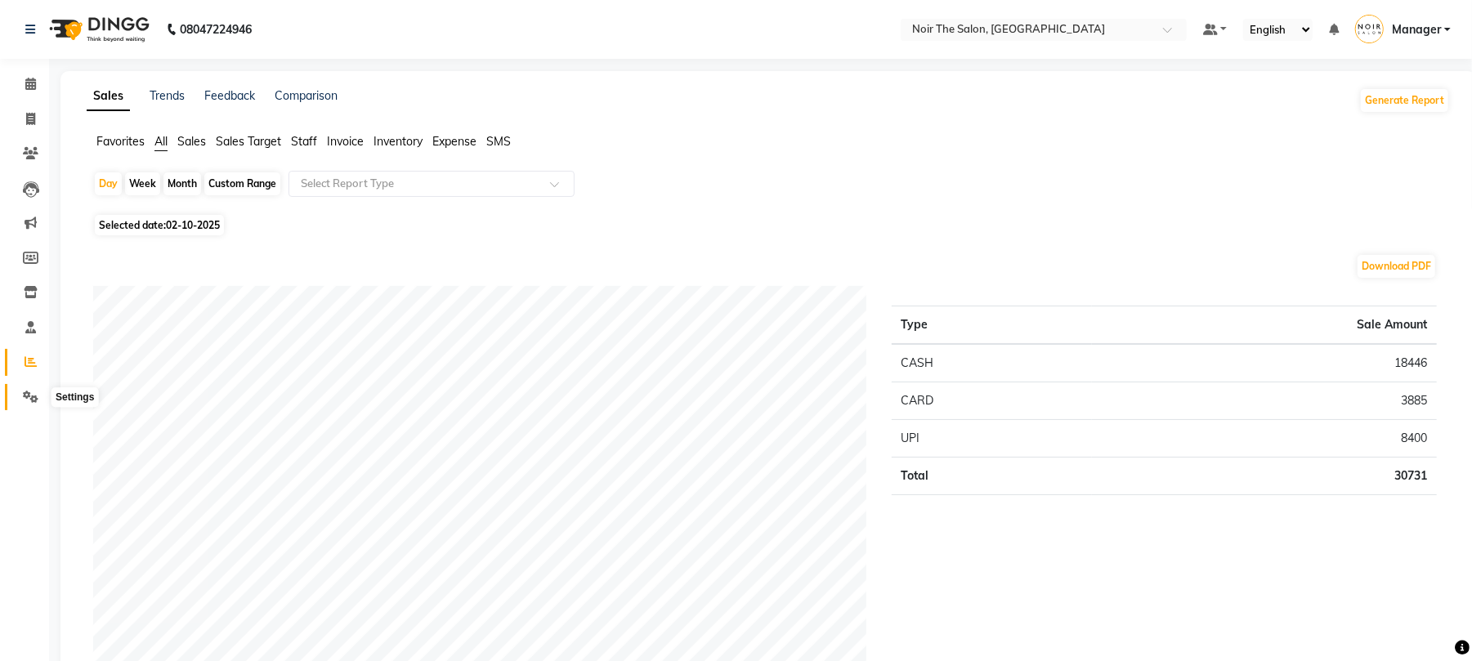
click at [30, 399] on icon at bounding box center [31, 397] width 16 height 12
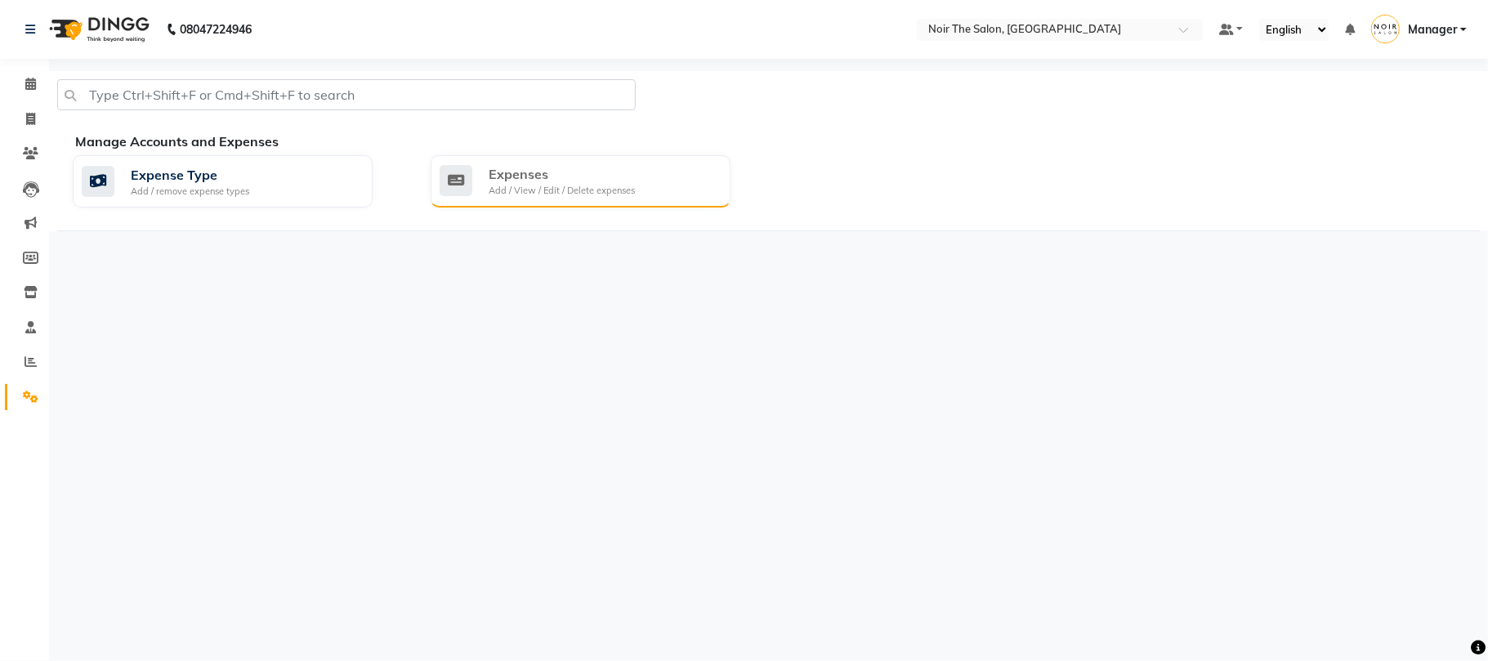
click at [508, 167] on div "Expenses" at bounding box center [562, 174] width 146 height 20
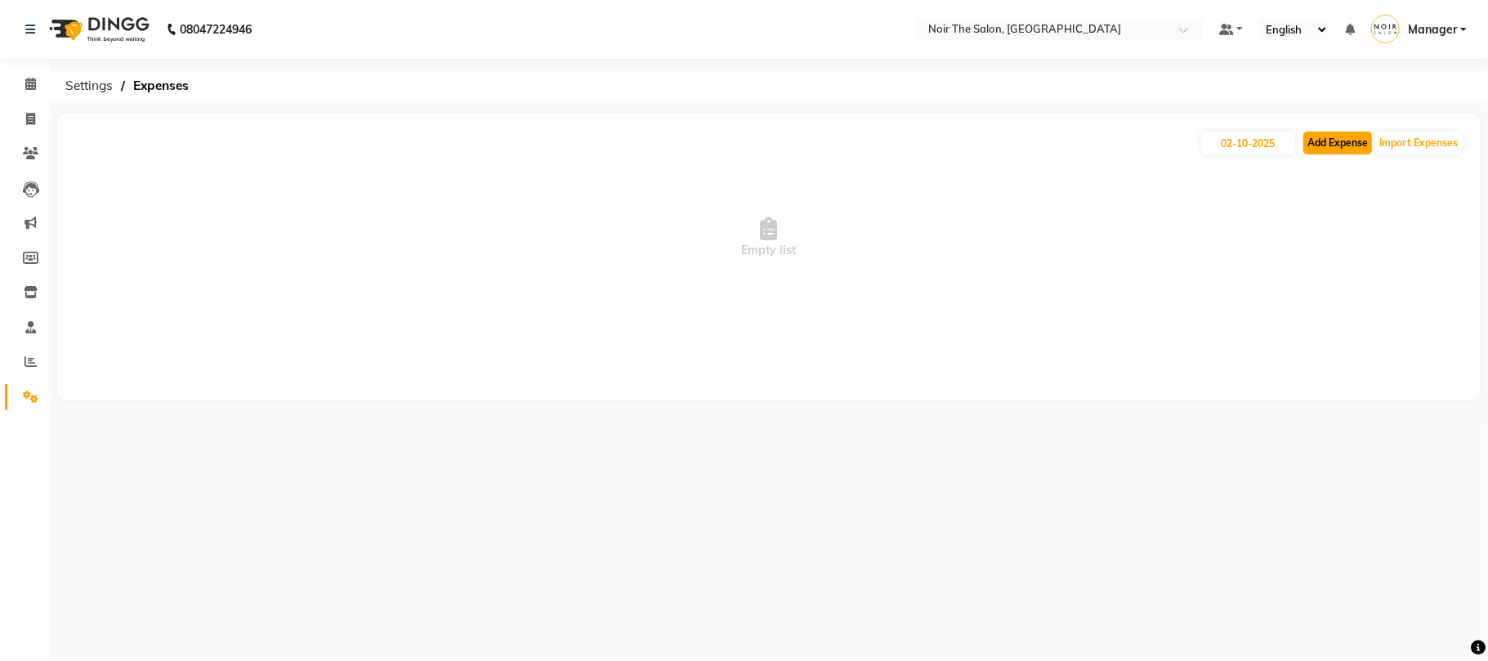
click at [1350, 141] on button "Add Expense" at bounding box center [1338, 143] width 69 height 23
select select "1"
select select "7157"
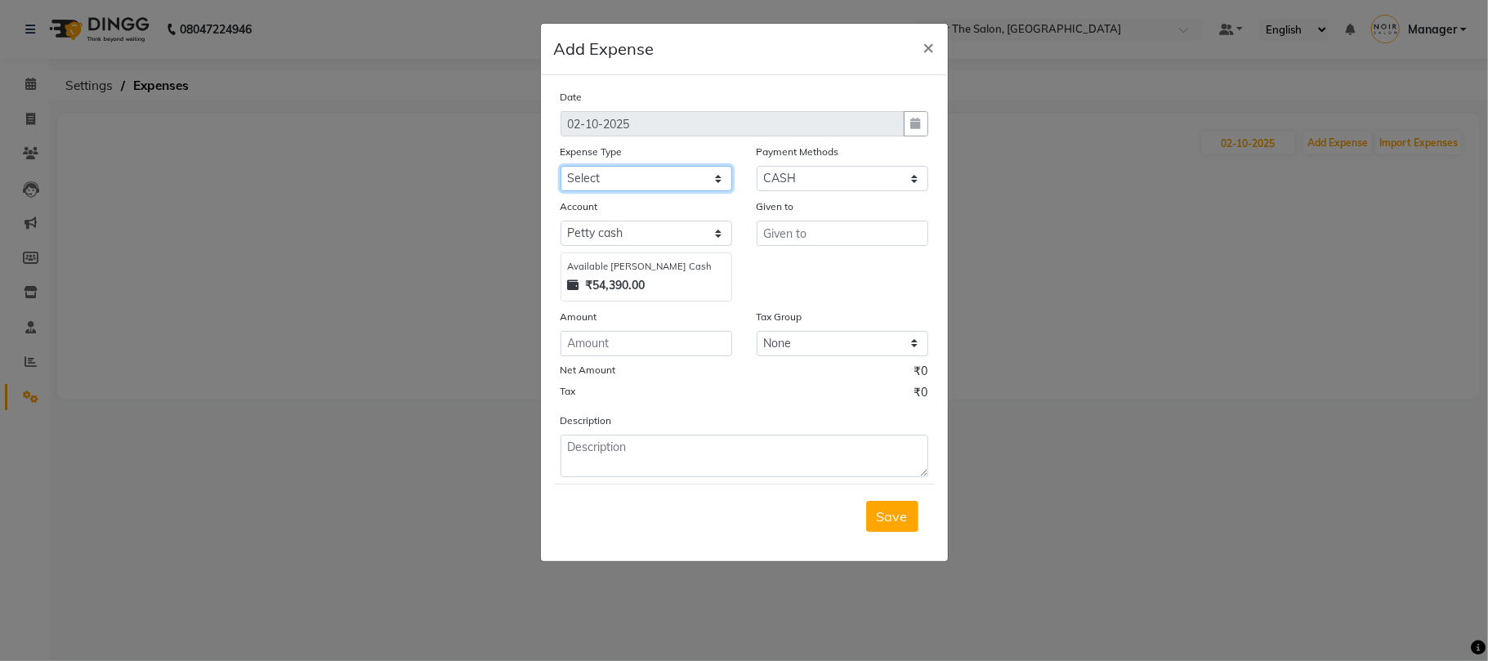
click at [598, 173] on select "Select Accommodation Aesthetics Bank Deposit BLINKIT Cash Handover Client Refun…" at bounding box center [647, 178] width 172 height 25
click at [561, 166] on select "Select Accommodation Aesthetics Bank Deposit BLINKIT Cash Handover Client Refun…" at bounding box center [647, 178] width 172 height 25
click at [701, 172] on select "Select Accommodation Aesthetics Bank Deposit BLINKIT Cash Handover Client Refun…" at bounding box center [647, 178] width 172 height 25
select select "24888"
click at [561, 166] on select "Select Accommodation Aesthetics Bank Deposit BLINKIT Cash Handover Client Refun…" at bounding box center [647, 178] width 172 height 25
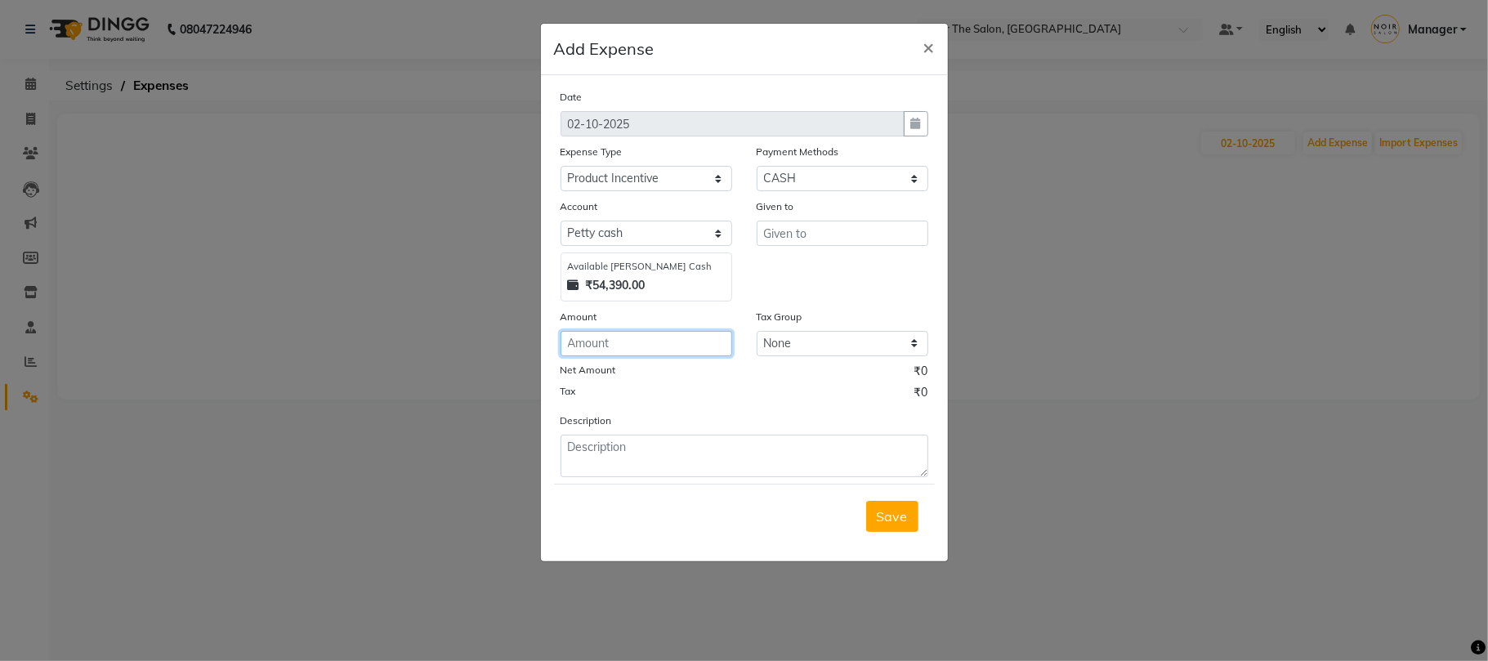
click at [658, 338] on input "number" at bounding box center [647, 343] width 172 height 25
type input "380"
click at [767, 226] on input "text" at bounding box center [843, 233] width 172 height 25
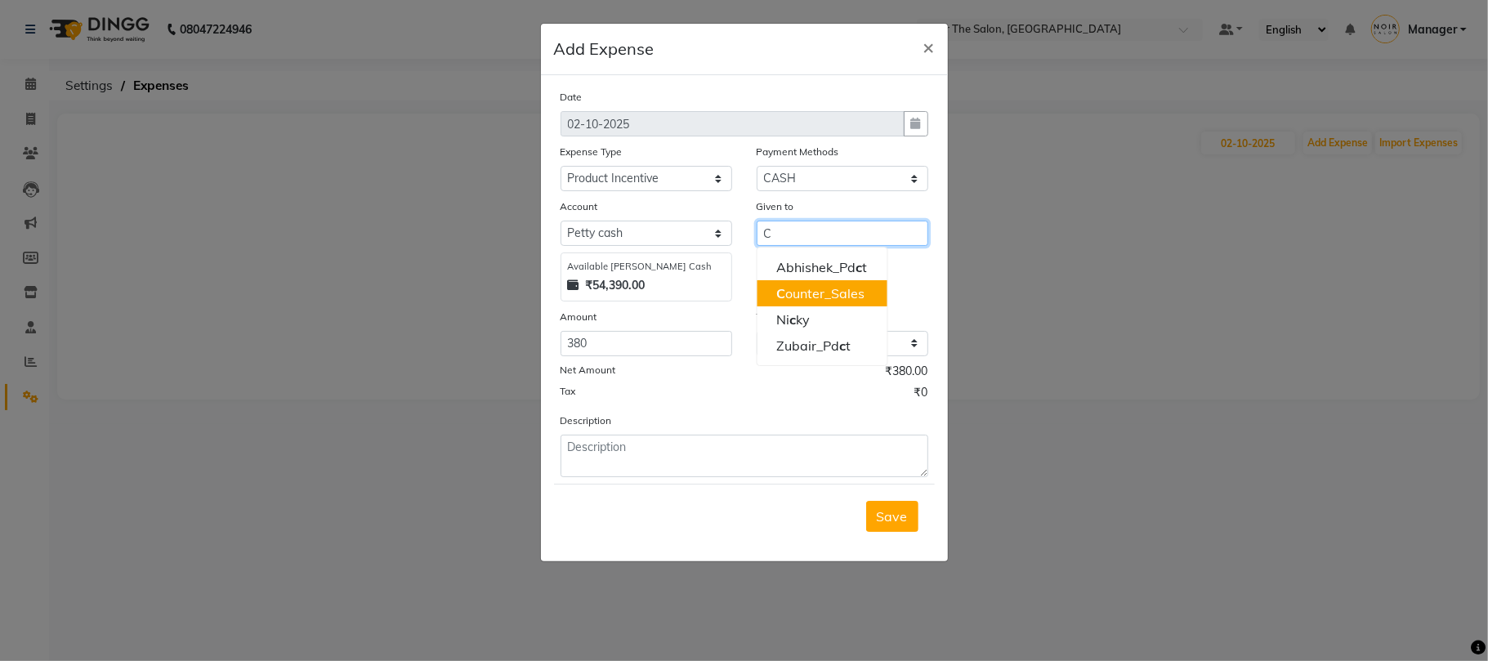
click at [791, 299] on ngb-highlight "C ounter_Sales" at bounding box center [820, 293] width 88 height 16
type input "Counter_Sales"
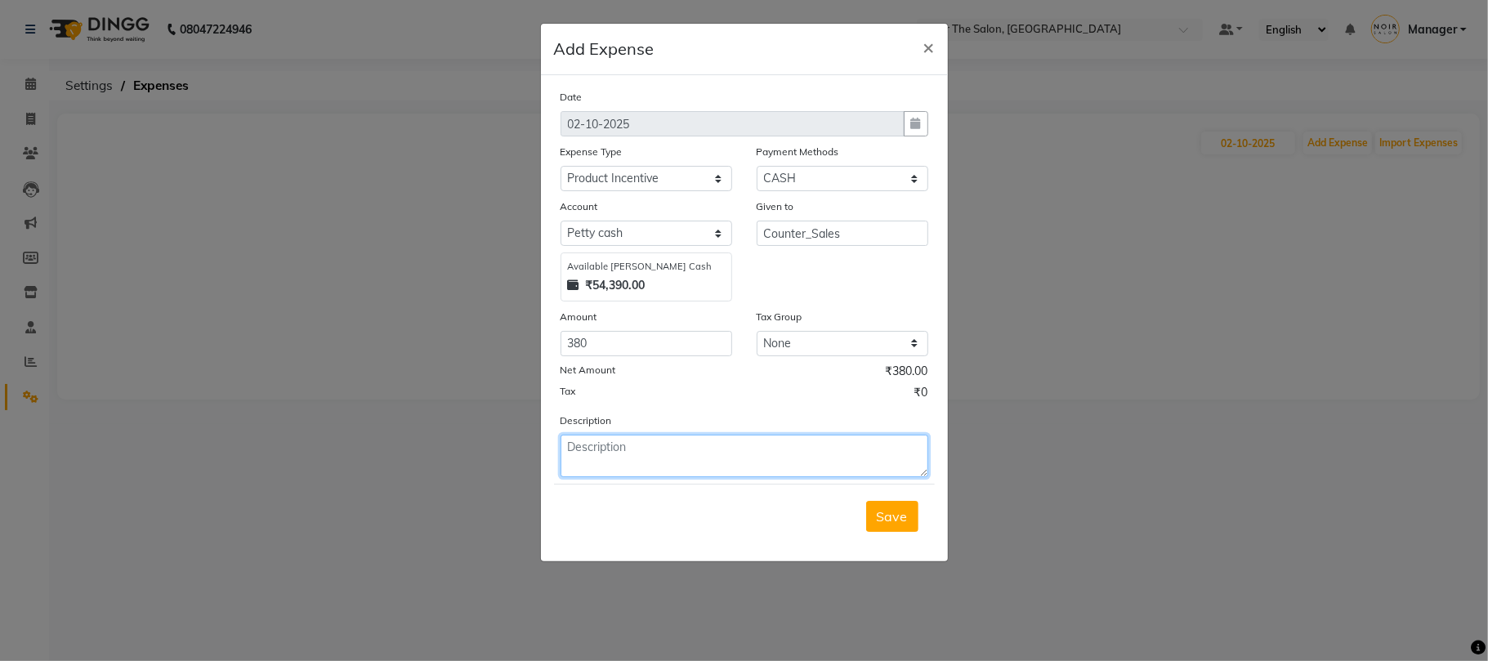
click at [625, 458] on textarea at bounding box center [745, 456] width 368 height 43
type textarea "[PERSON_NAME]"
click at [896, 521] on span "Save" at bounding box center [892, 516] width 31 height 16
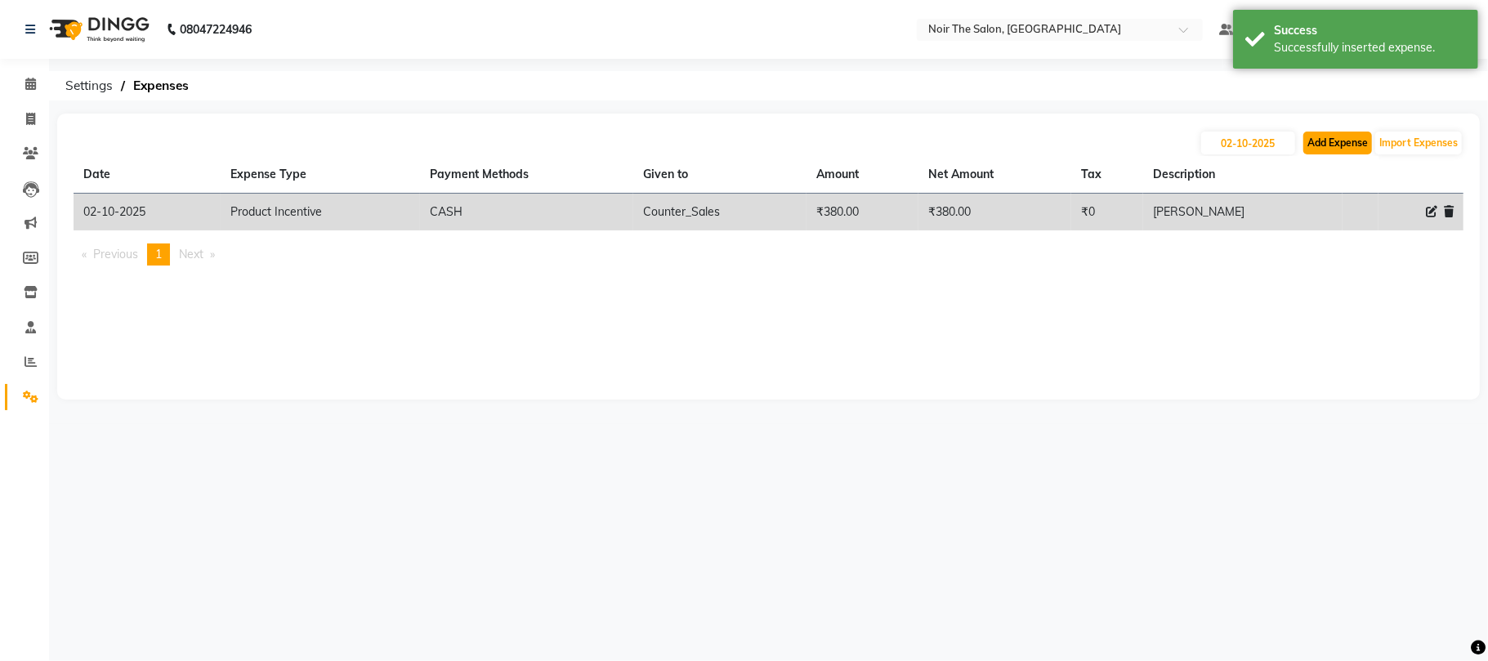
click at [1321, 142] on button "Add Expense" at bounding box center [1338, 143] width 69 height 23
select select "1"
select select "7157"
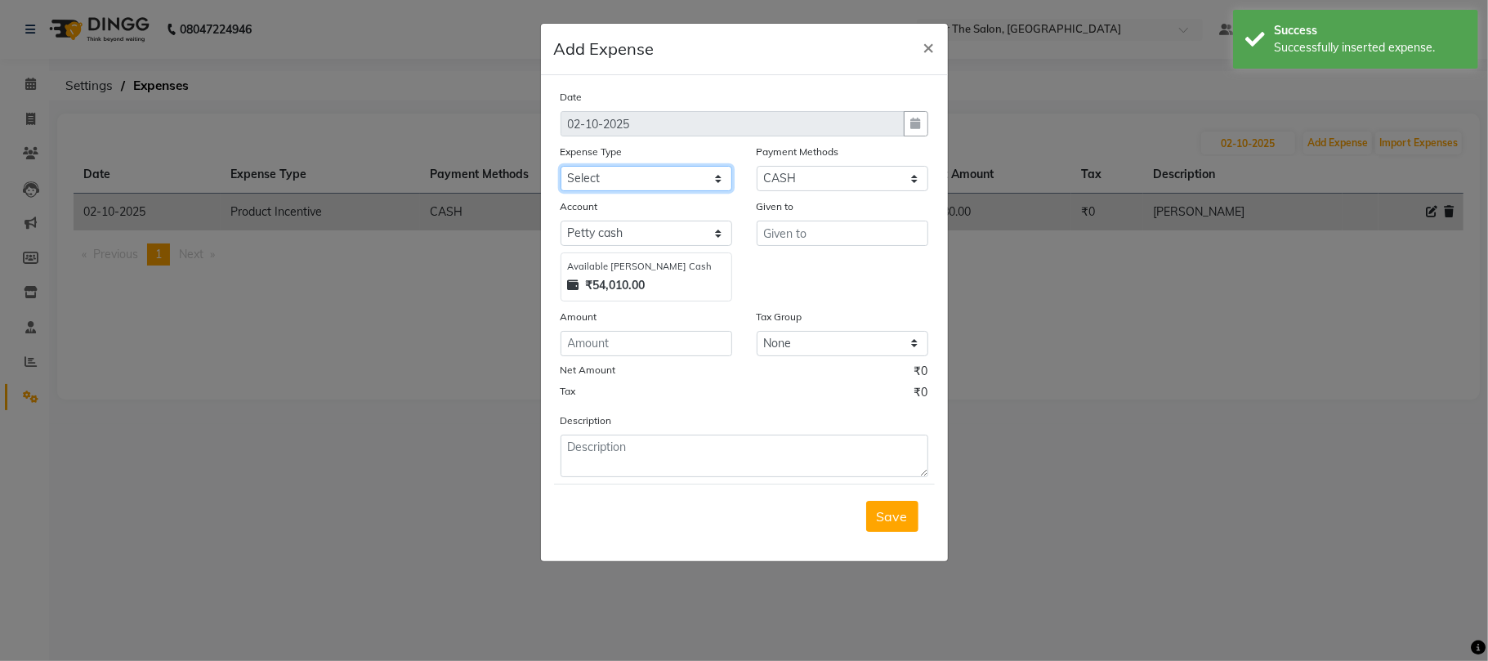
click at [612, 177] on select "Select Accommodation Aesthetics Bank Deposit BLINKIT Cash Handover Client Refun…" at bounding box center [647, 178] width 172 height 25
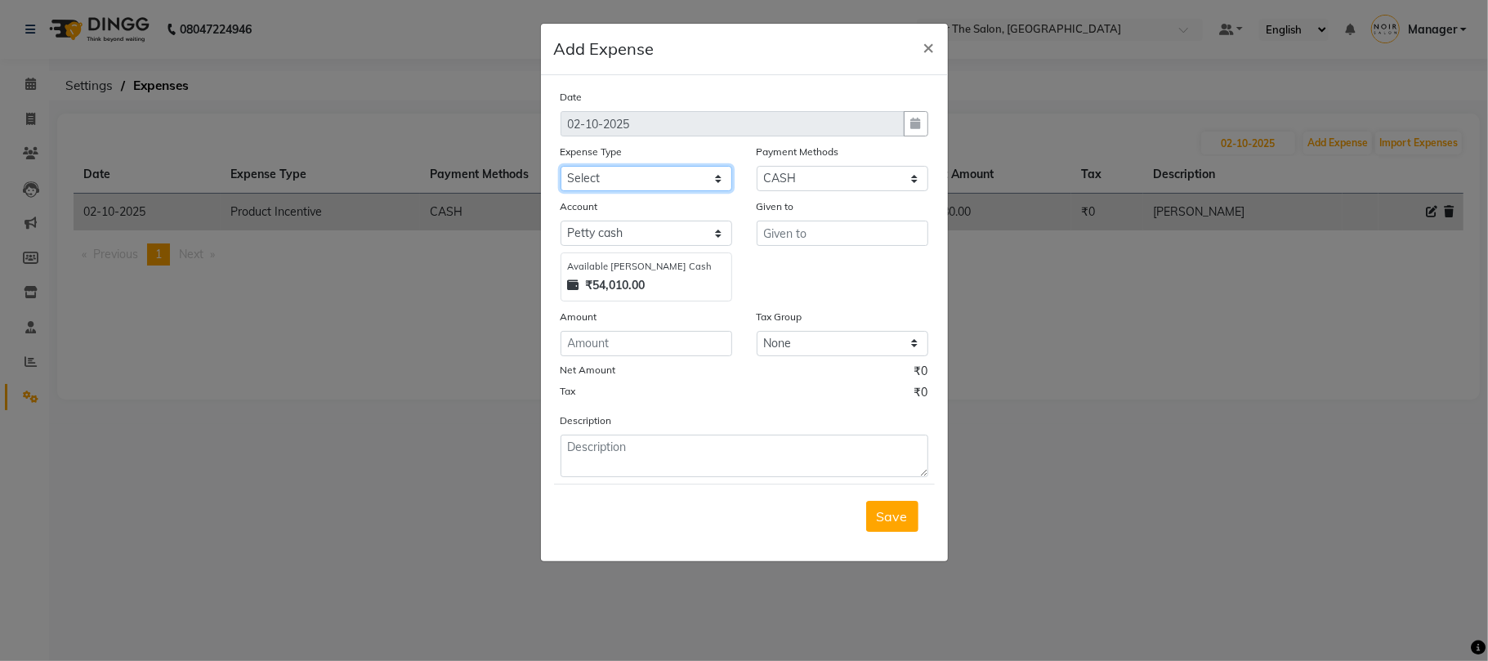
select select "24888"
click at [561, 166] on select "Select Accommodation Aesthetics Bank Deposit BLINKIT Cash Handover Client Refun…" at bounding box center [647, 178] width 172 height 25
click at [593, 337] on input "number" at bounding box center [647, 343] width 172 height 25
type input "140"
click at [805, 223] on input "text" at bounding box center [843, 233] width 172 height 25
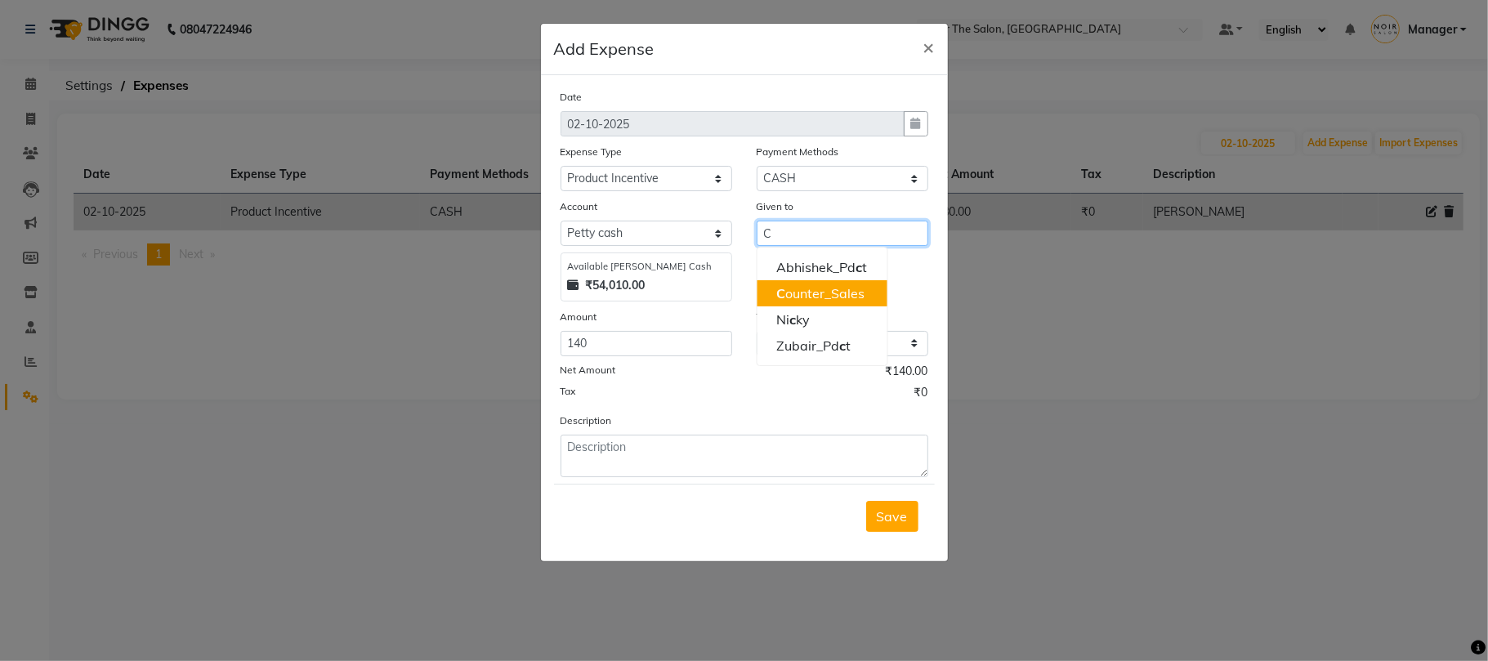
click at [808, 294] on ngb-highlight "C ounter_Sales" at bounding box center [820, 293] width 88 height 16
type input "Counter_Sales"
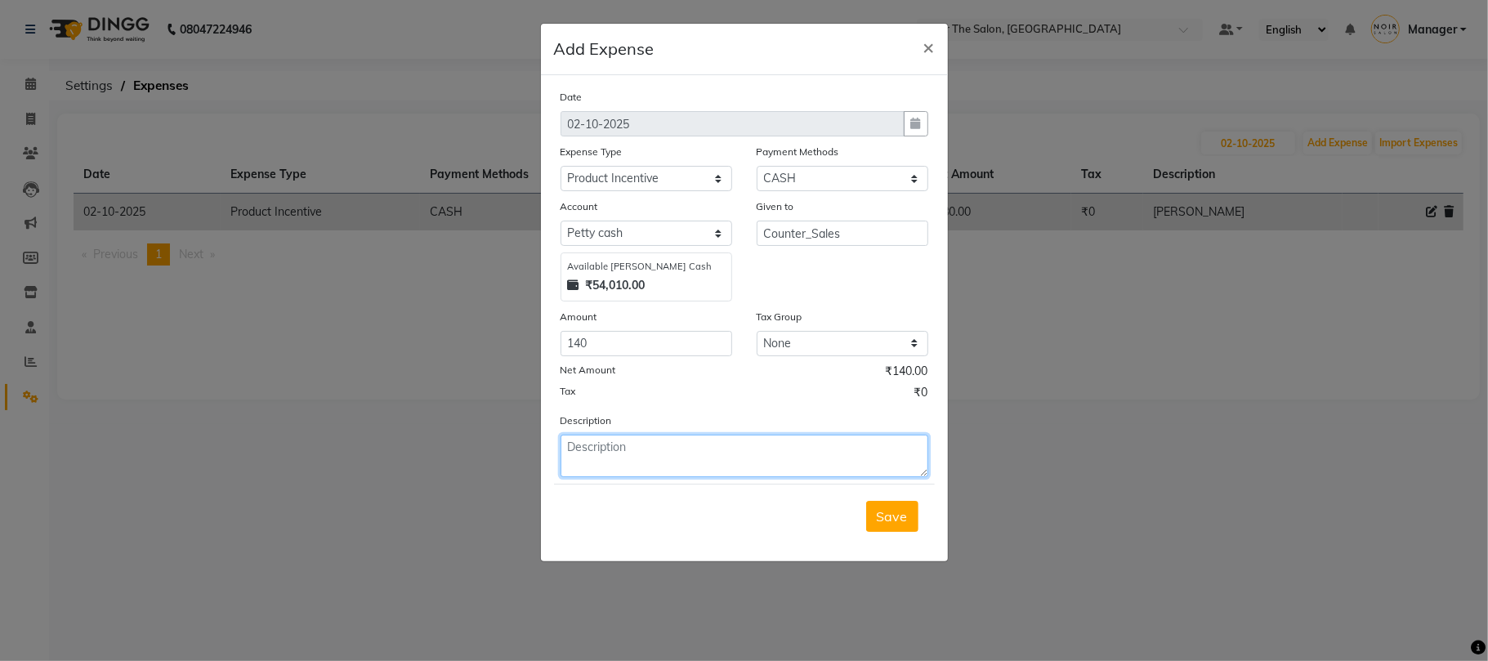
click at [586, 445] on textarea at bounding box center [745, 456] width 368 height 43
type textarea "[PERSON_NAME]"
click at [891, 508] on span "Save" at bounding box center [892, 516] width 31 height 16
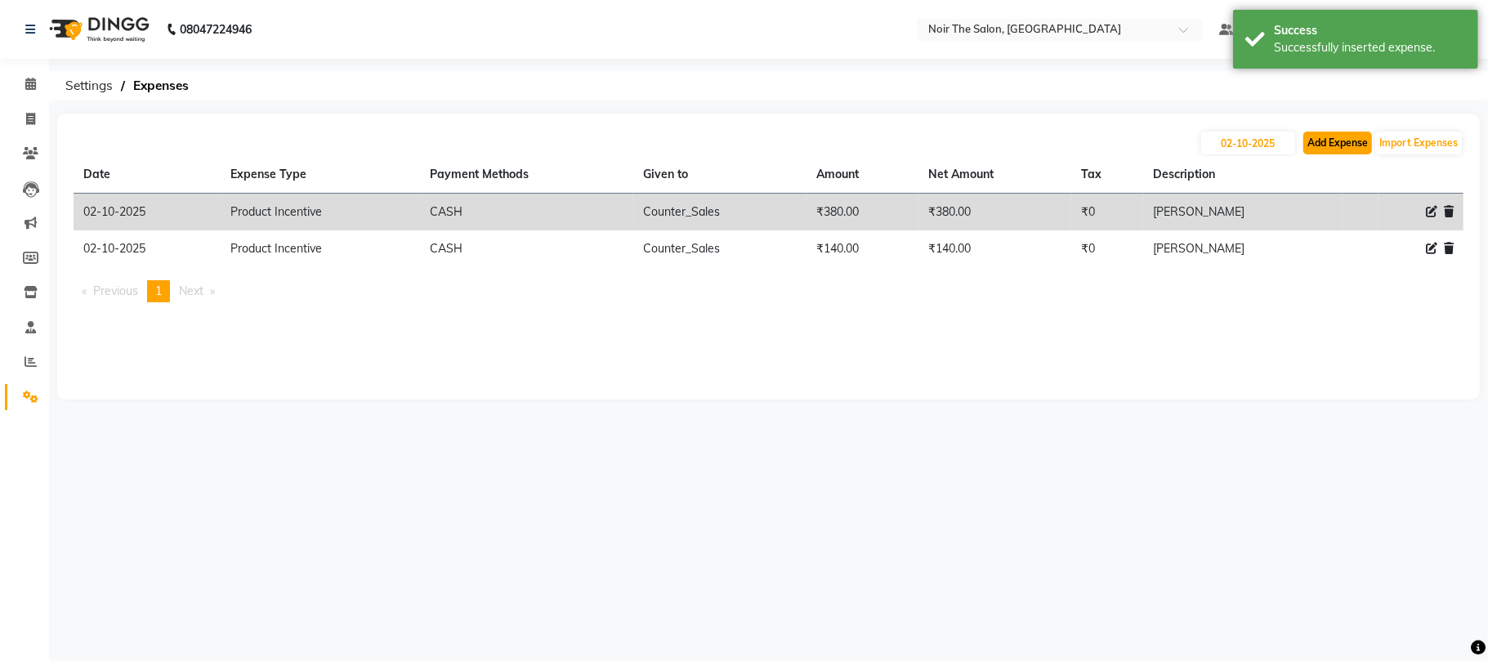
click at [1338, 145] on button "Add Expense" at bounding box center [1338, 143] width 69 height 23
select select "1"
select select "7157"
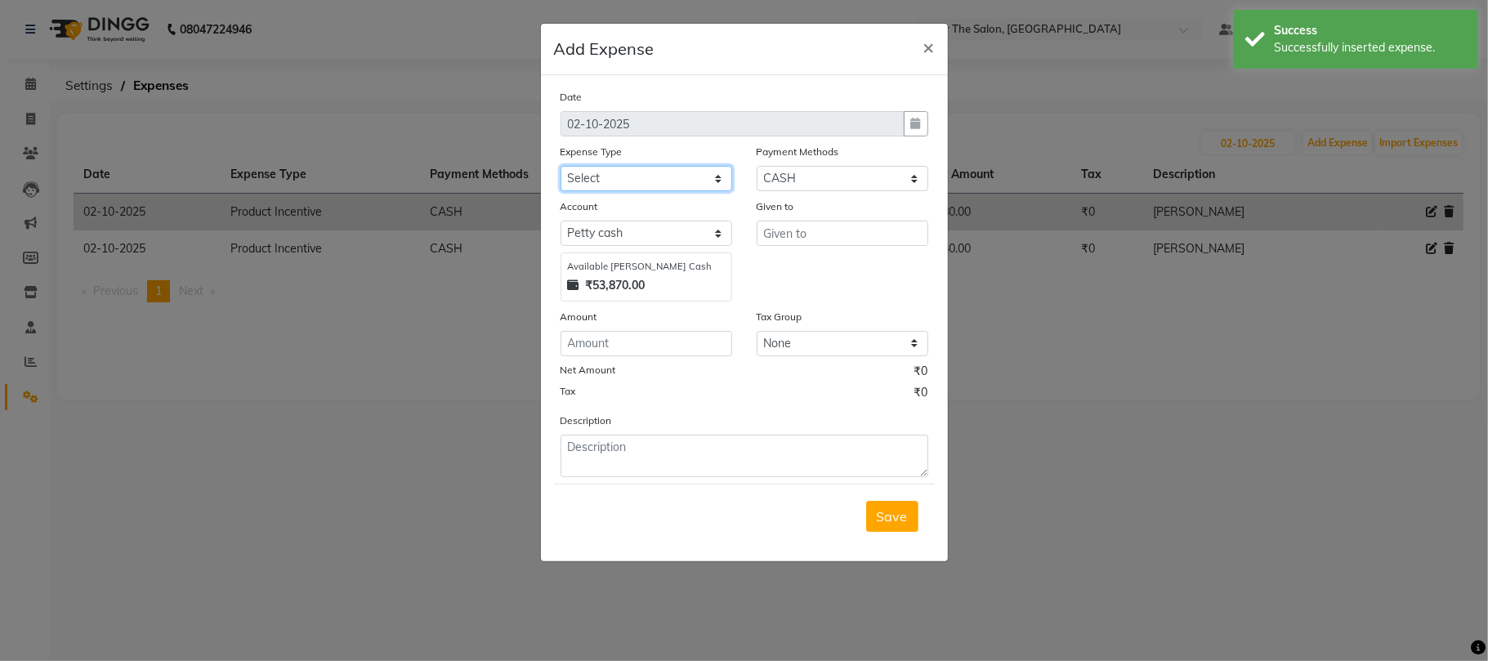
click at [616, 177] on select "Select Accommodation Aesthetics Bank Deposit BLINKIT Cash Handover Client Refun…" at bounding box center [647, 178] width 172 height 25
select select "23704"
click at [561, 166] on select "Select Accommodation Aesthetics Bank Deposit BLINKIT Cash Handover Client Refun…" at bounding box center [647, 178] width 172 height 25
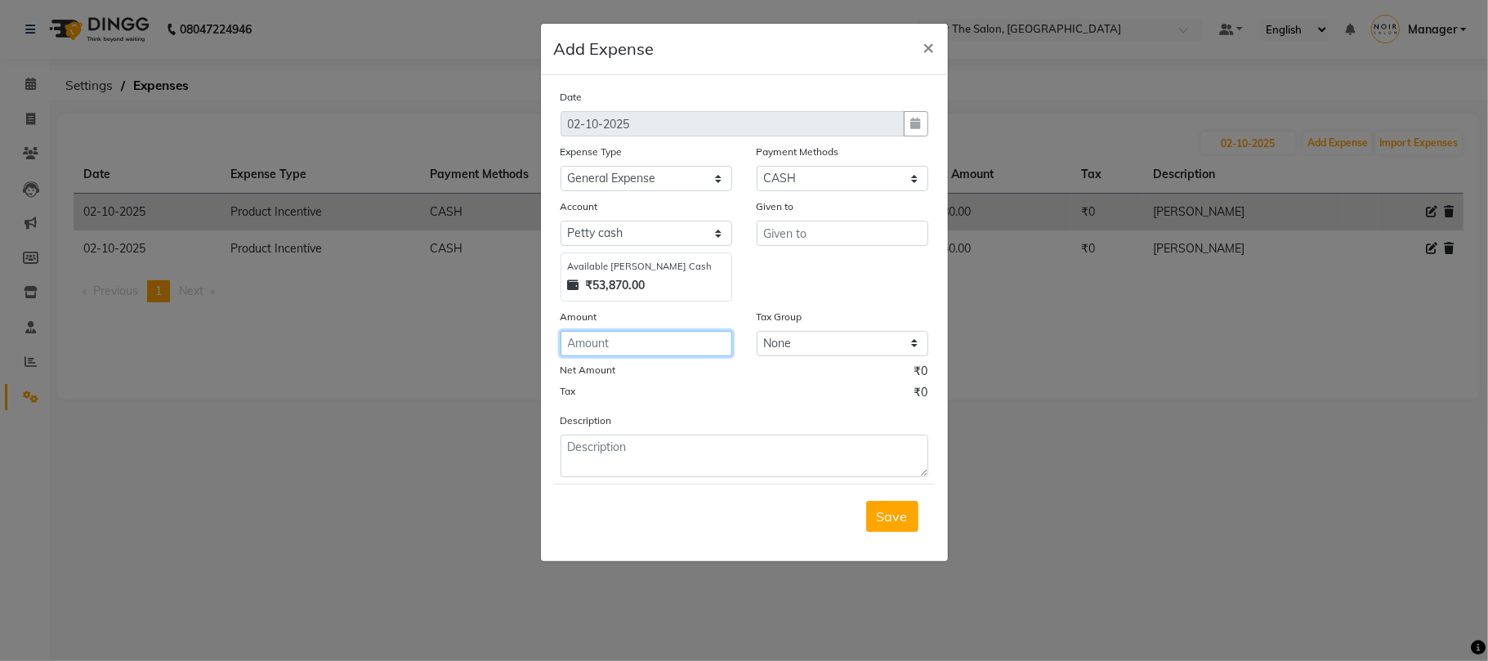
click at [647, 344] on input "number" at bounding box center [647, 343] width 172 height 25
type input "1270"
click at [814, 235] on input "text" at bounding box center [843, 233] width 172 height 25
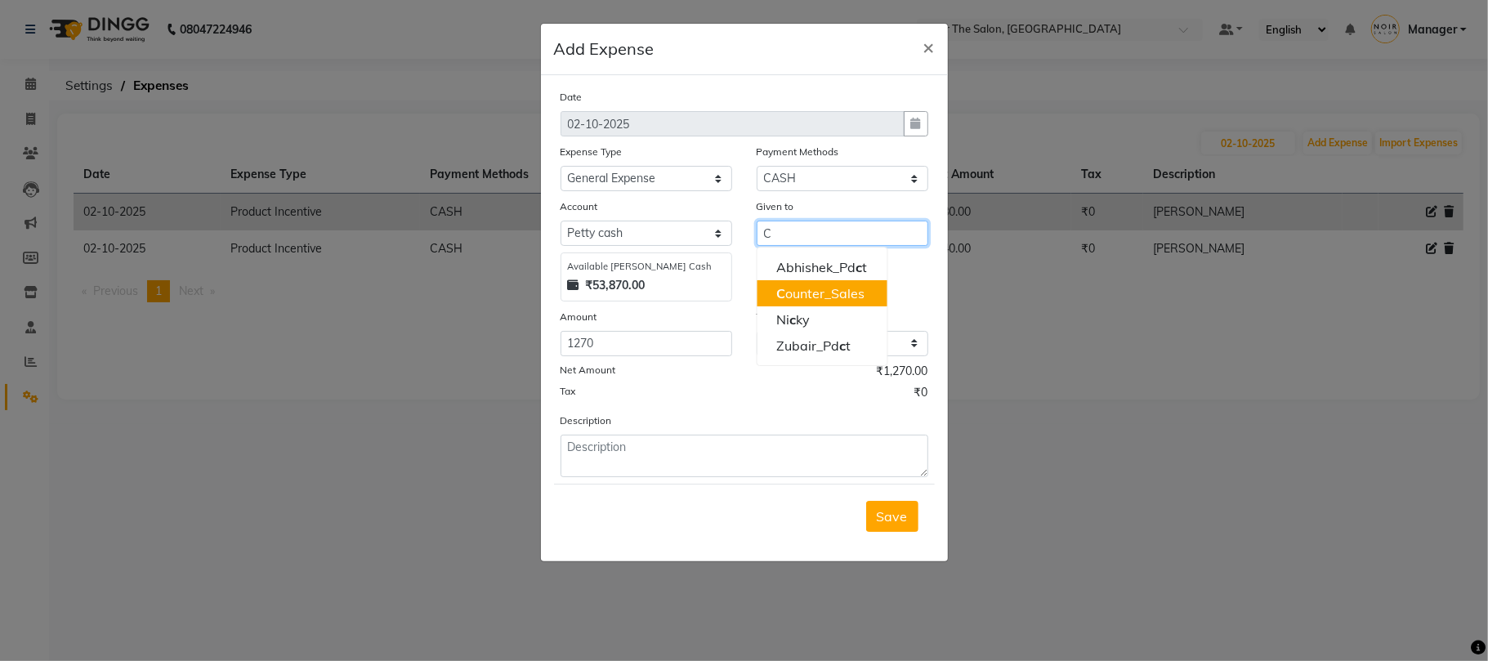
click at [796, 301] on ngb-highlight "C ounter_Sales" at bounding box center [820, 293] width 88 height 16
type input "Counter_Sales"
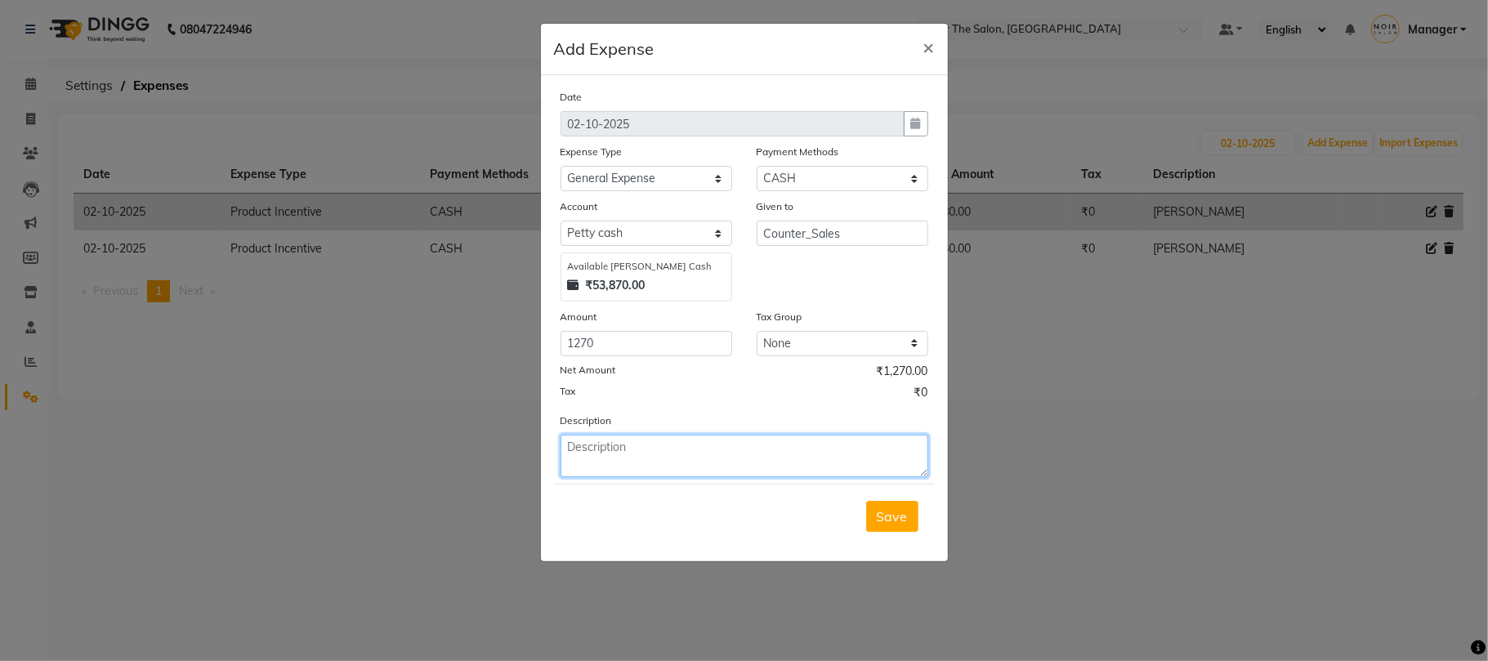
click at [602, 445] on textarea at bounding box center [745, 456] width 368 height 43
click at [750, 450] on textarea "MILK BISCUIT [PERSON_NAME]" at bounding box center [745, 456] width 368 height 43
click at [641, 442] on textarea "MILK BISCUIT [PERSON_NAME] LEMON COPY BOOK" at bounding box center [745, 456] width 368 height 43
click at [595, 443] on textarea "MILK BISCUIT [PERSON_NAME] LEMON COPY BOOK" at bounding box center [745, 456] width 368 height 43
type textarea "MILK BISCUIT [PERSON_NAME] LEMON COPY BOOK"
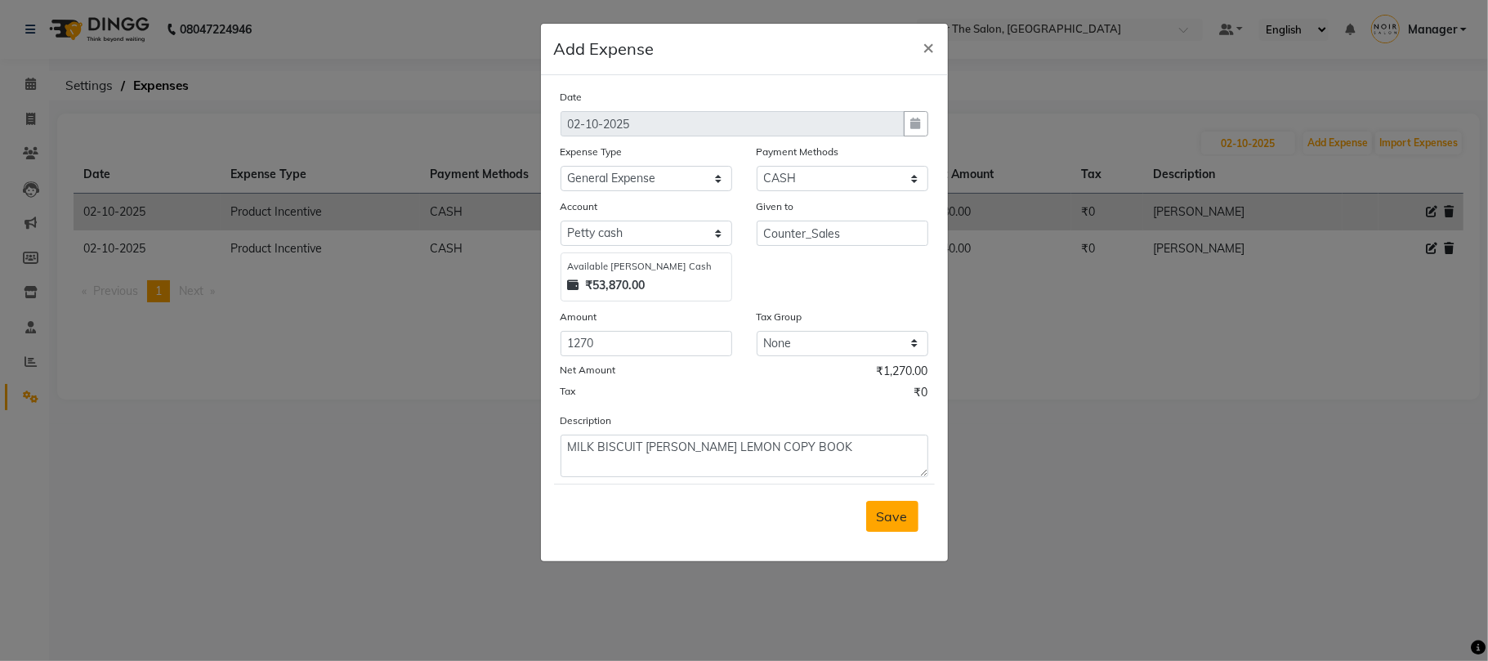
click at [893, 515] on span "Save" at bounding box center [892, 516] width 31 height 16
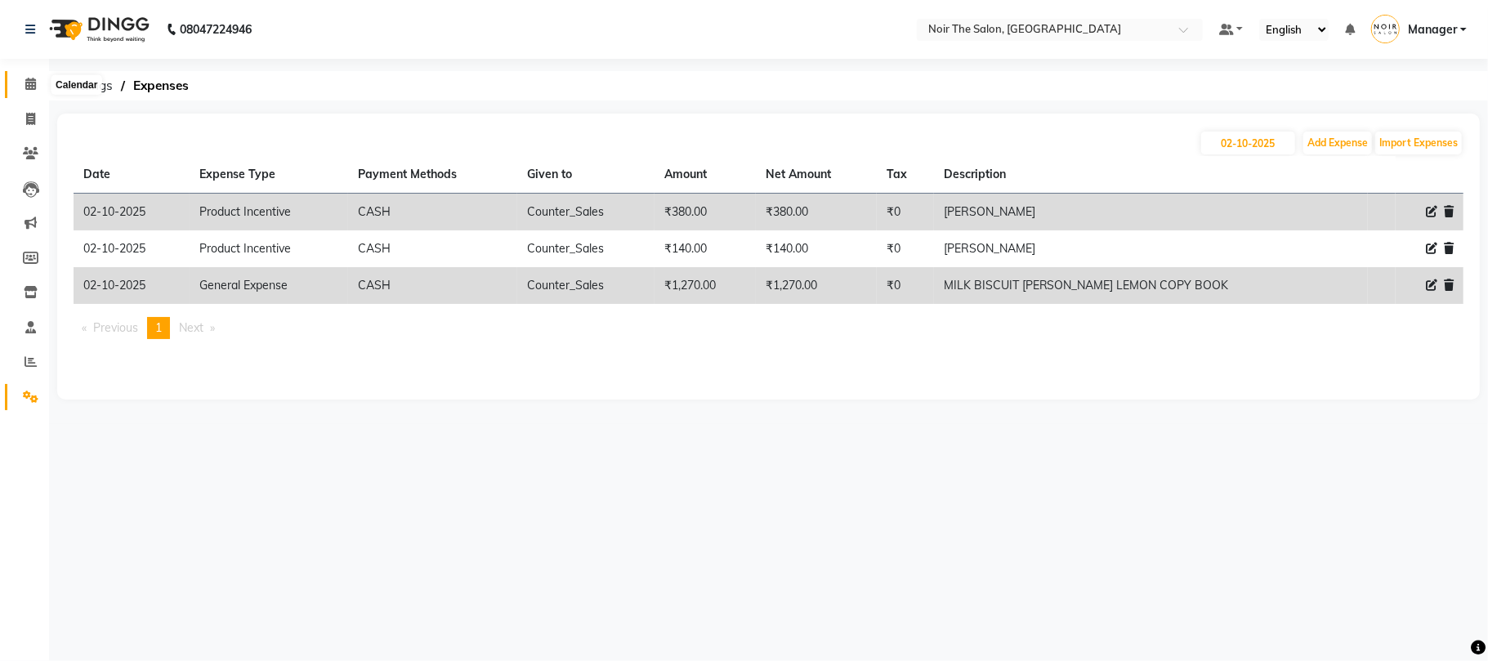
click at [29, 83] on icon at bounding box center [30, 84] width 11 height 12
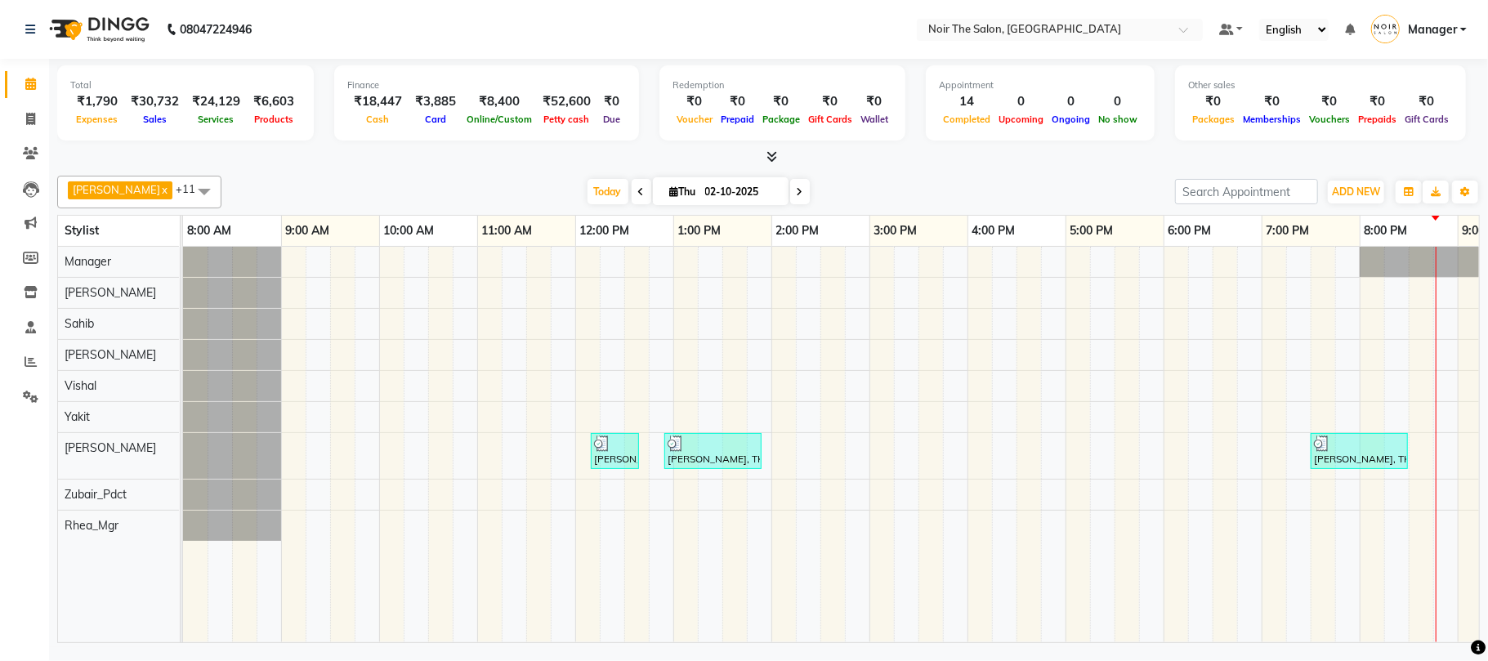
click at [776, 158] on icon at bounding box center [772, 156] width 11 height 12
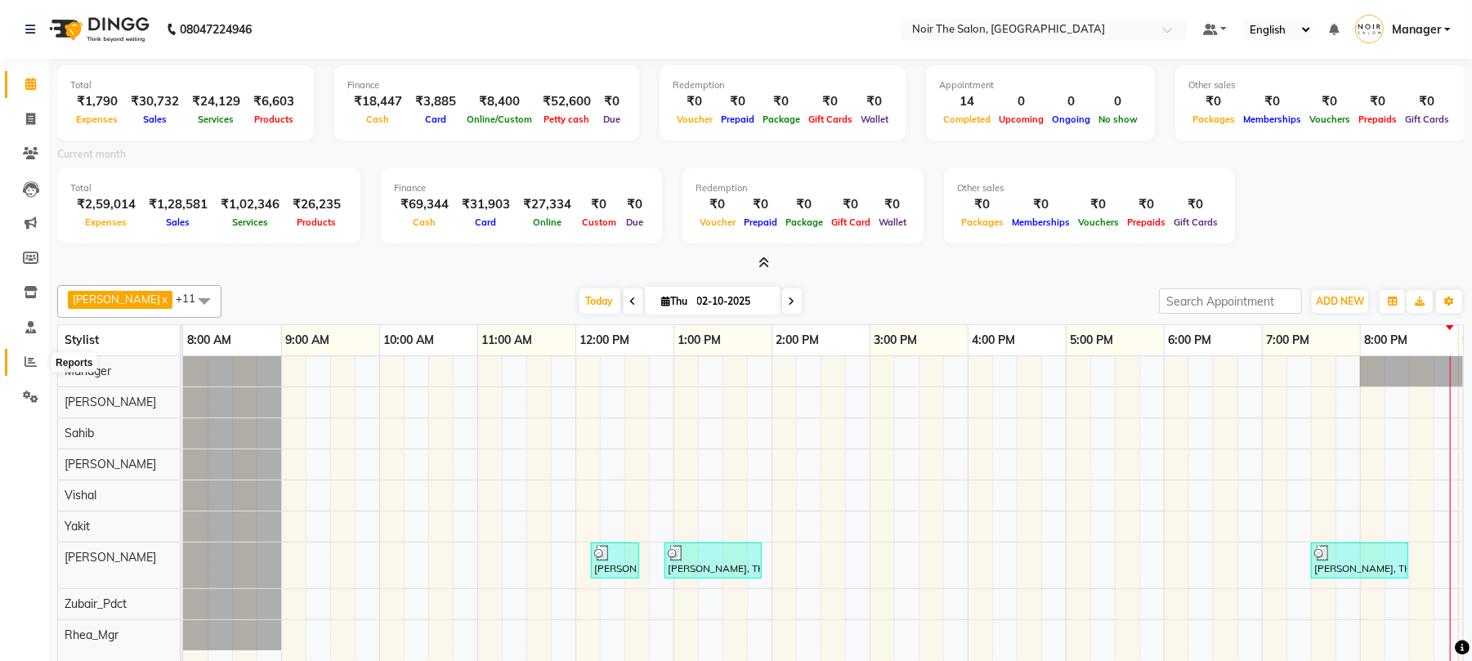
click at [34, 363] on icon at bounding box center [31, 362] width 12 height 12
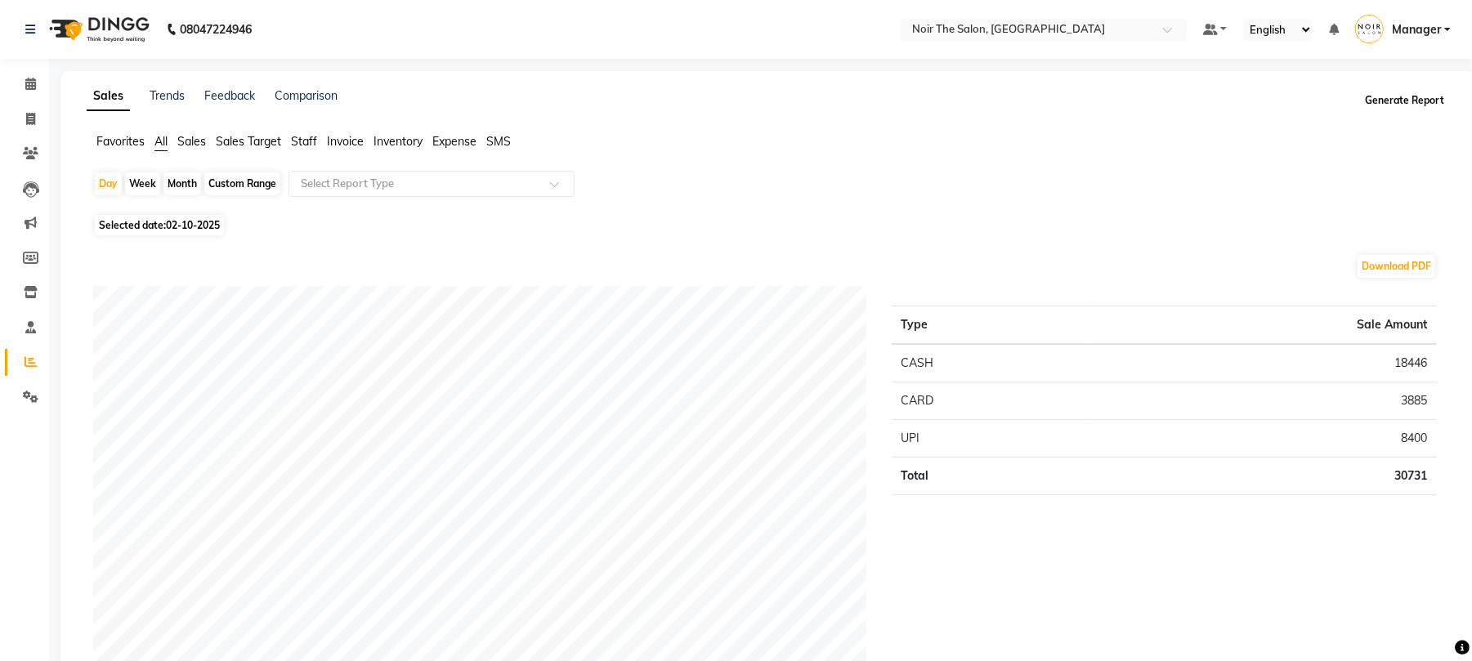
click at [1409, 101] on button "Generate Report" at bounding box center [1404, 100] width 87 height 23
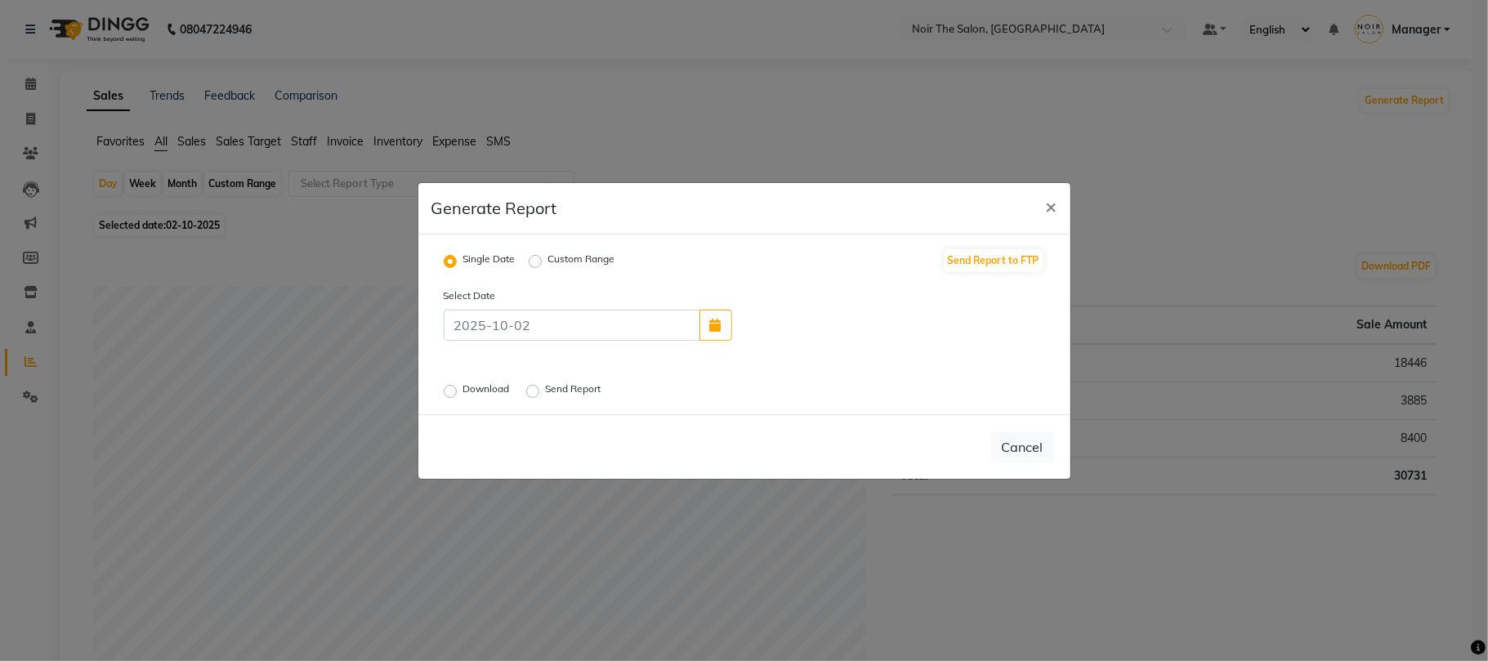
click at [463, 393] on label "Download" at bounding box center [488, 392] width 50 height 20
click at [454, 393] on input "Download" at bounding box center [452, 390] width 11 height 11
radio input "true"
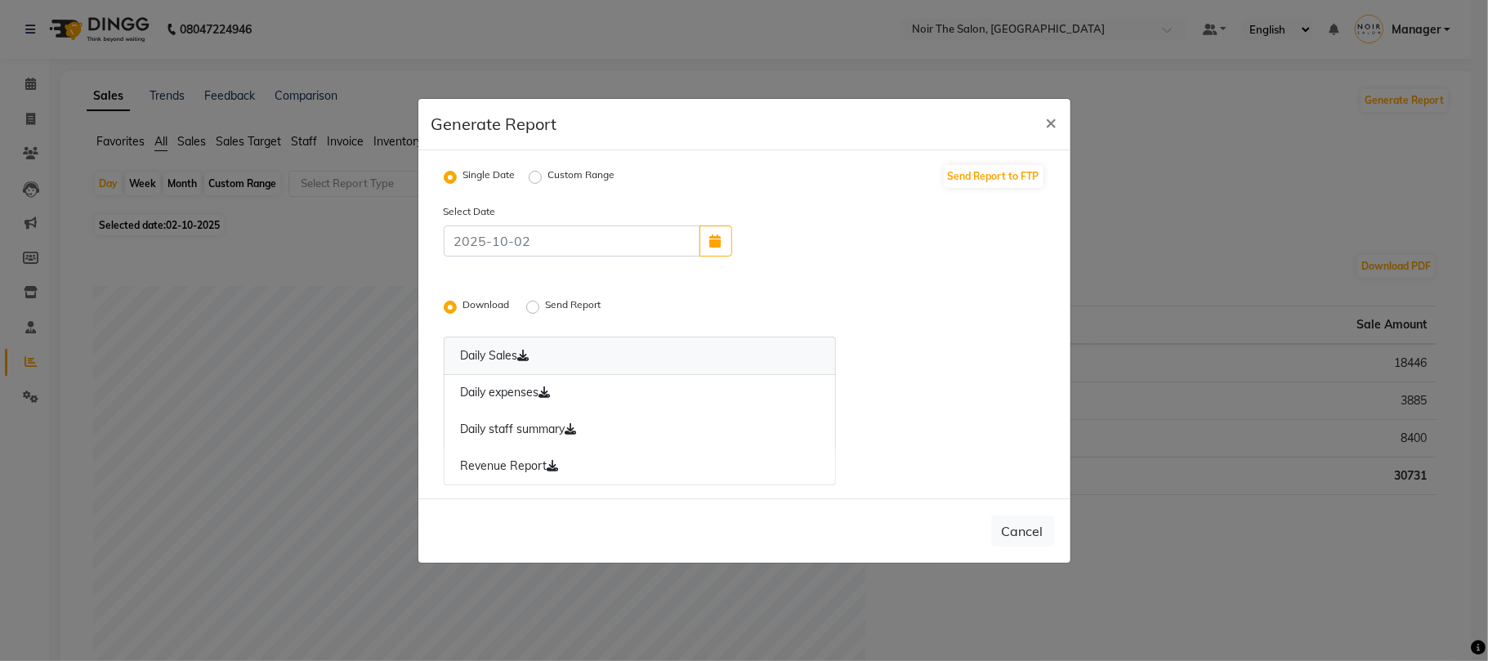
click at [476, 350] on link "Daily Sales" at bounding box center [640, 356] width 393 height 38
click at [501, 392] on link "Daily expenses" at bounding box center [640, 393] width 393 height 38
click at [508, 425] on link "Daily staff summary" at bounding box center [640, 430] width 393 height 38
click at [523, 468] on link "Revenue Report" at bounding box center [640, 467] width 393 height 38
click at [546, 304] on label "Send Report" at bounding box center [575, 308] width 59 height 20
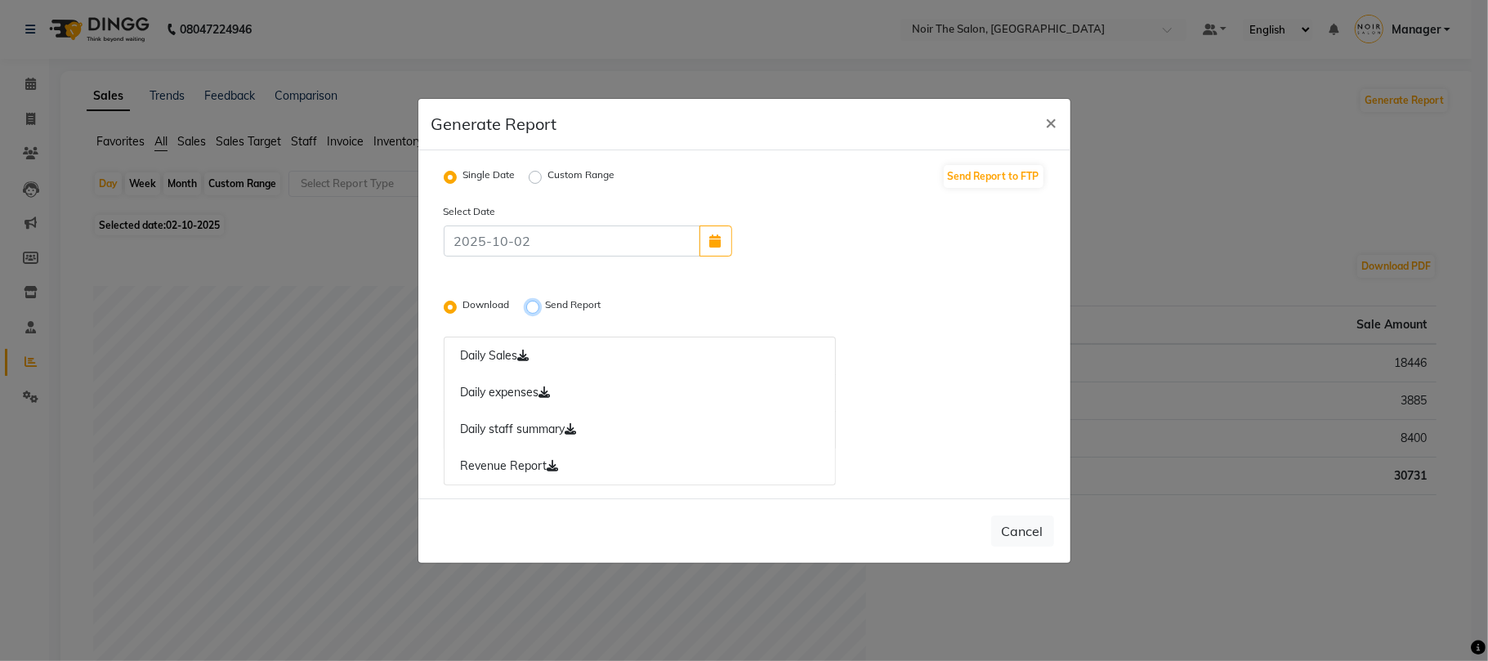
click at [533, 304] on input "Send Report" at bounding box center [535, 306] width 11 height 11
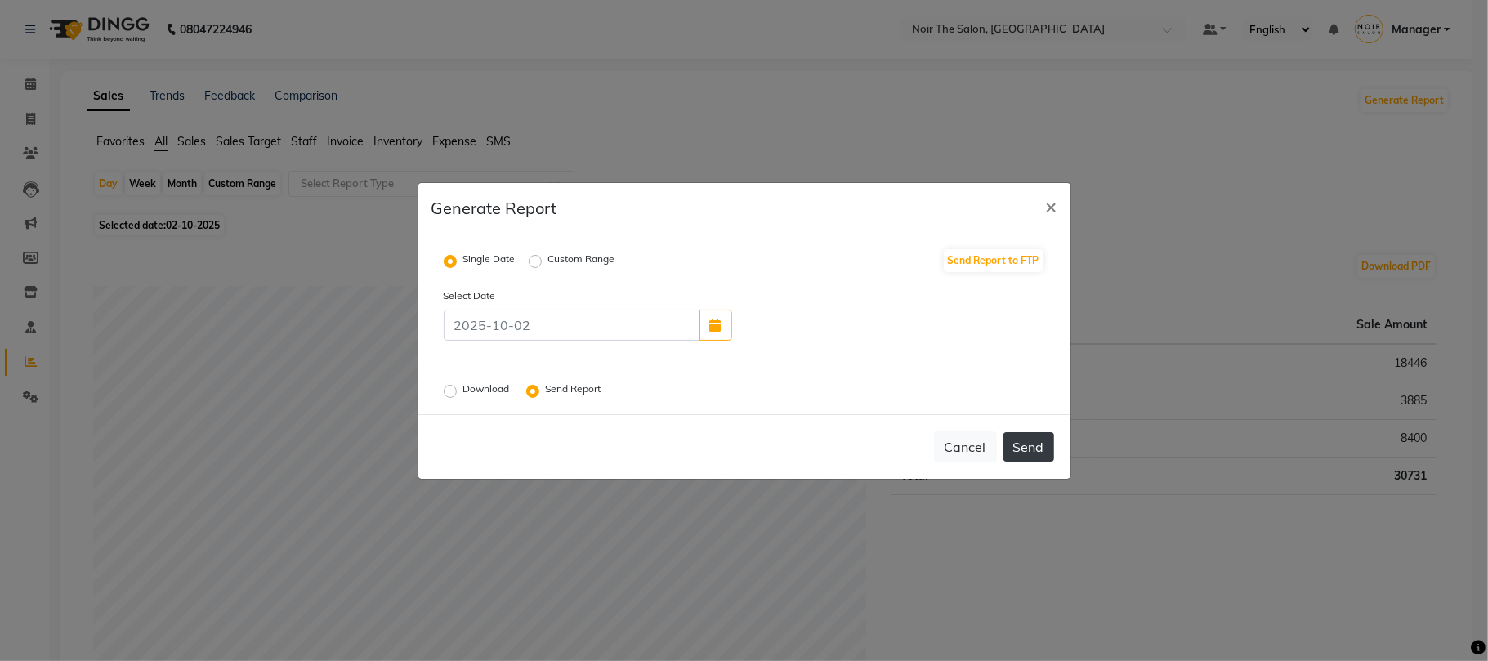
click at [1038, 458] on button "Send" at bounding box center [1029, 446] width 51 height 29
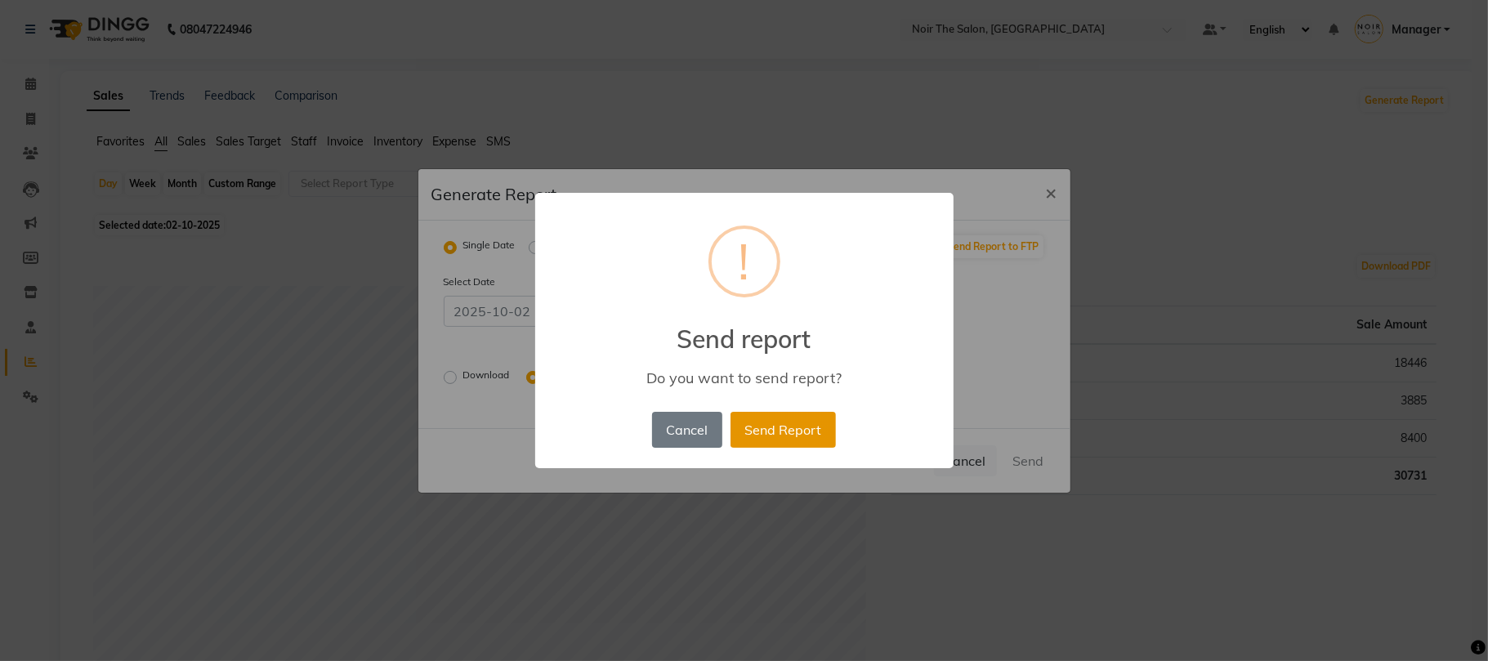
click at [816, 433] on button "Send Report" at bounding box center [783, 430] width 105 height 36
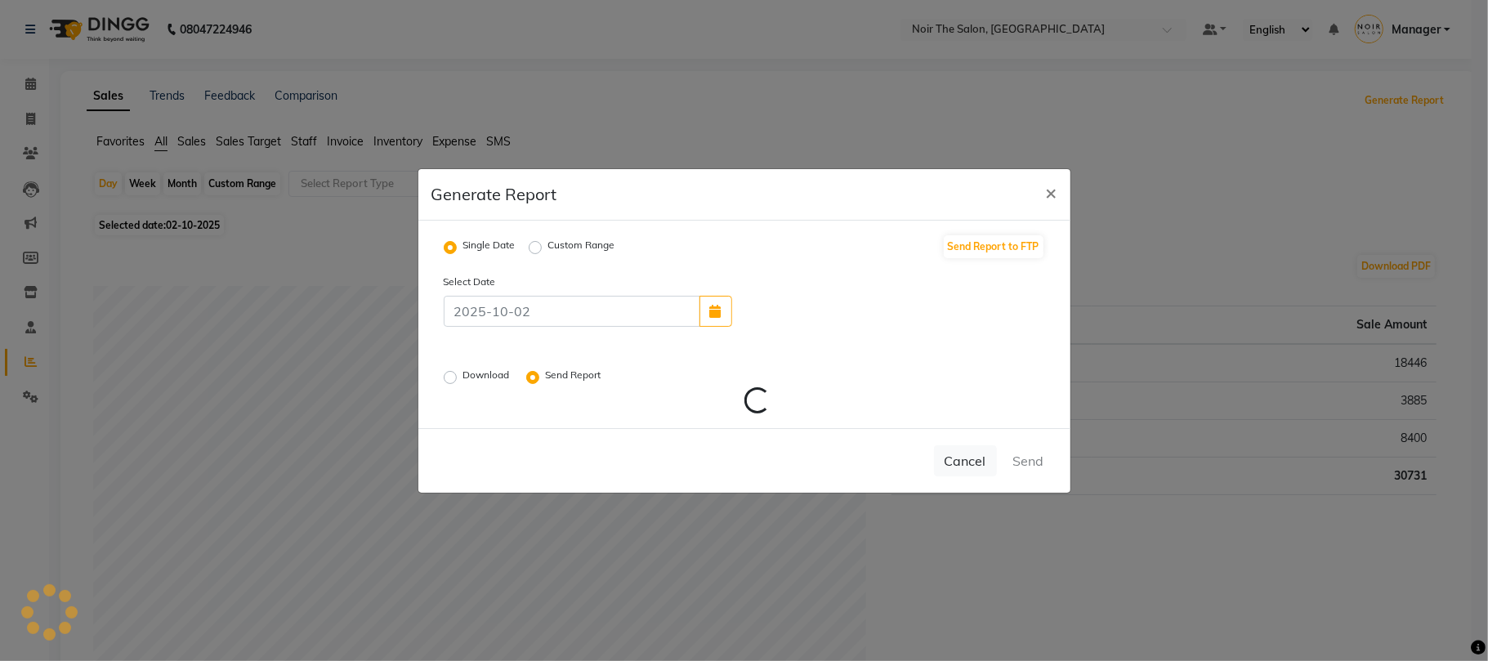
radio input "false"
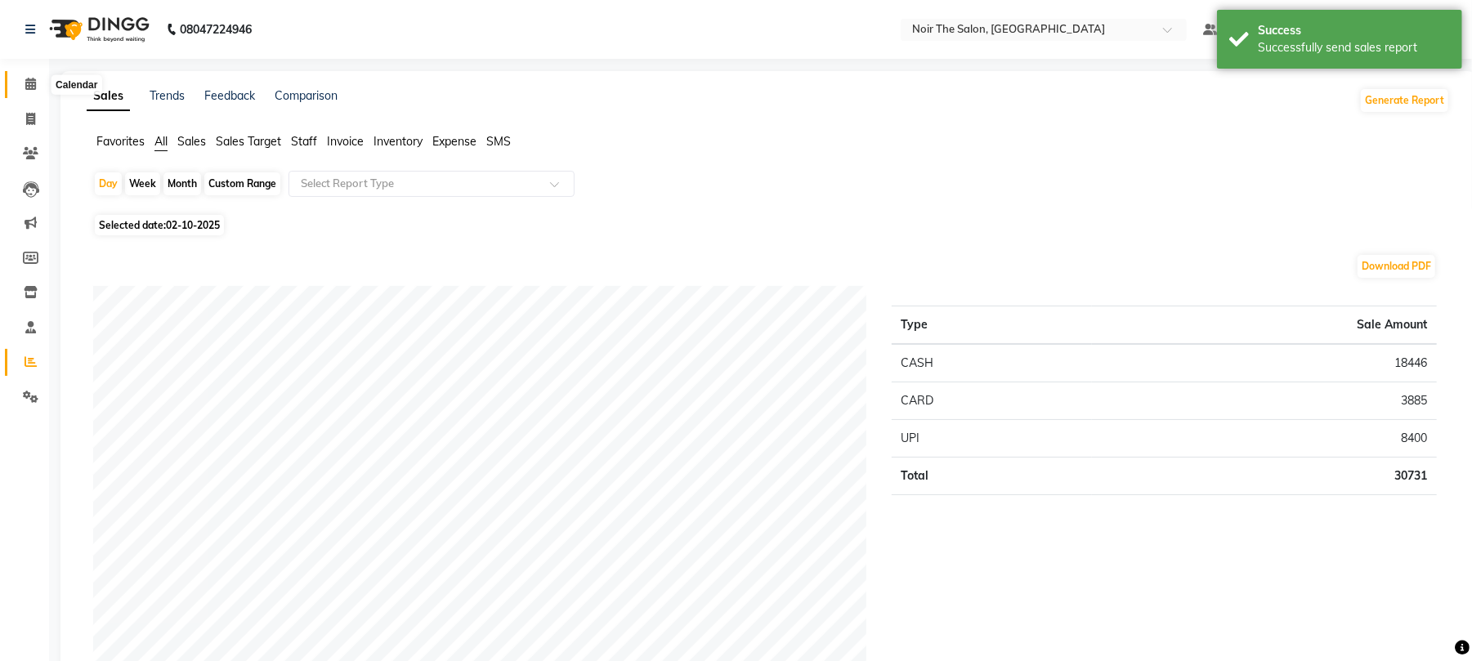
click at [34, 85] on icon at bounding box center [30, 84] width 11 height 12
